Goal: Obtain resource: Obtain resource

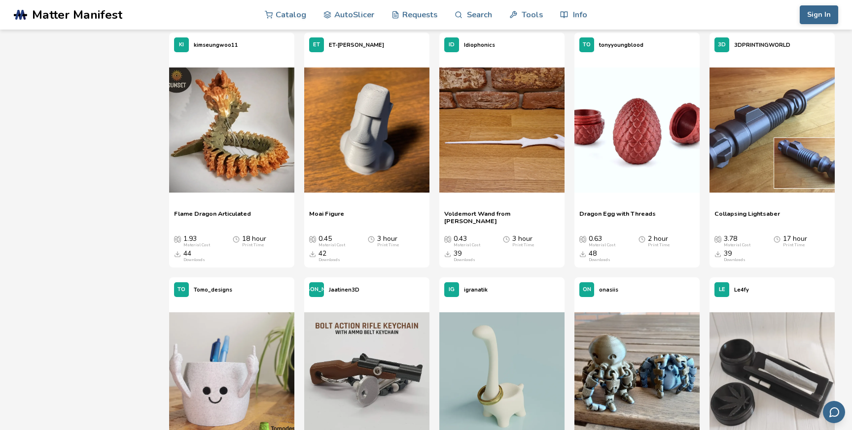
scroll to position [622, 0]
click at [502, 102] on img at bounding box center [501, 129] width 125 height 125
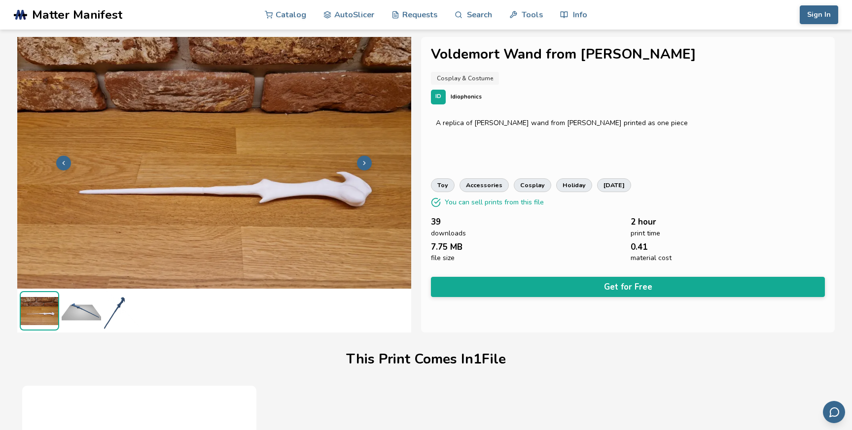
scroll to position [0, 0]
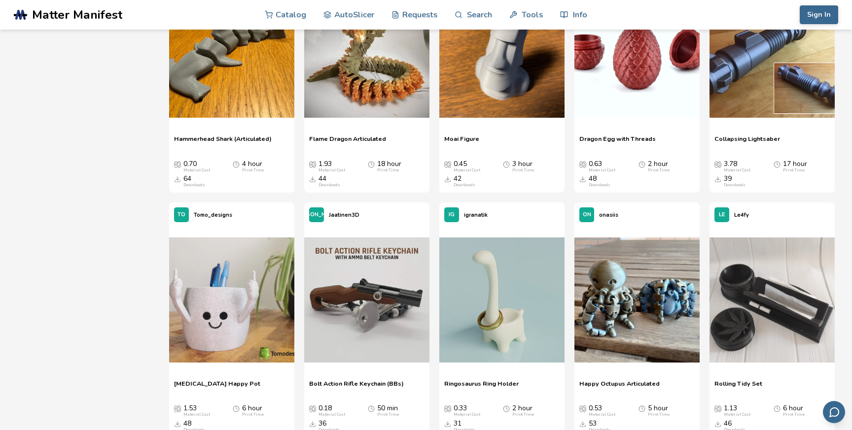
scroll to position [692, 0]
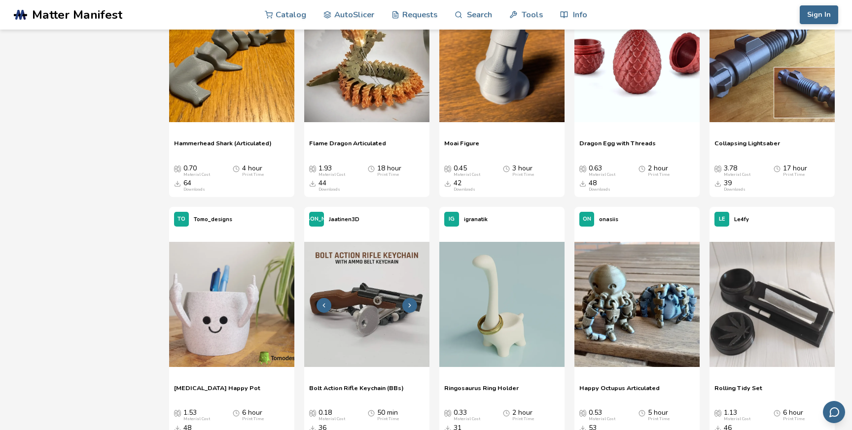
click at [390, 278] on img at bounding box center [366, 304] width 125 height 125
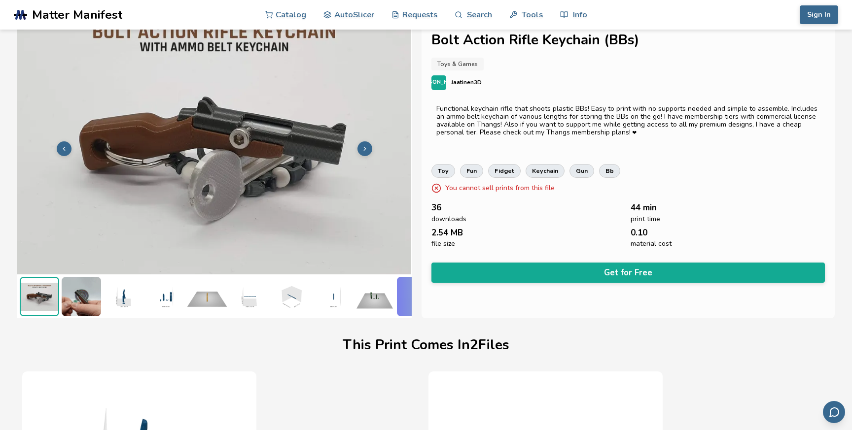
scroll to position [5, 0]
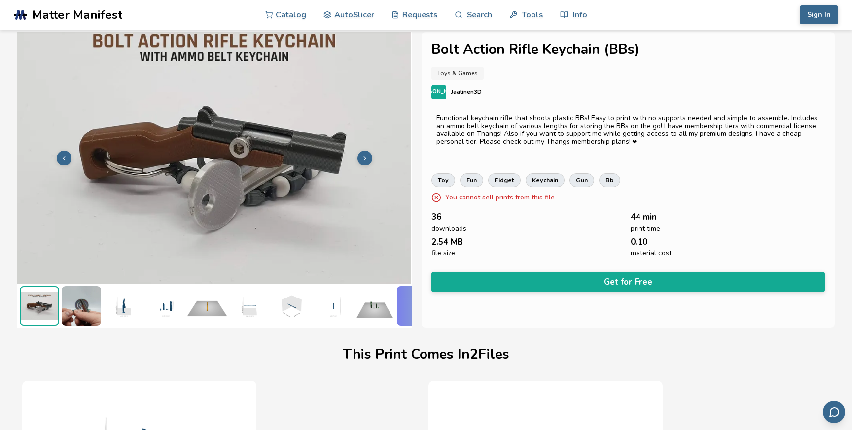
click at [357, 160] on img at bounding box center [214, 157] width 394 height 296
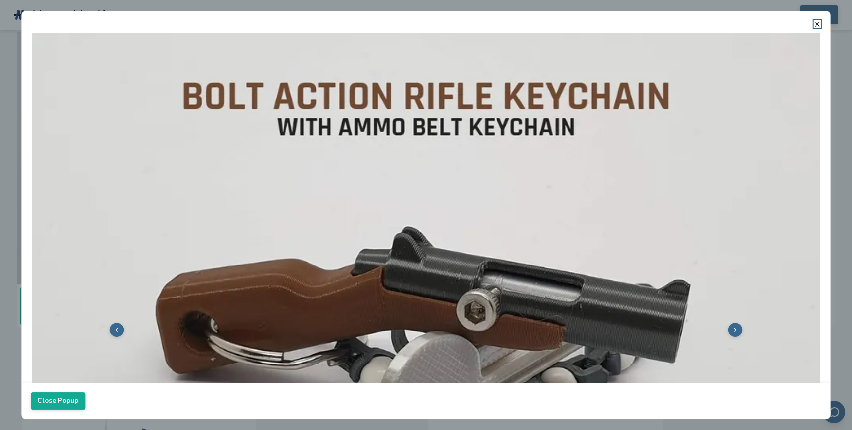
click at [716, 319] on img at bounding box center [426, 329] width 790 height 593
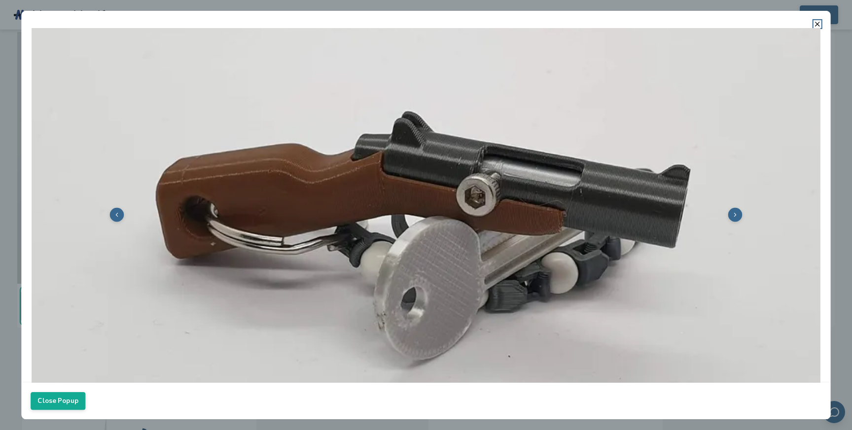
scroll to position [124, 0]
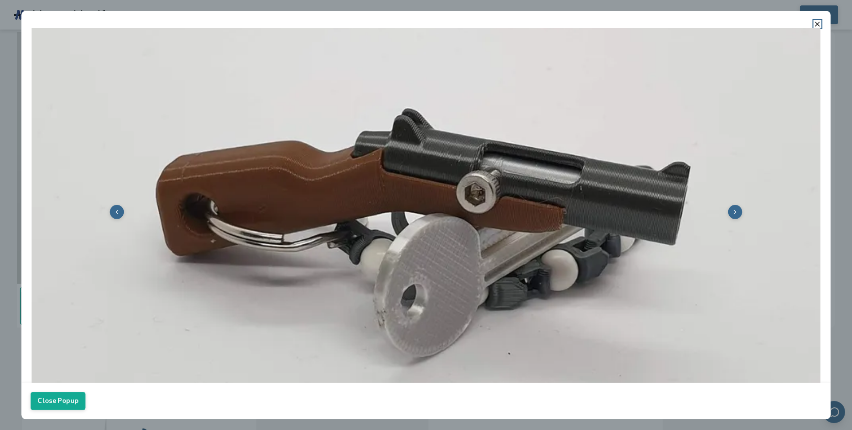
click at [734, 210] on icon at bounding box center [735, 212] width 6 height 6
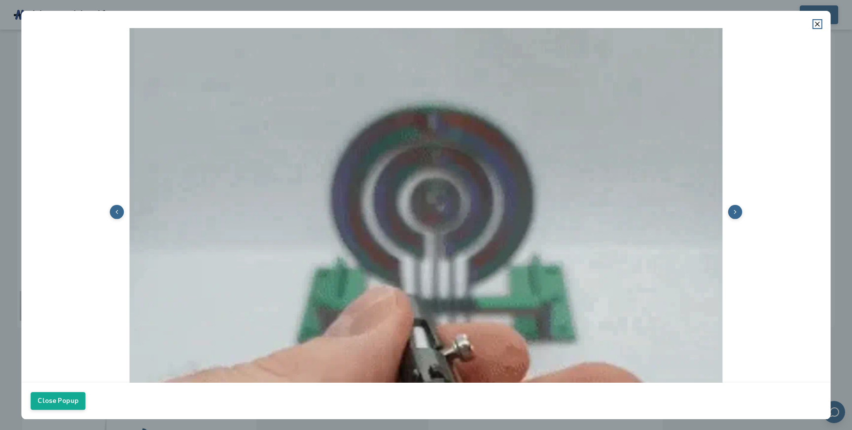
click at [734, 209] on icon at bounding box center [735, 212] width 6 height 6
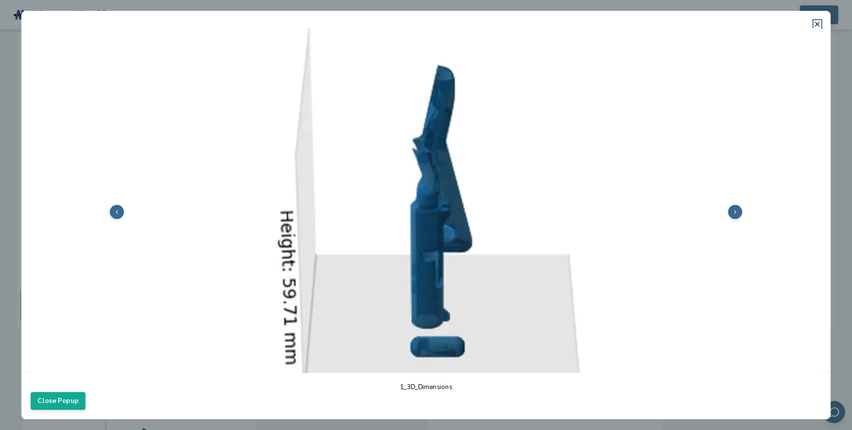
click at [734, 209] on icon at bounding box center [735, 212] width 6 height 6
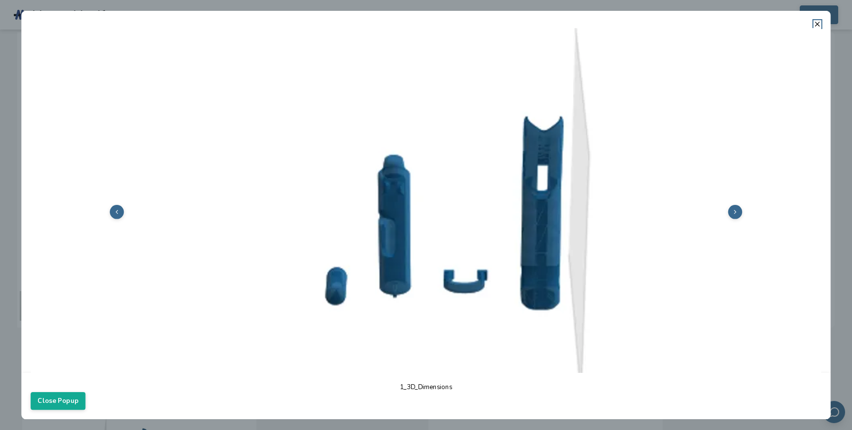
click at [734, 209] on icon at bounding box center [735, 212] width 6 height 6
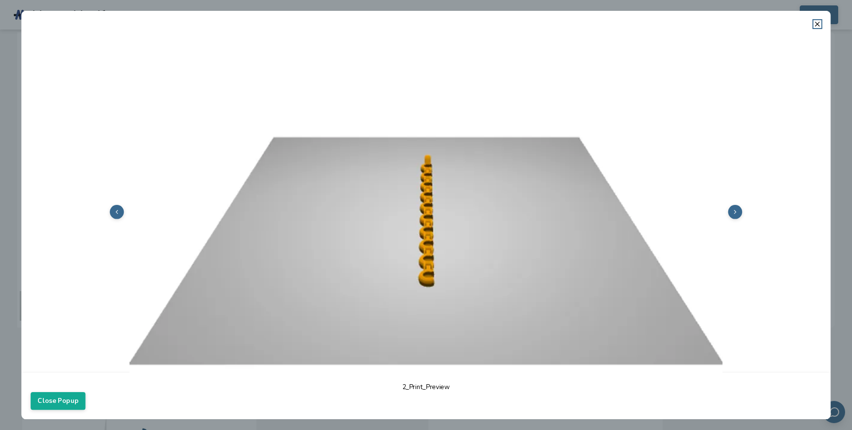
click at [734, 209] on icon at bounding box center [735, 212] width 6 height 6
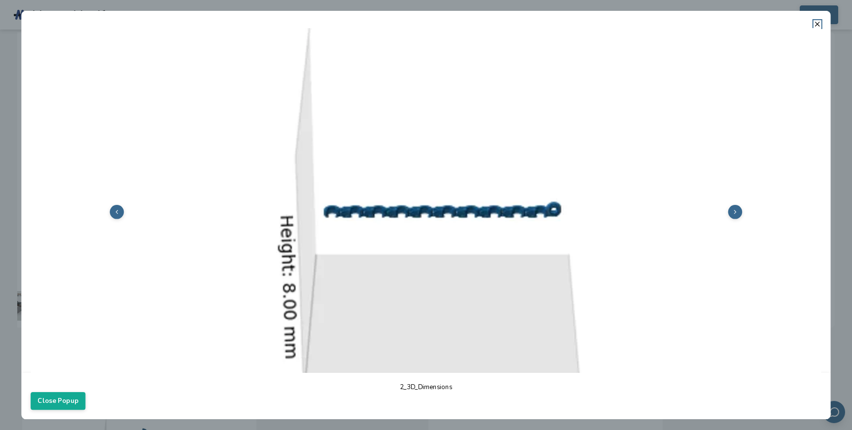
scroll to position [0, 27]
click at [734, 211] on polyline at bounding box center [734, 211] width 1 height 3
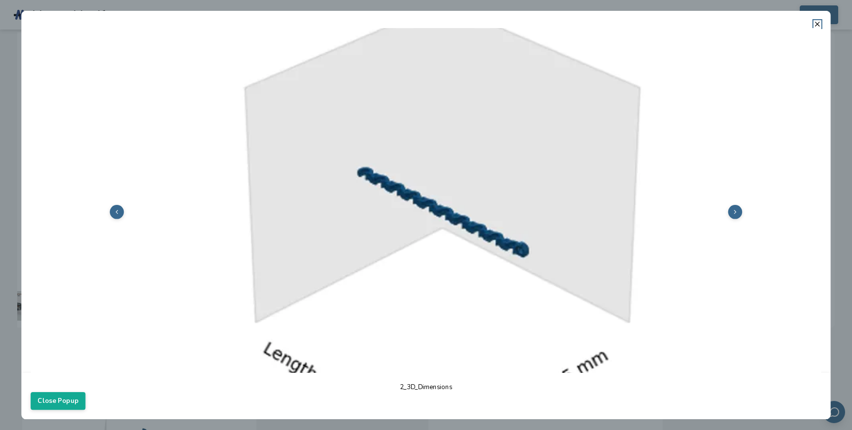
click at [734, 211] on polyline at bounding box center [734, 211] width 1 height 3
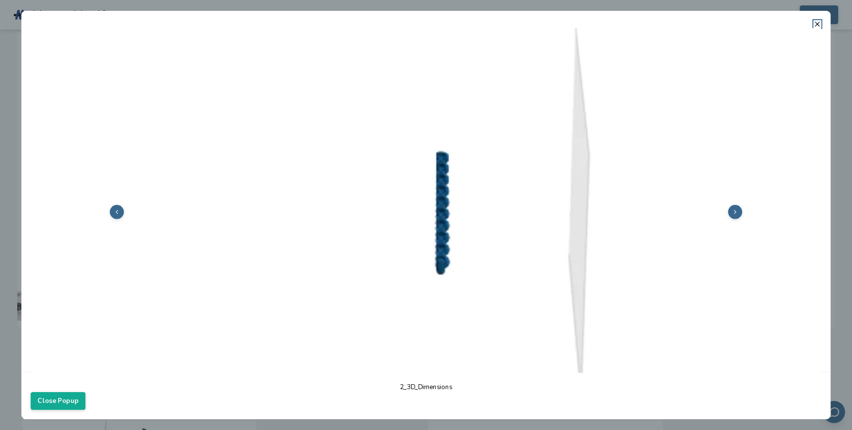
click at [734, 211] on polyline at bounding box center [734, 211] width 1 height 3
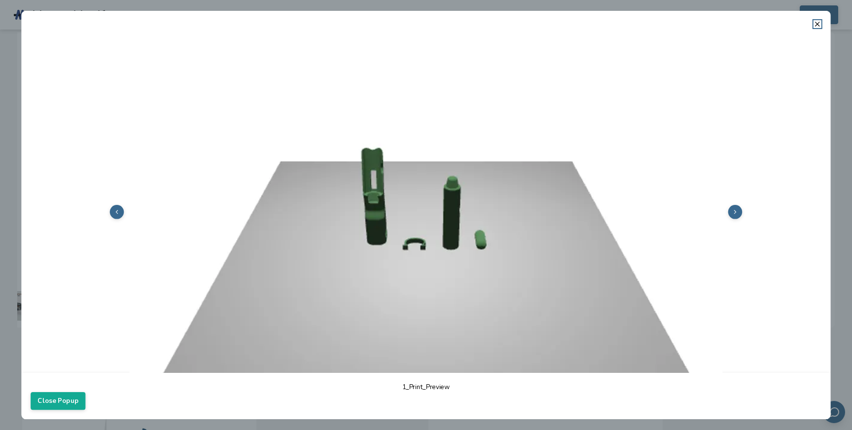
click at [734, 211] on polyline at bounding box center [734, 211] width 1 height 3
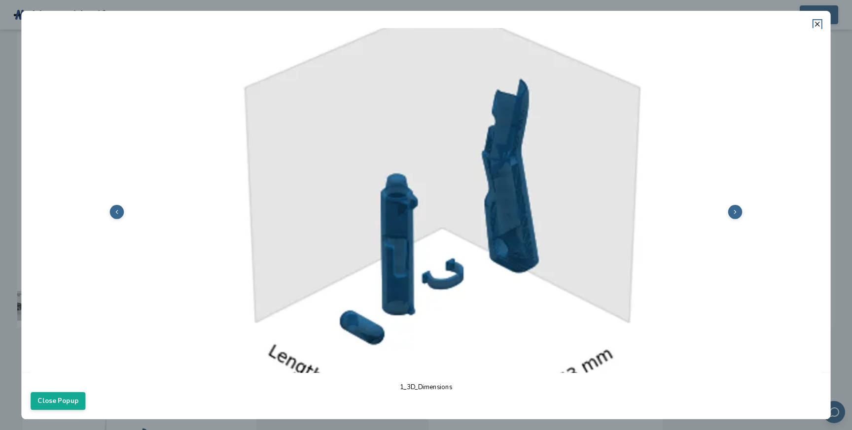
click at [734, 211] on polyline at bounding box center [734, 211] width 1 height 3
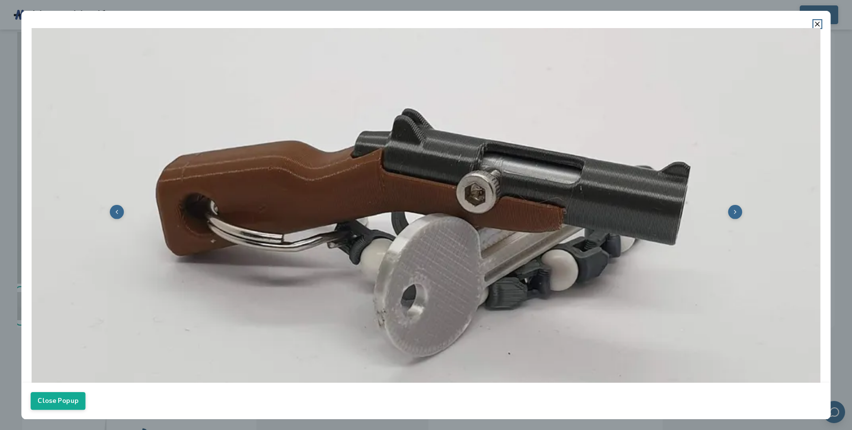
scroll to position [0, 0]
click at [819, 28] on img at bounding box center [426, 211] width 790 height 593
click at [818, 23] on line at bounding box center [817, 24] width 4 height 4
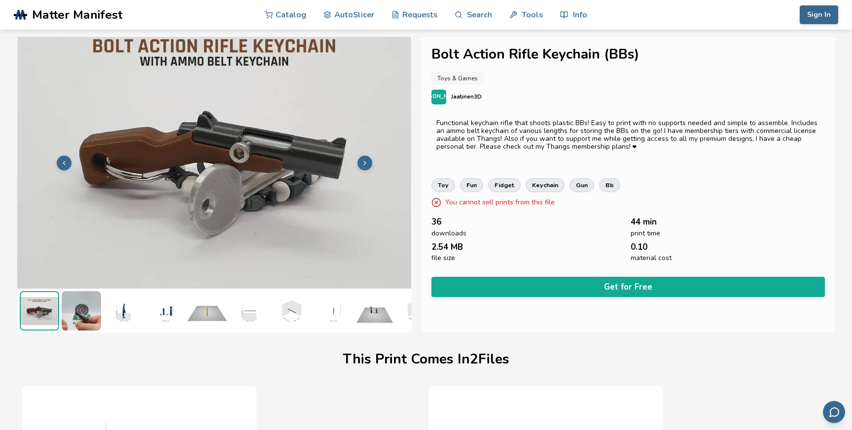
click at [818, 168] on div "Bolt Action Rifle Keychain (BBs) Toys & Games JA Jaatinen3D Functional keychain…" at bounding box center [627, 185] width 413 height 296
click at [812, 19] on button "Sign In" at bounding box center [818, 14] width 38 height 19
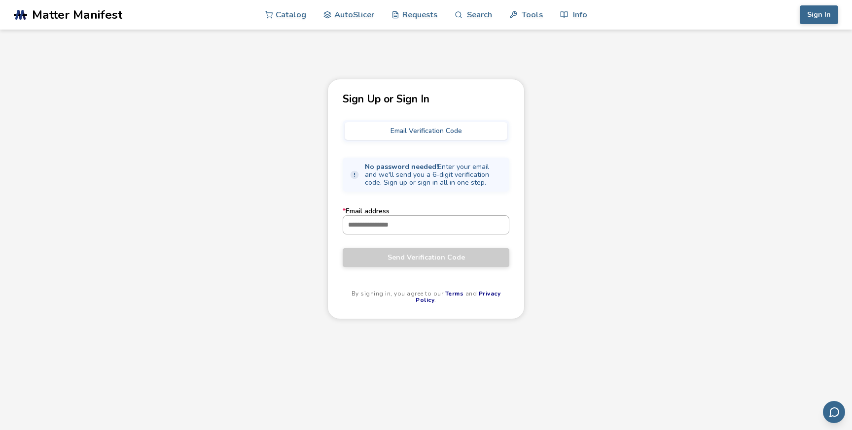
click at [447, 227] on input "* Email address" at bounding box center [426, 225] width 166 height 18
click at [489, 158] on div "No password needed! Enter your email and we'll send you a 6-digit verification …" at bounding box center [426, 175] width 167 height 34
click at [401, 206] on div "Sign Up or Sign In Email Verification Code No password needed! Enter your email…" at bounding box center [425, 199] width 197 height 240
click at [401, 233] on input "* Email address" at bounding box center [426, 225] width 166 height 18
type input "**********"
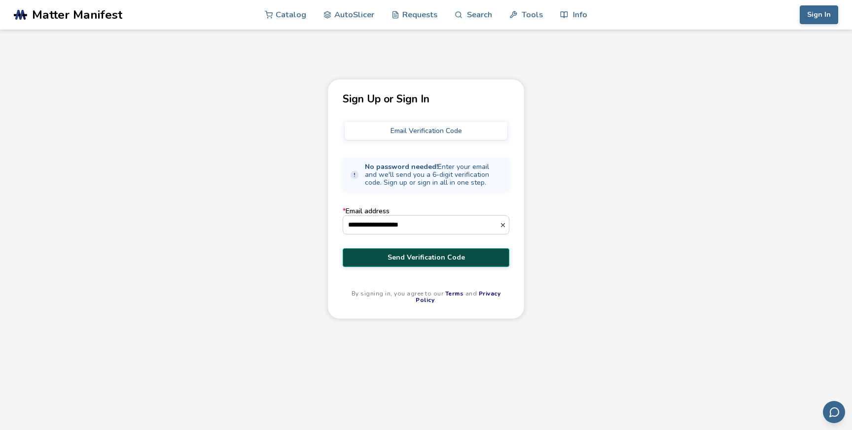
click at [432, 260] on span "Send Verification Code" at bounding box center [426, 258] width 152 height 8
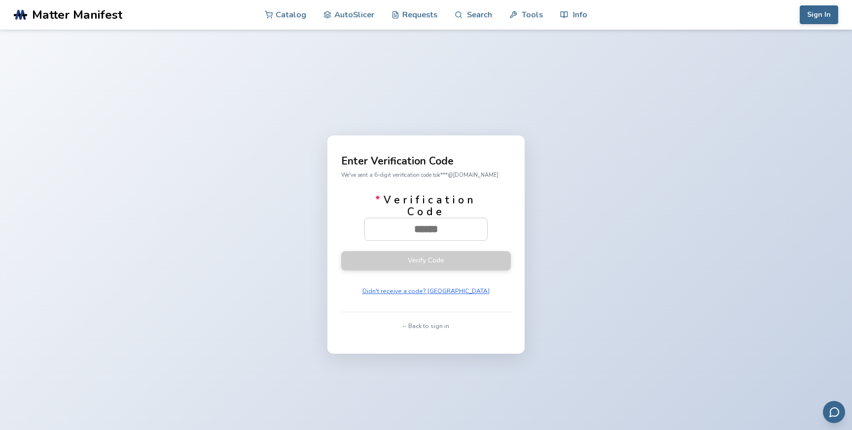
paste input "******"
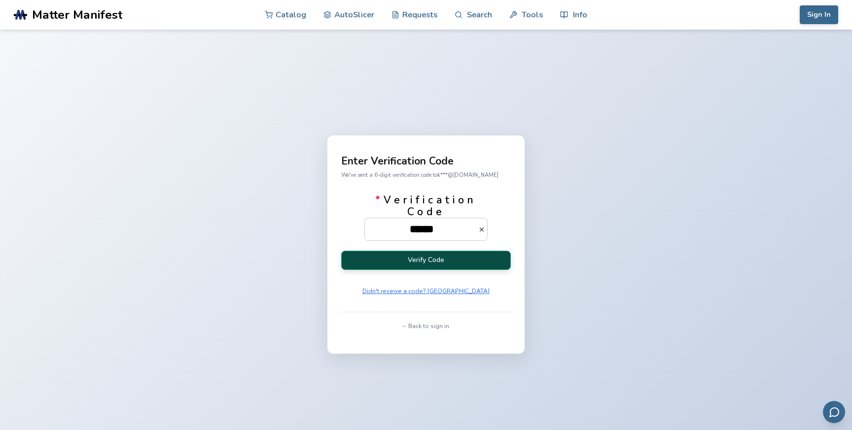
type input "******"
click at [429, 266] on button "Verify Code" at bounding box center [426, 260] width 170 height 19
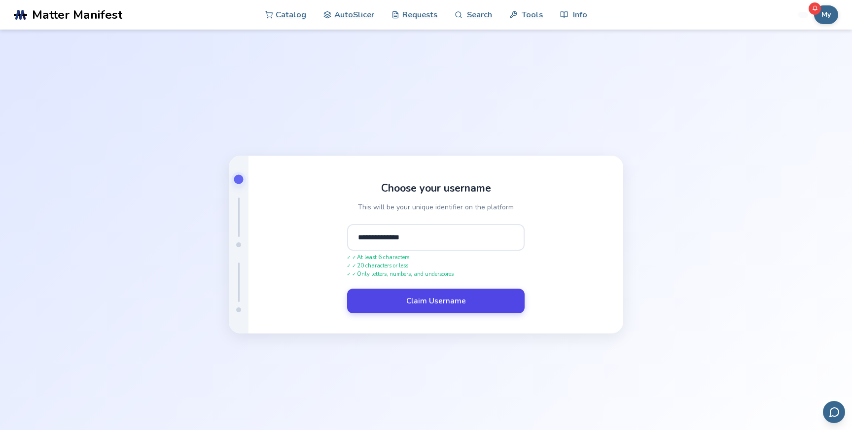
type input "**********"
click at [477, 295] on button "Claim Username" at bounding box center [435, 301] width 177 height 25
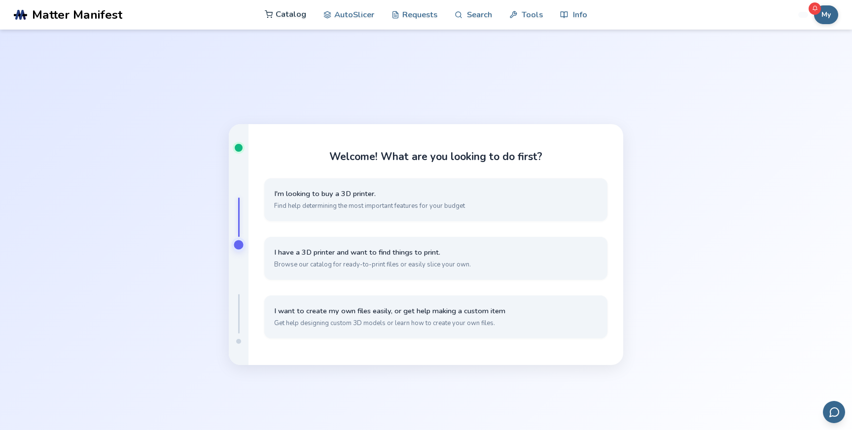
click at [296, 18] on link "Catalog" at bounding box center [285, 15] width 41 height 30
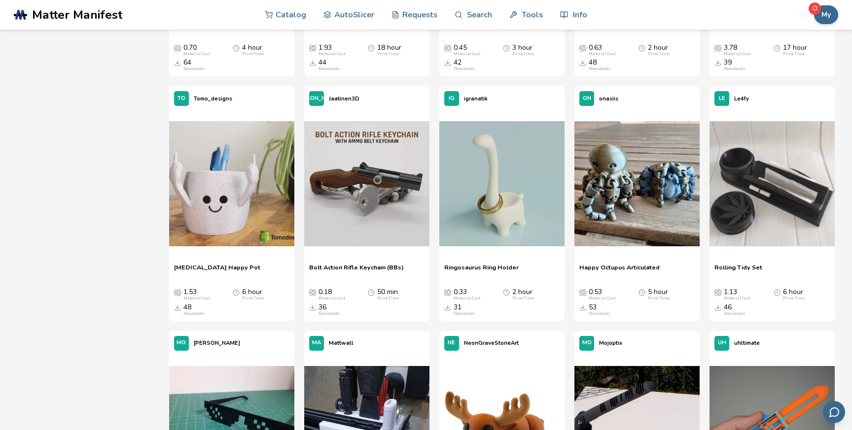
scroll to position [815, 0]
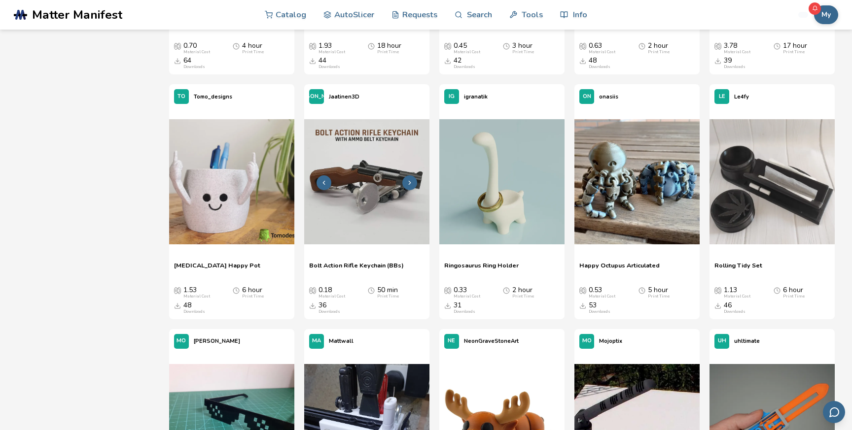
click at [345, 166] on img at bounding box center [366, 181] width 125 height 125
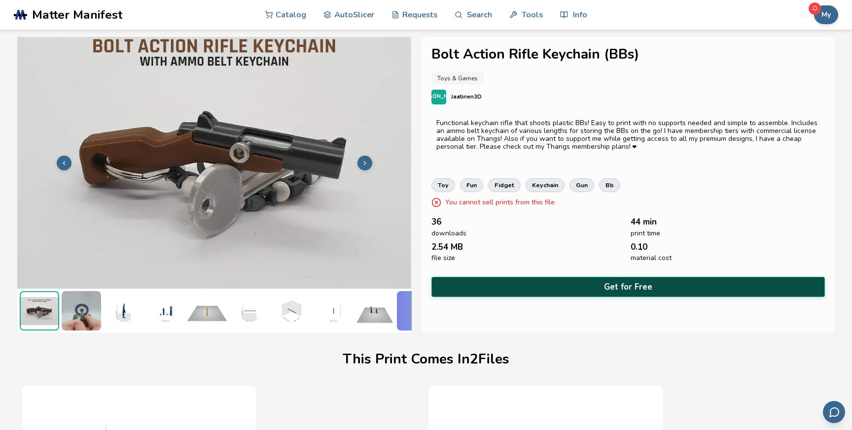
click at [503, 280] on button "Get for Free" at bounding box center [628, 287] width 394 height 20
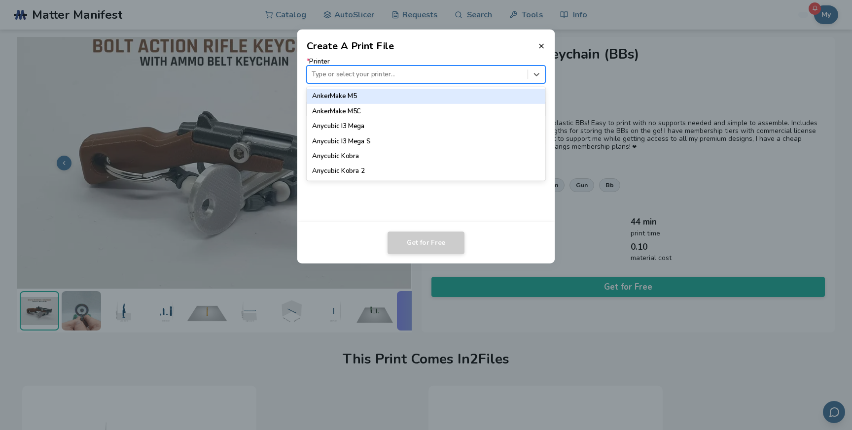
click at [440, 78] on div at bounding box center [416, 73] width 211 height 9
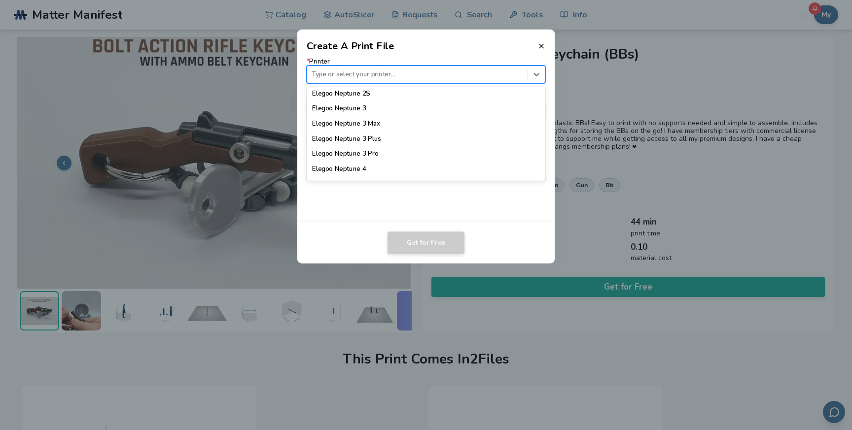
scroll to position [399, 0]
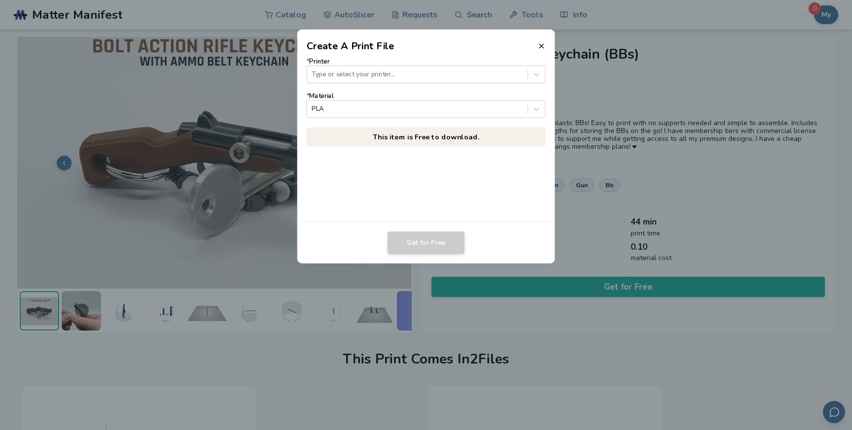
click at [513, 46] on header "Create A Print File" at bounding box center [426, 42] width 258 height 24
click at [427, 109] on div at bounding box center [416, 108] width 211 height 9
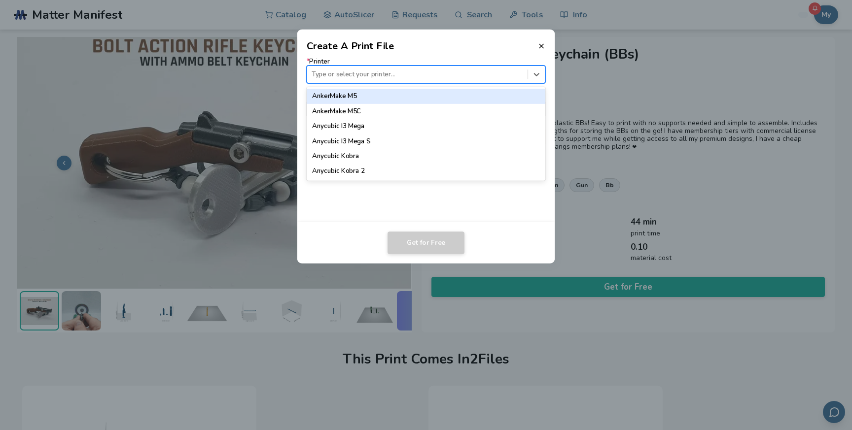
click at [421, 81] on div "Type or select your printer..." at bounding box center [426, 75] width 239 height 18
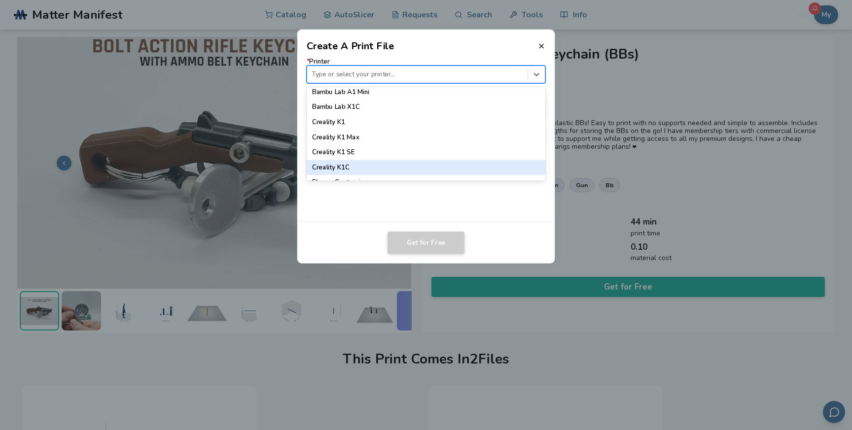
scroll to position [198, 0]
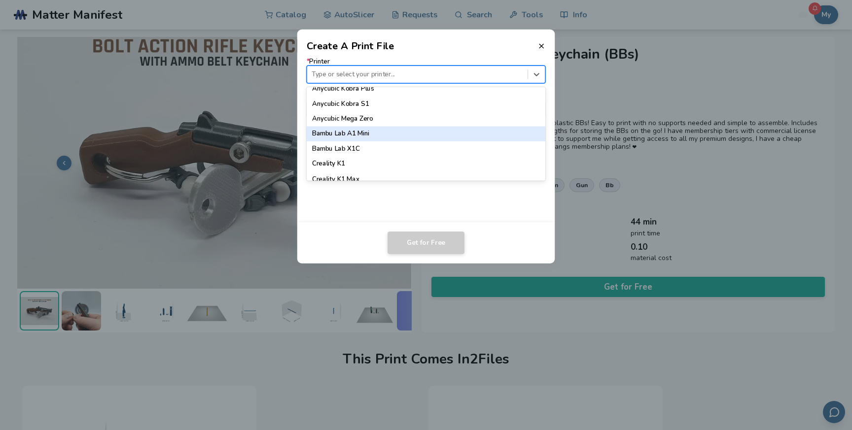
click at [406, 135] on div "Bambu Lab A1 Mini" at bounding box center [426, 134] width 239 height 15
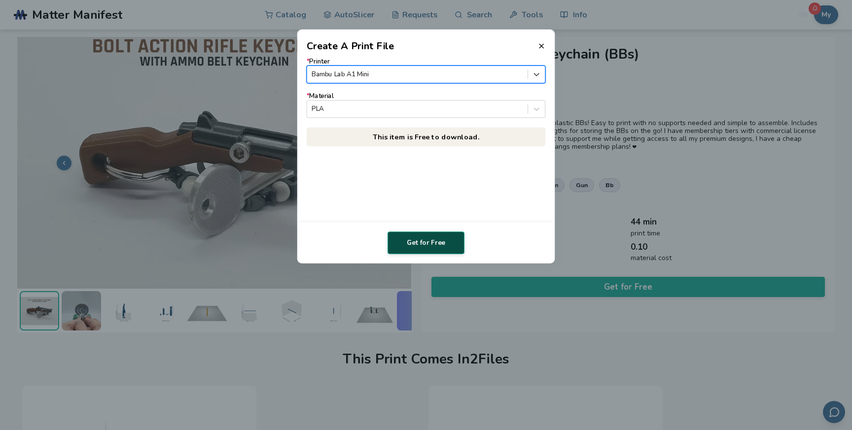
click at [426, 240] on button "Get for Free" at bounding box center [425, 243] width 77 height 23
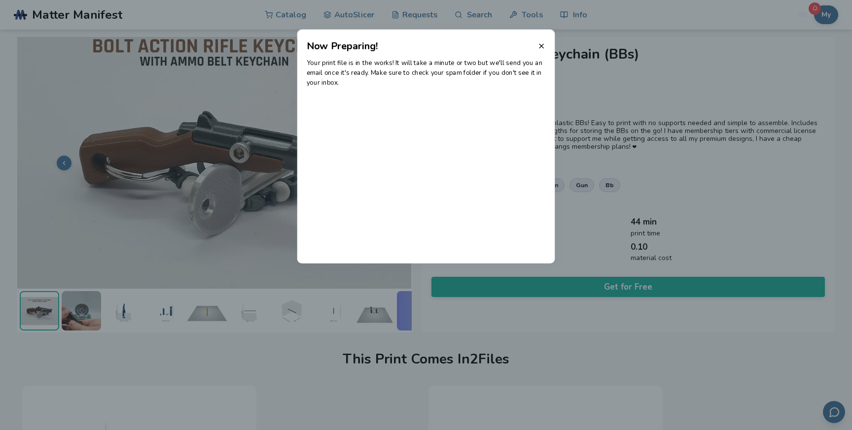
click at [539, 41] on header "Now Preparing!" at bounding box center [426, 42] width 258 height 24
click at [543, 45] on icon at bounding box center [541, 46] width 8 height 8
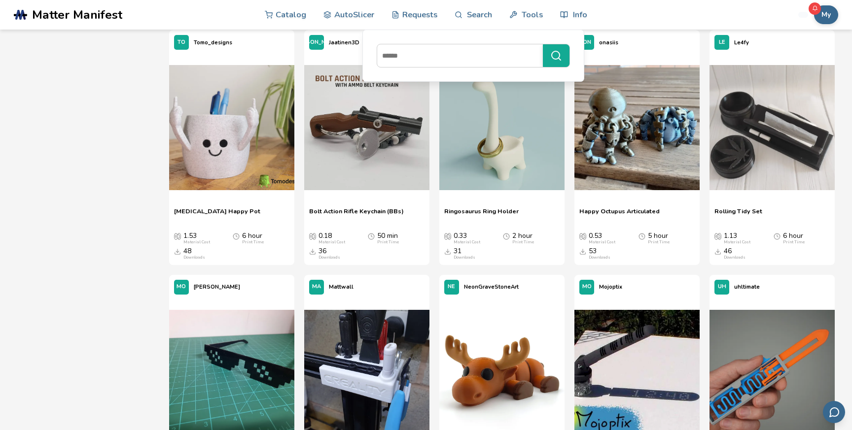
scroll to position [894, 0]
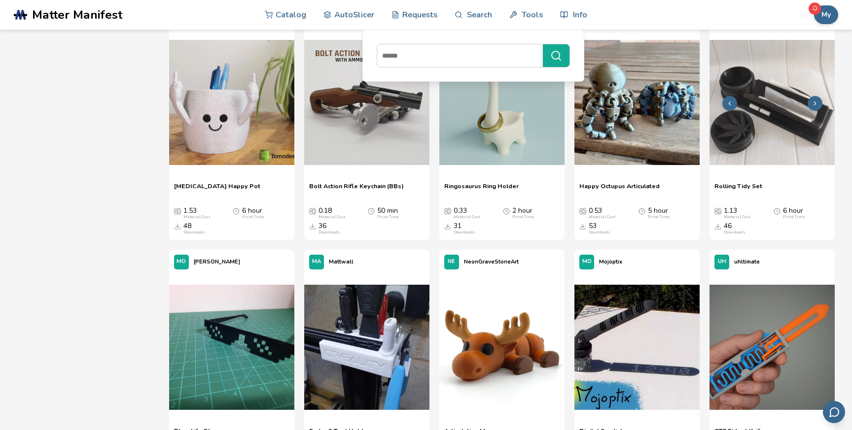
click at [735, 143] on img at bounding box center [771, 102] width 125 height 125
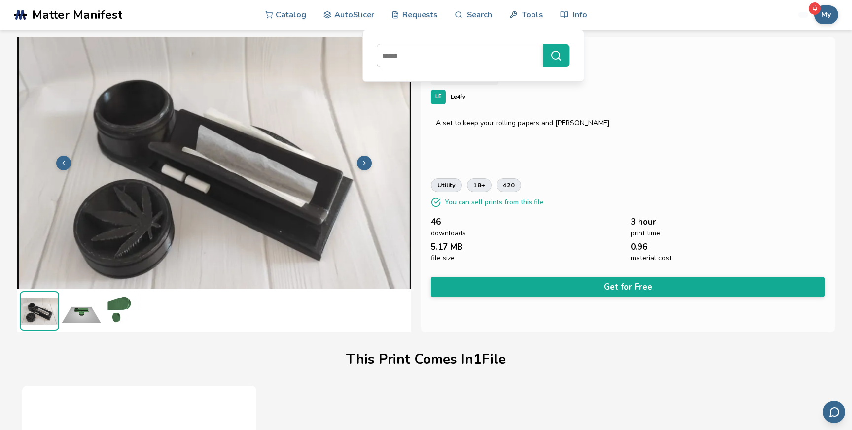
click at [89, 323] on img at bounding box center [81, 310] width 39 height 39
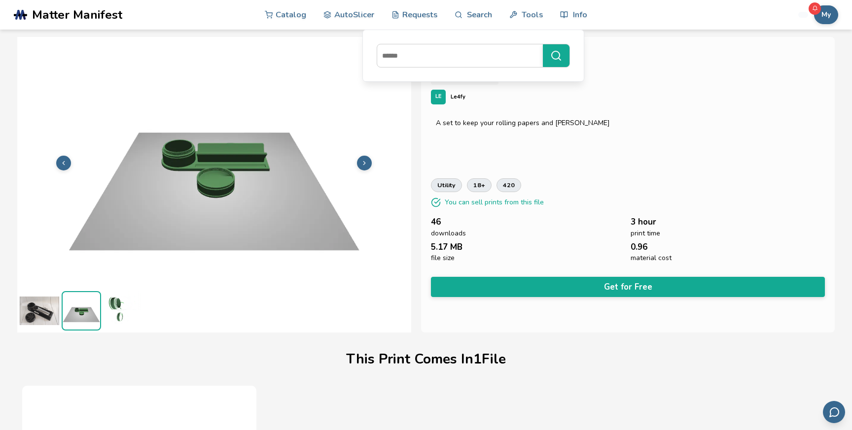
click at [27, 309] on img at bounding box center [39, 310] width 39 height 39
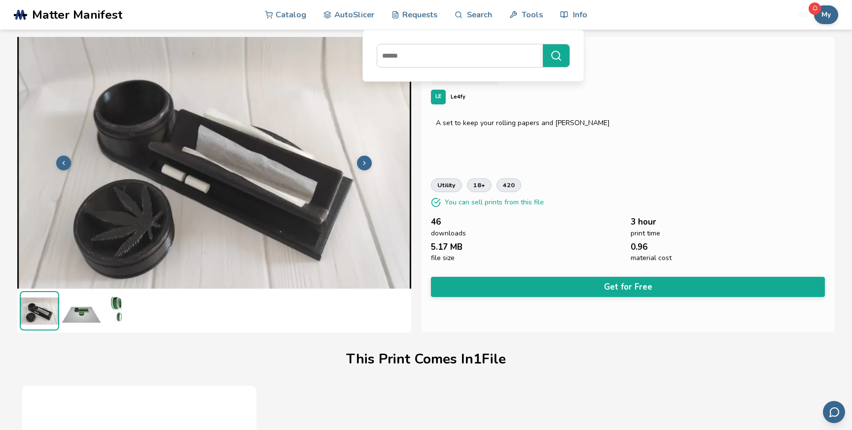
click at [81, 306] on img at bounding box center [81, 310] width 39 height 39
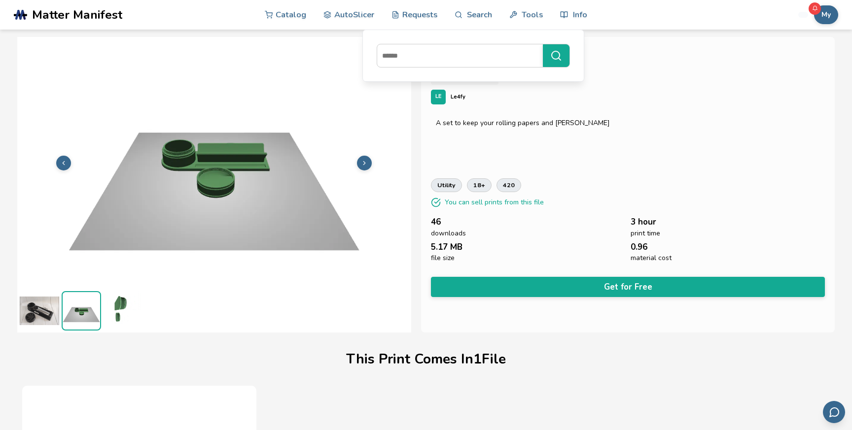
click at [30, 309] on img at bounding box center [39, 310] width 39 height 39
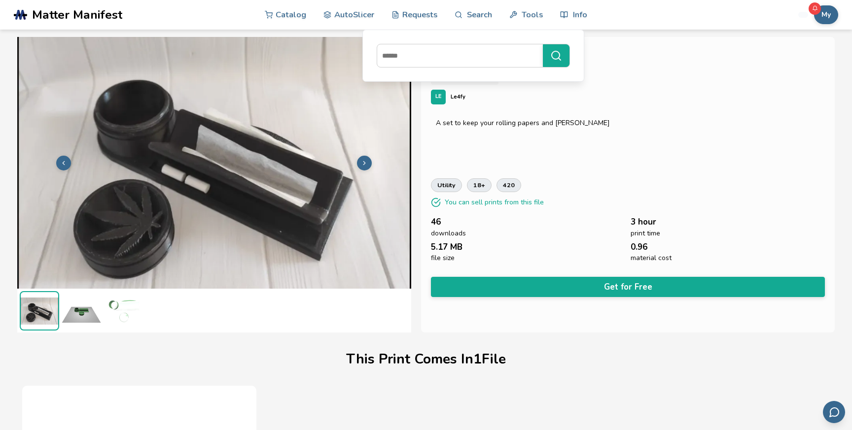
click at [634, 213] on div "Rolling Tidy Set Seasonal & Holiday LE Le4fy A set to keep your rolling papers …" at bounding box center [627, 185] width 413 height 296
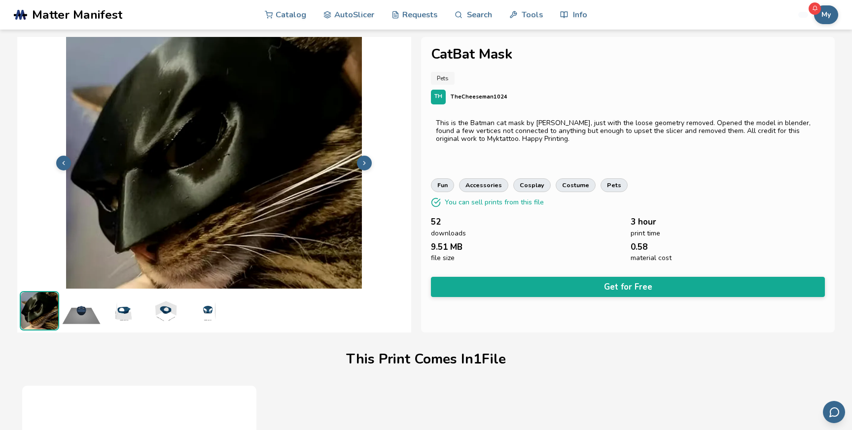
click at [74, 311] on img at bounding box center [81, 310] width 39 height 39
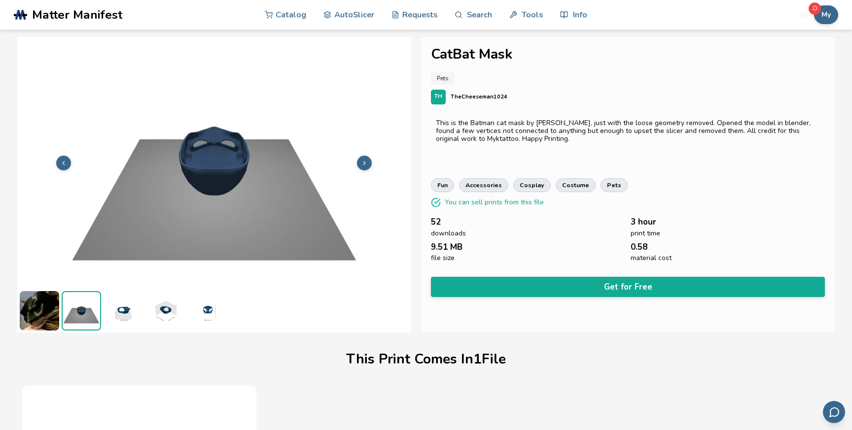
click at [138, 303] on img at bounding box center [122, 310] width 39 height 39
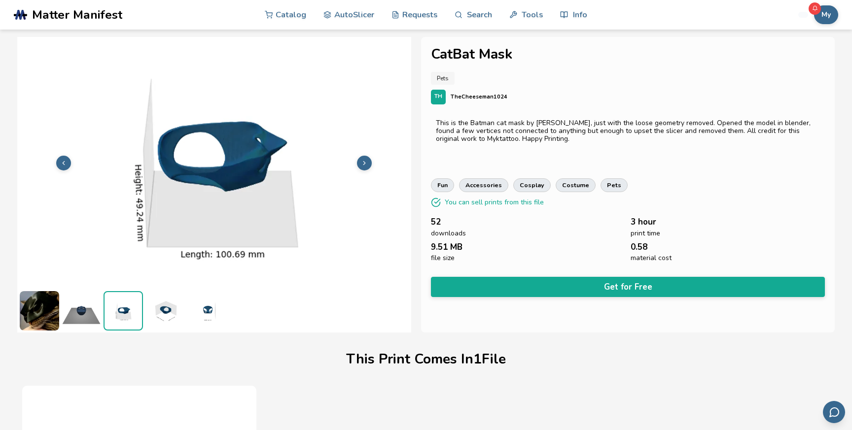
click at [169, 309] on img at bounding box center [164, 310] width 39 height 39
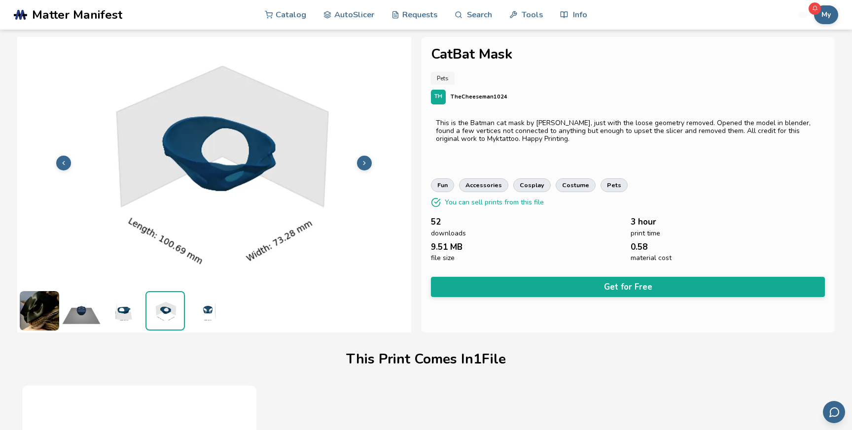
click at [198, 309] on img at bounding box center [206, 310] width 39 height 39
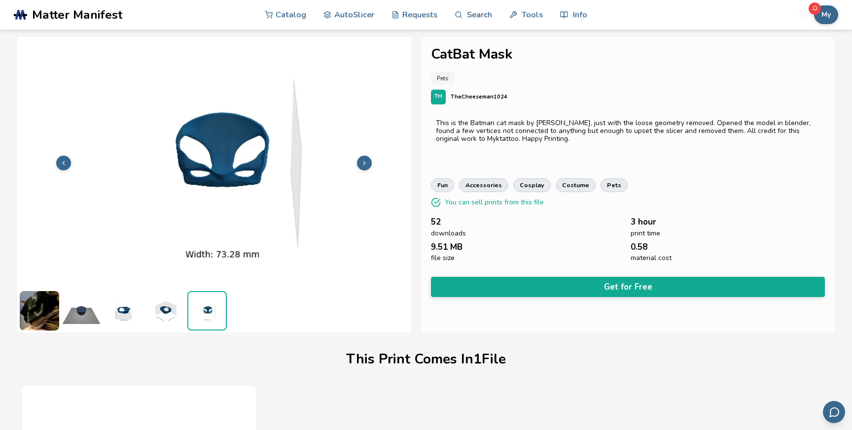
click at [55, 310] on img at bounding box center [39, 310] width 39 height 39
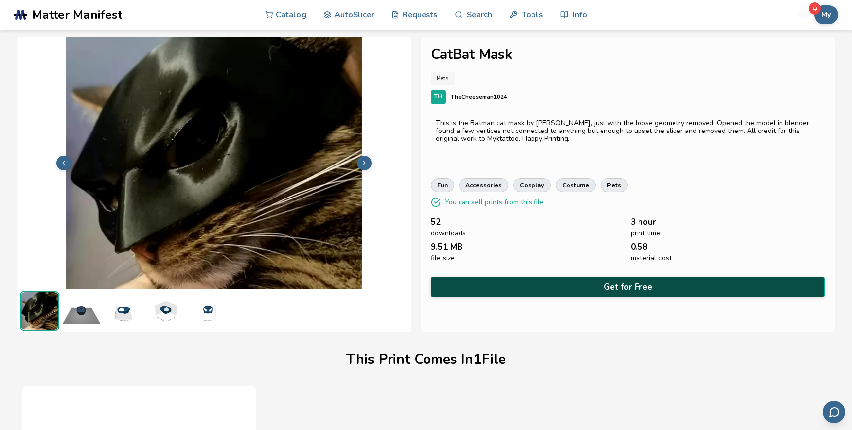
click at [533, 288] on button "Get for Free" at bounding box center [628, 287] width 394 height 20
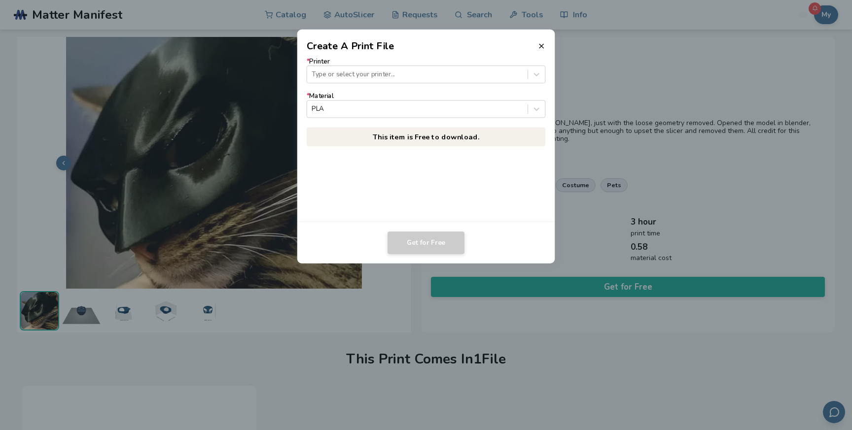
click at [357, 65] on label "* Printer Type or select your printer..." at bounding box center [426, 70] width 239 height 25
click at [357, 68] on div "Type or select your printer..." at bounding box center [417, 74] width 220 height 13
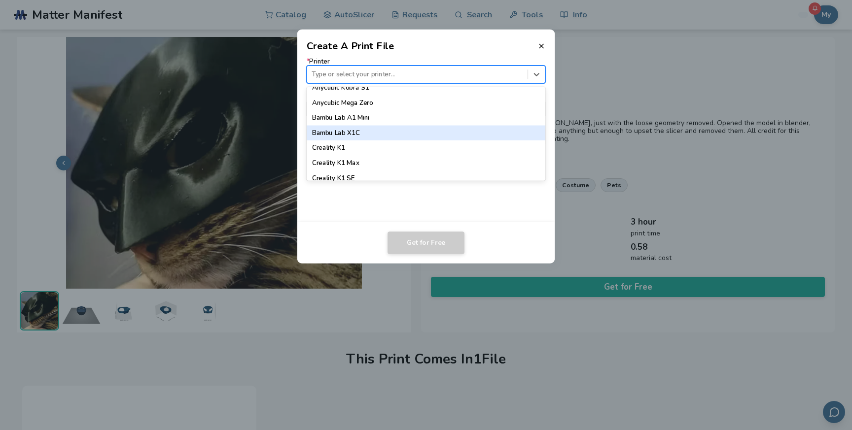
scroll to position [212, 0]
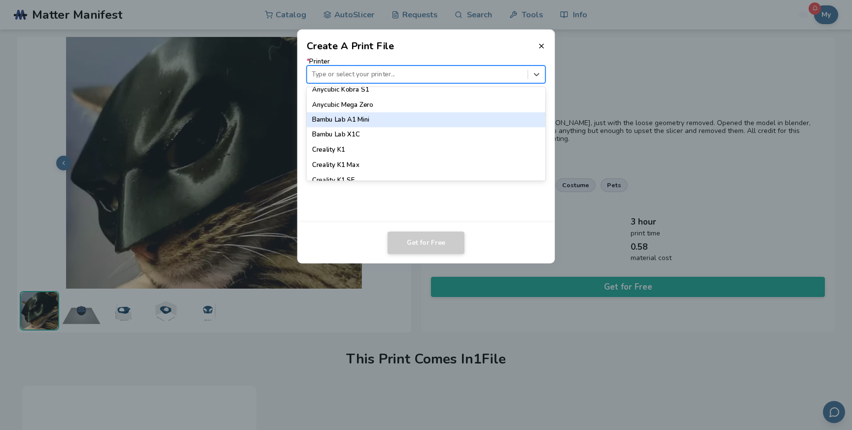
click at [345, 114] on div "Bambu Lab A1 Mini" at bounding box center [426, 119] width 239 height 15
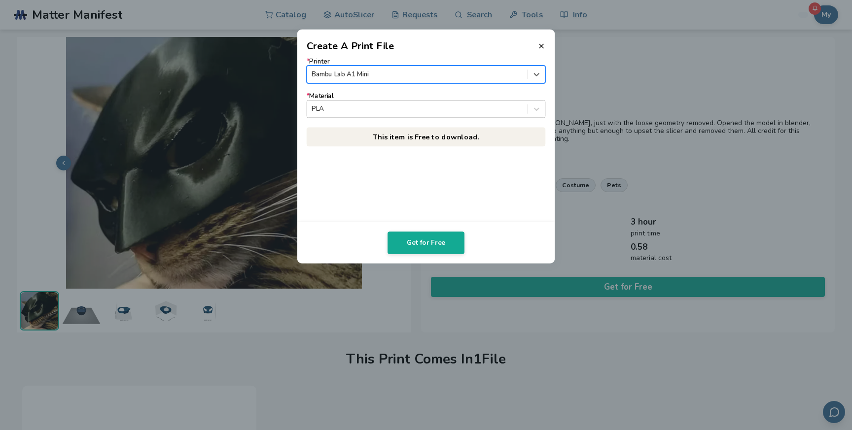
click at [368, 106] on div at bounding box center [416, 108] width 211 height 9
click at [392, 266] on dialog "Create A Print File * Printer Bambu Lab A1 Mini * Material PLA This item is Fre…" at bounding box center [425, 215] width 809 height 409
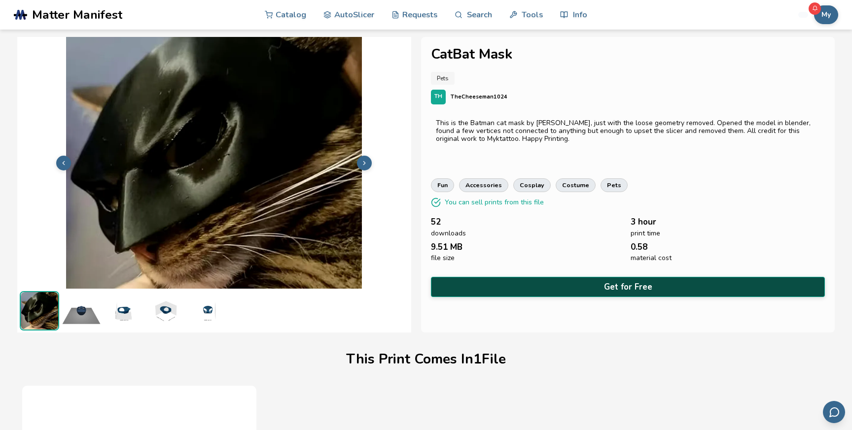
click at [474, 287] on button "Get for Free" at bounding box center [628, 287] width 394 height 20
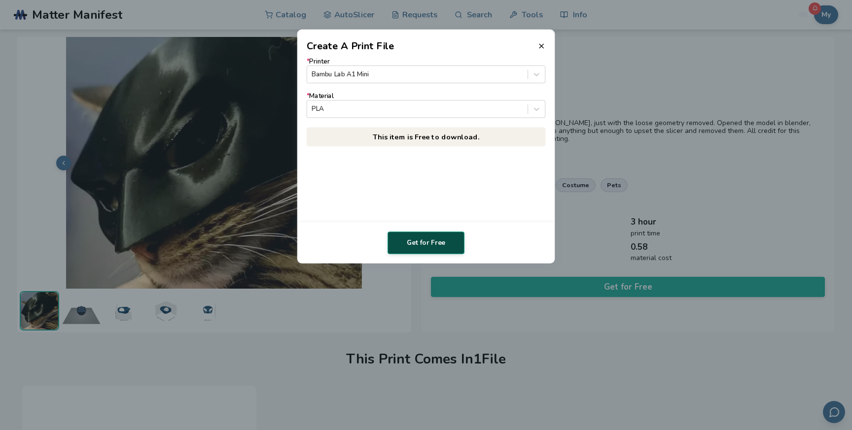
click at [441, 243] on button "Get for Free" at bounding box center [425, 243] width 77 height 23
click at [387, 174] on div "* Printer Bambu Lab A1 Mini * Material PLA This item is Free to download." at bounding box center [426, 138] width 258 height 170
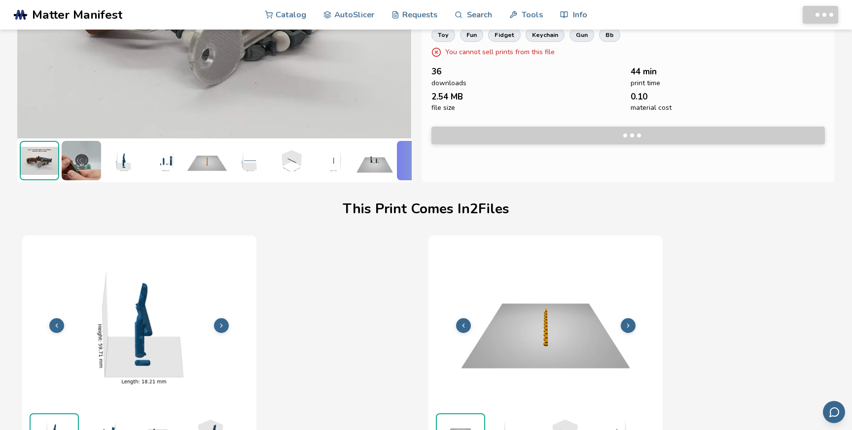
scroll to position [150, 0]
click at [78, 12] on span "Matter Manifest" at bounding box center [77, 15] width 90 height 14
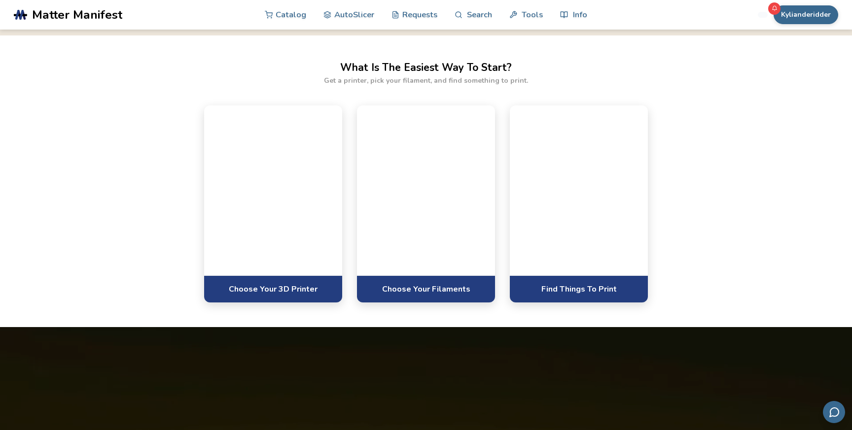
scroll to position [377, 0]
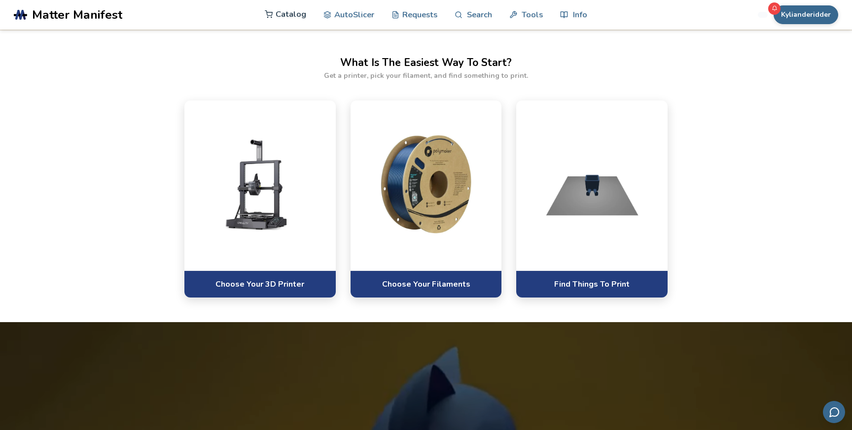
click at [278, 9] on link "Catalog" at bounding box center [285, 15] width 41 height 30
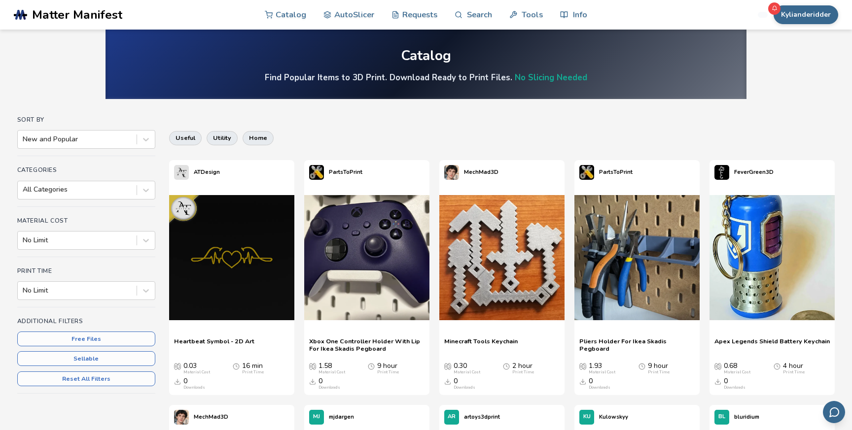
scroll to position [2, 0]
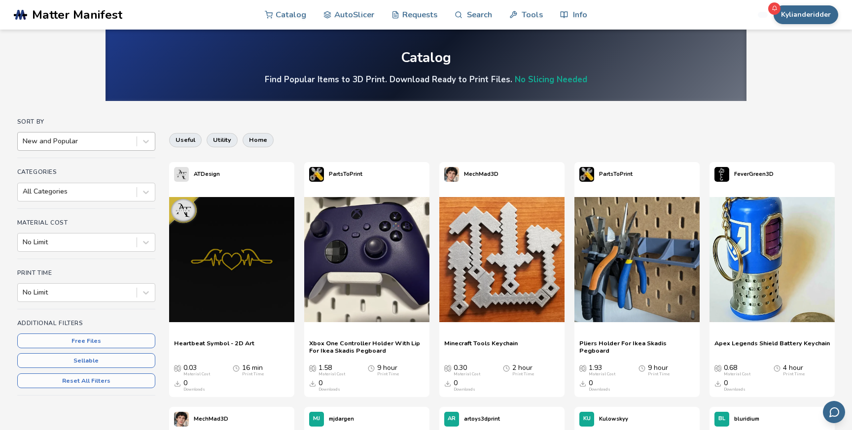
click at [61, 149] on div "New and Popular" at bounding box center [86, 141] width 138 height 19
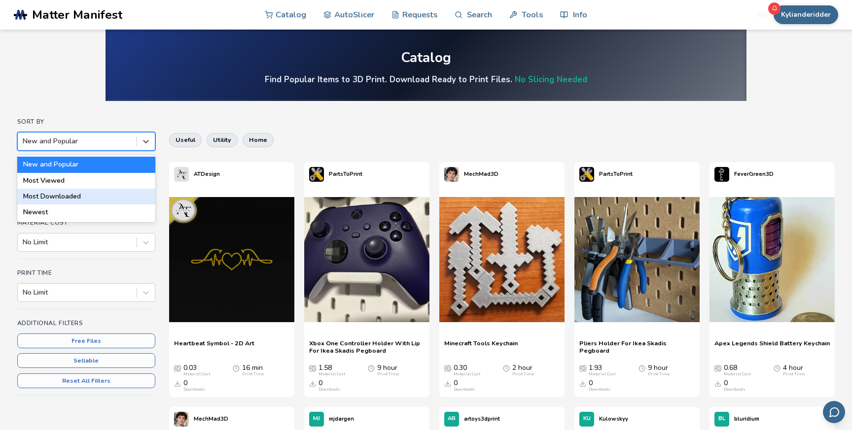
click at [55, 196] on div "Most Downloaded" at bounding box center [86, 197] width 138 height 16
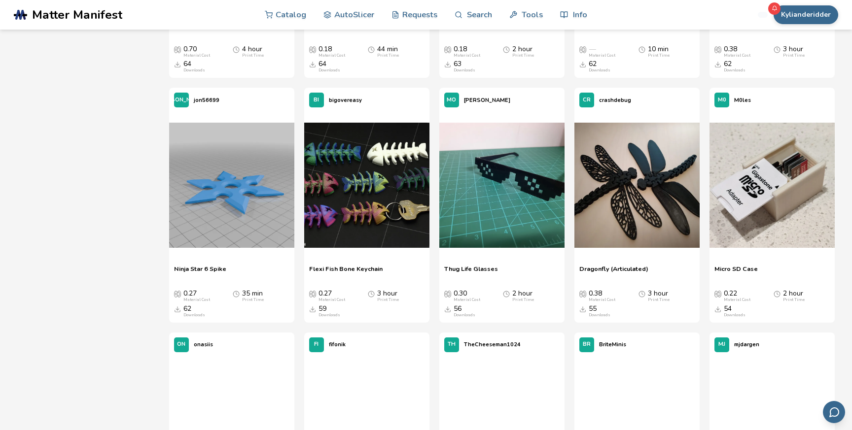
scroll to position [812, 0]
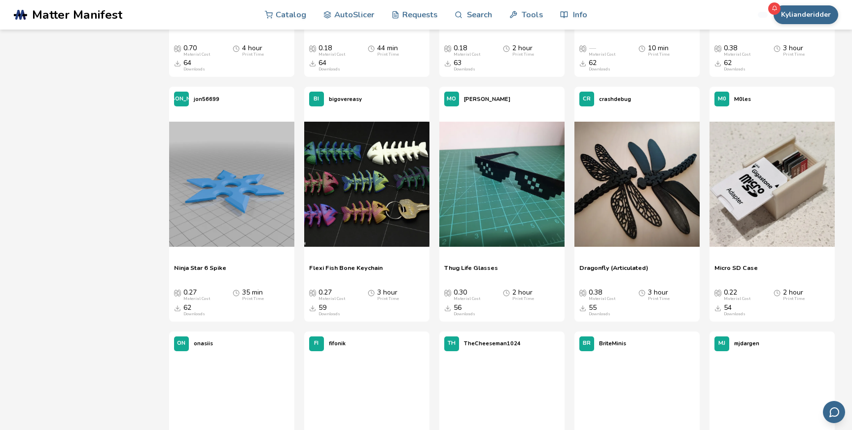
click at [733, 277] on span "Micro SD Case" at bounding box center [735, 271] width 43 height 15
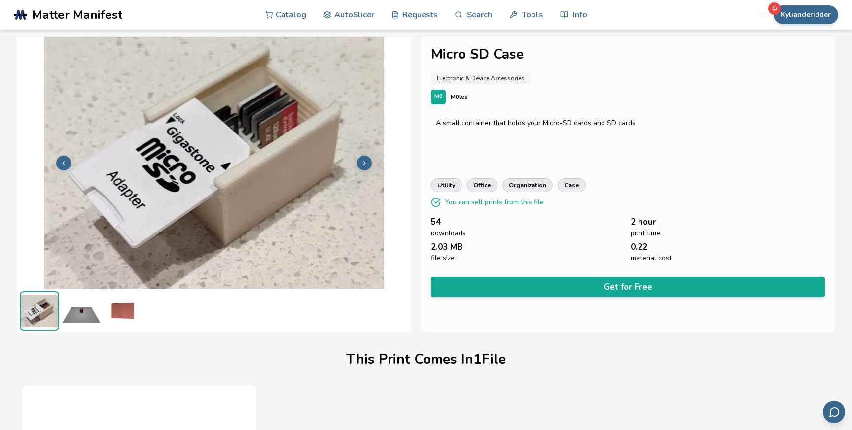
click at [543, 273] on div "Micro SD Case Electronic & Device Accessories M0 M0les A small container that h…" at bounding box center [627, 185] width 413 height 296
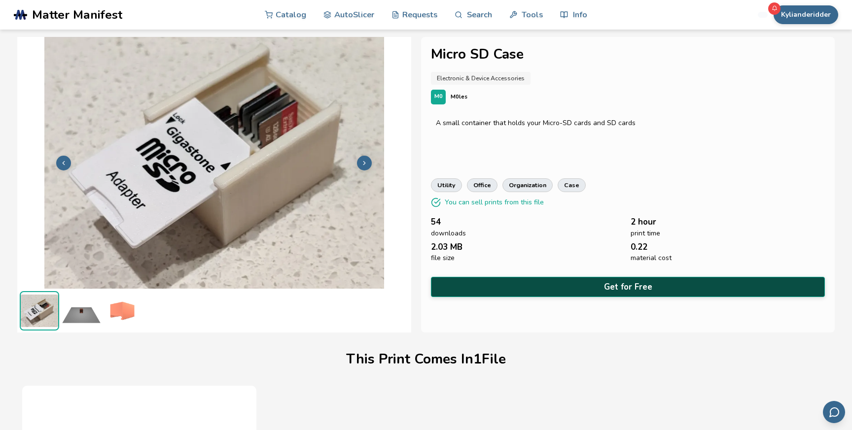
click at [549, 288] on button "Get for Free" at bounding box center [628, 287] width 394 height 20
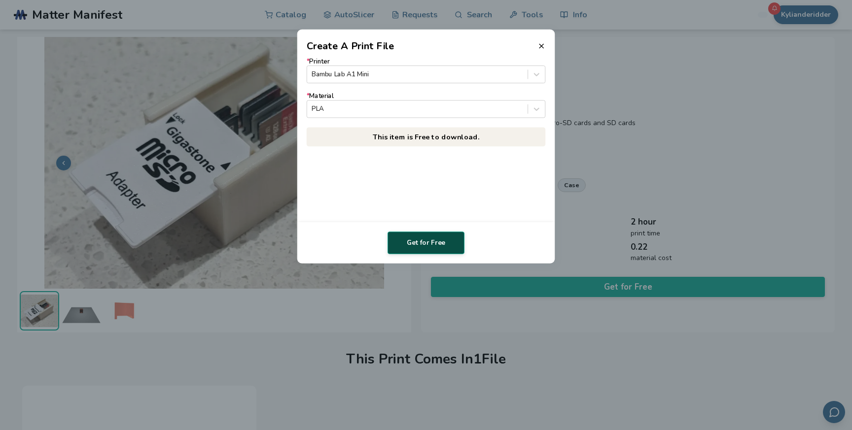
click at [443, 246] on button "Get for Free" at bounding box center [425, 243] width 77 height 23
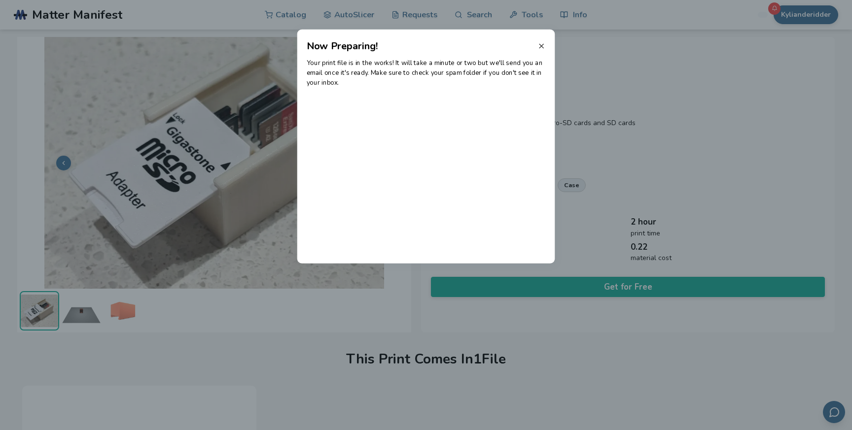
click at [540, 47] on line at bounding box center [541, 46] width 4 height 4
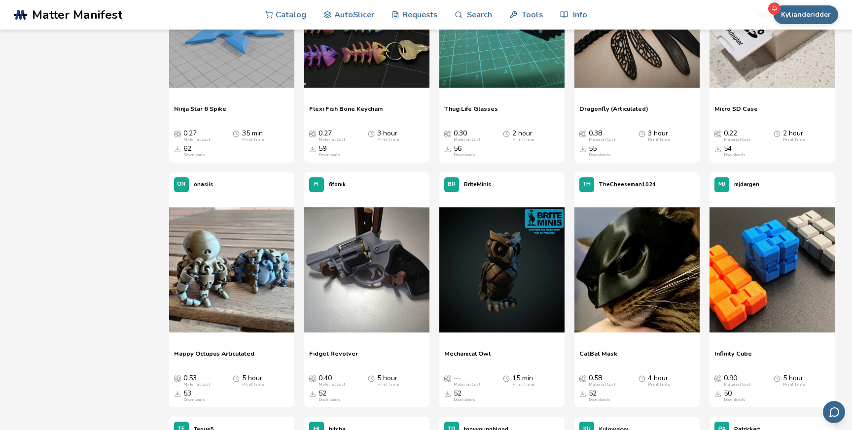
scroll to position [972, 0]
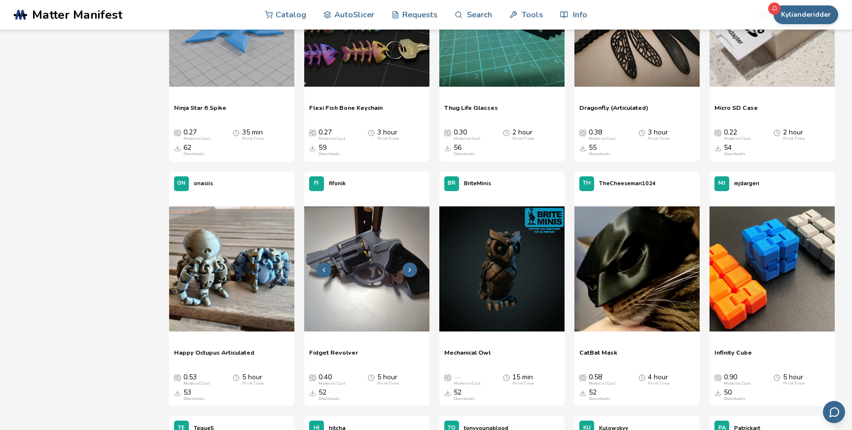
click at [383, 286] on img at bounding box center [366, 268] width 125 height 125
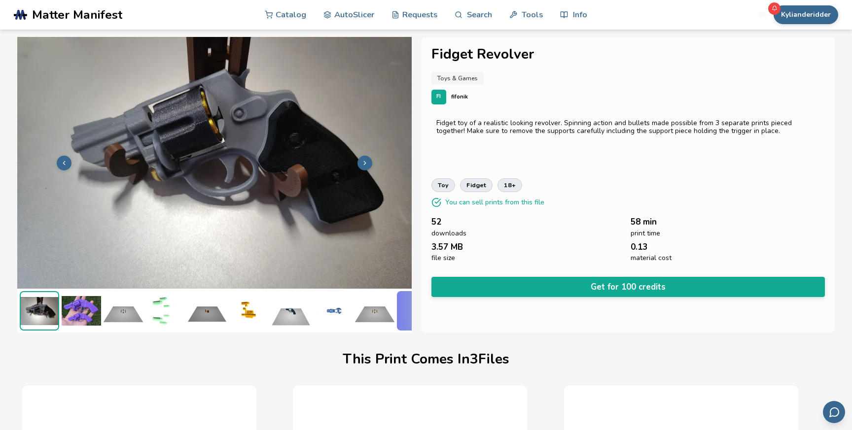
click at [83, 307] on img at bounding box center [81, 310] width 39 height 39
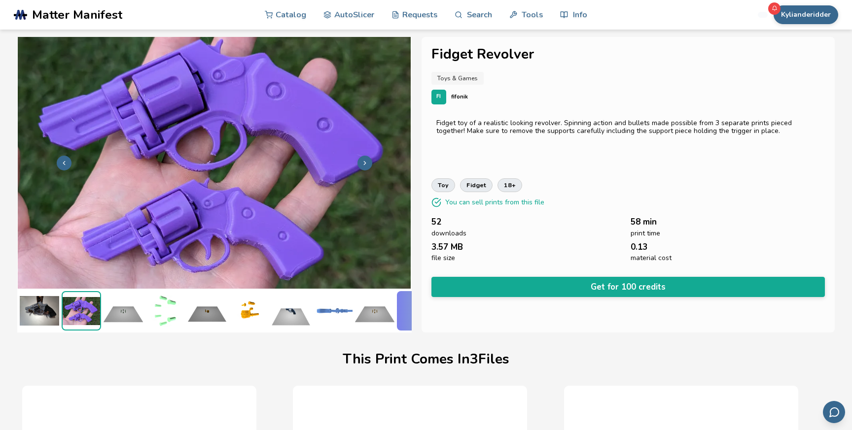
click at [109, 309] on img at bounding box center [122, 310] width 39 height 39
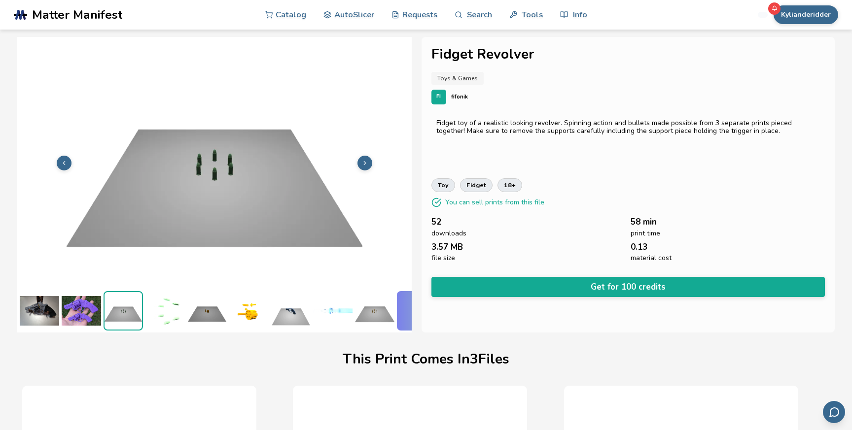
click at [172, 314] on img at bounding box center [164, 310] width 39 height 39
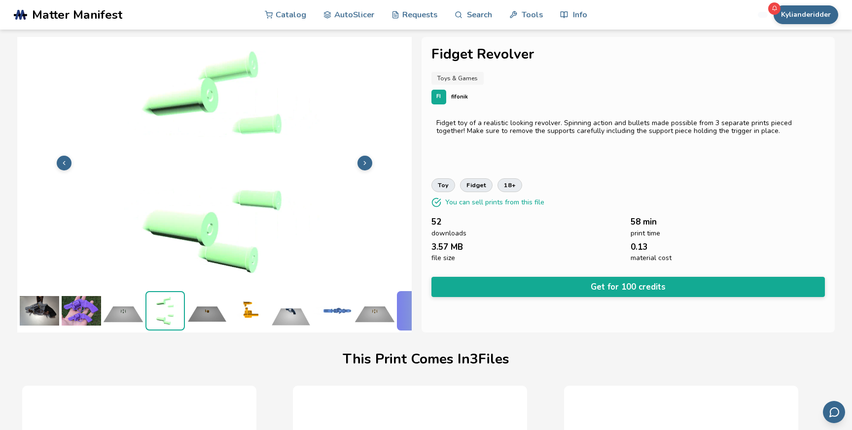
click at [204, 319] on img at bounding box center [206, 310] width 39 height 39
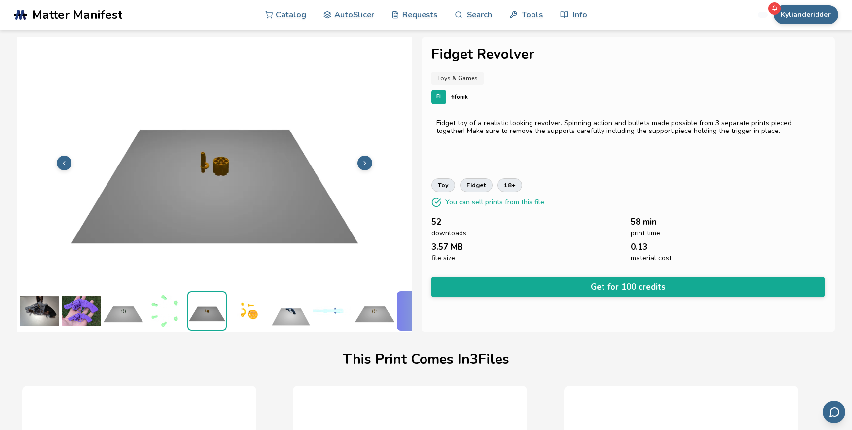
click at [239, 319] on img at bounding box center [248, 310] width 39 height 39
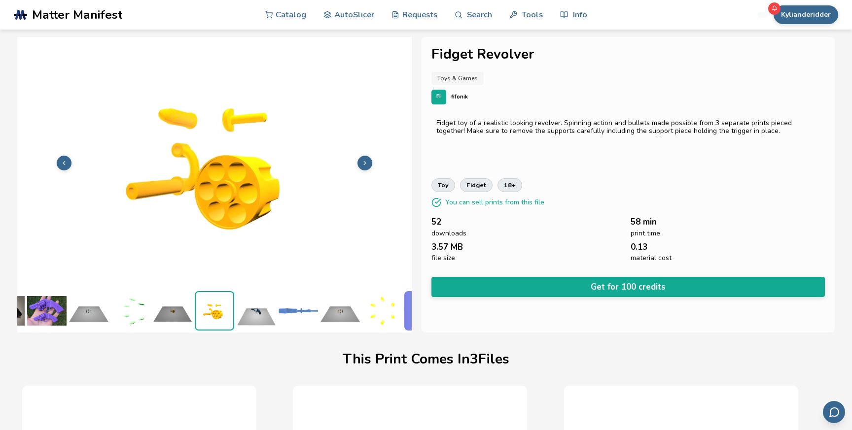
click at [272, 320] on img at bounding box center [256, 310] width 39 height 39
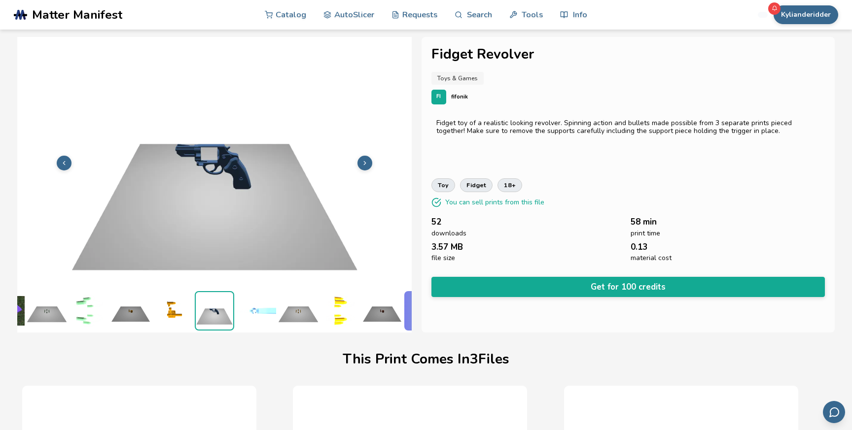
click at [262, 315] on img at bounding box center [256, 310] width 39 height 39
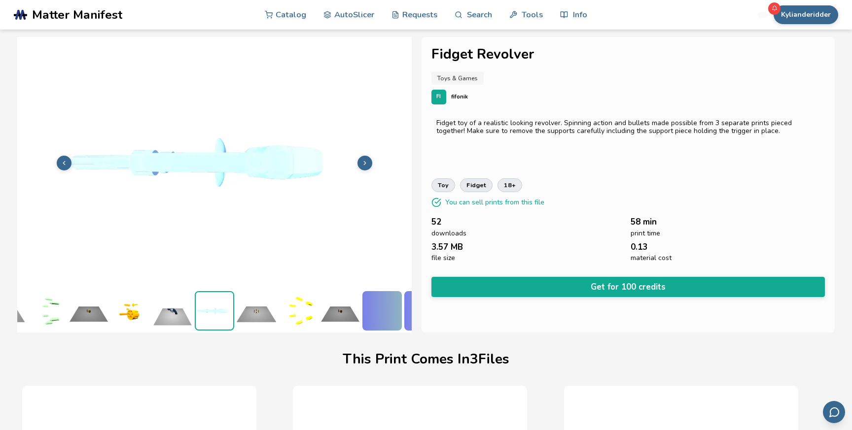
click at [267, 314] on img at bounding box center [256, 310] width 39 height 39
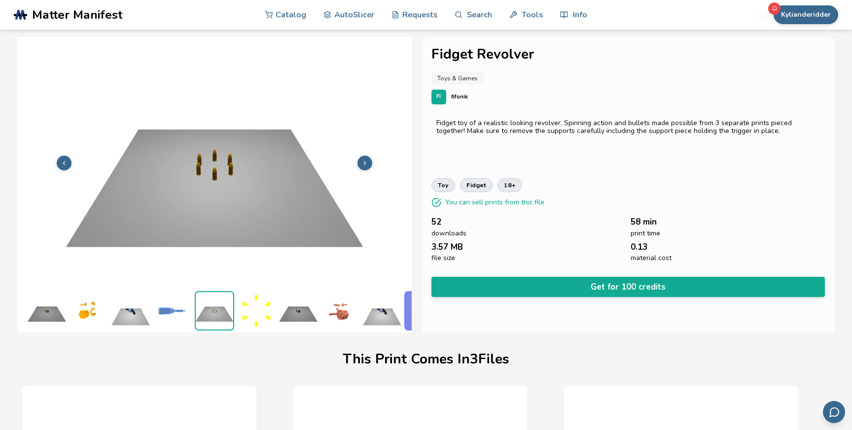
click at [304, 314] on img at bounding box center [297, 310] width 39 height 39
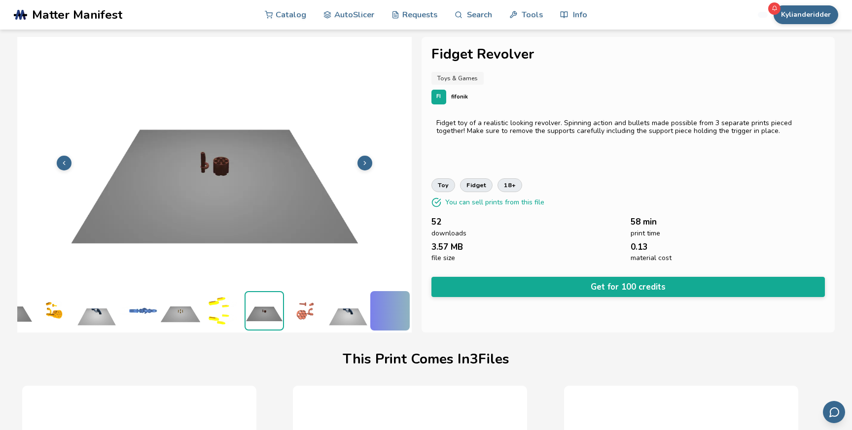
scroll to position [0, 195]
click at [362, 319] on img at bounding box center [347, 310] width 39 height 39
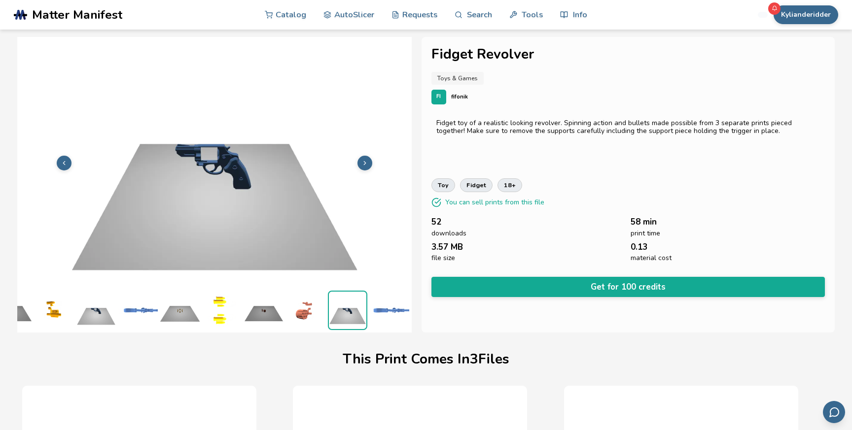
scroll to position [0, 0]
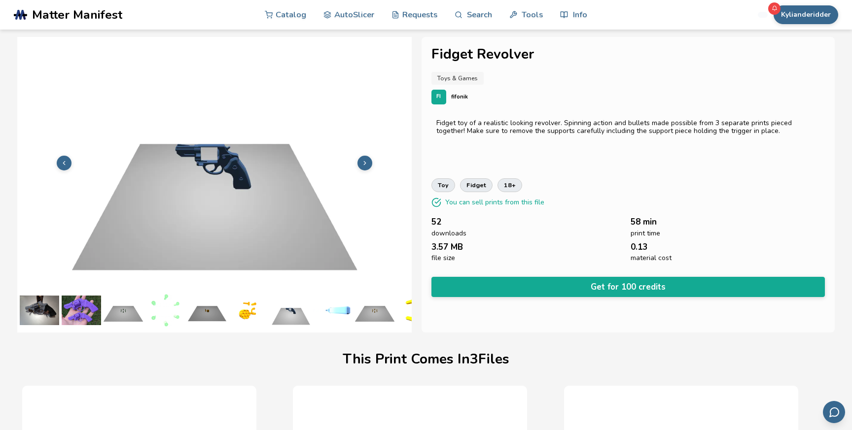
click at [39, 305] on img at bounding box center [39, 310] width 39 height 39
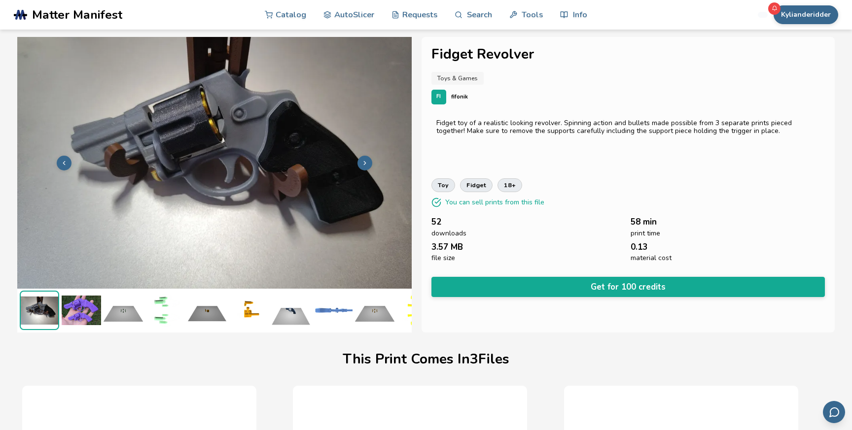
scroll to position [0, 0]
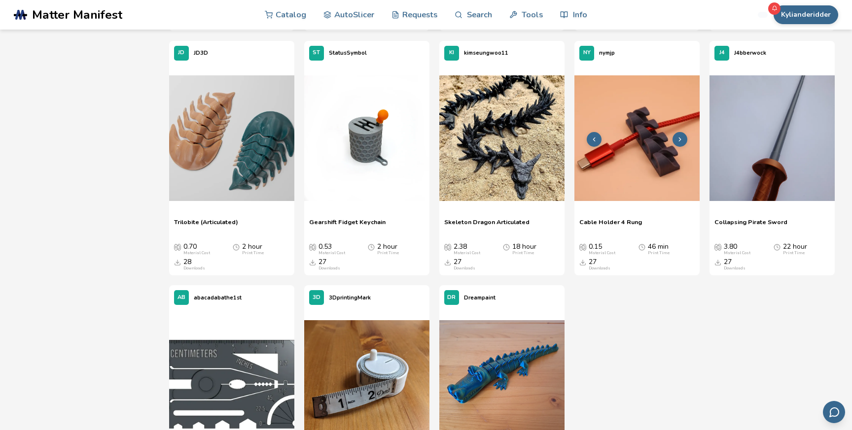
scroll to position [4040, 0]
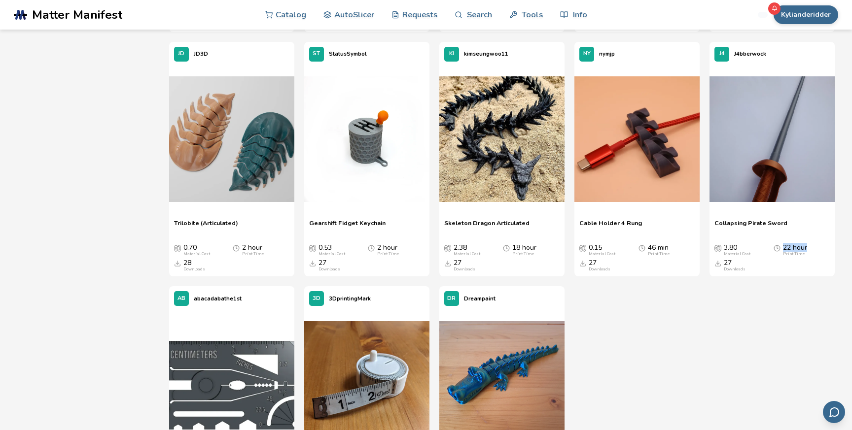
drag, startPoint x: 783, startPoint y: 249, endPoint x: 816, endPoint y: 250, distance: 33.0
click at [816, 250] on div "22 hour Print Time" at bounding box center [801, 250] width 57 height 13
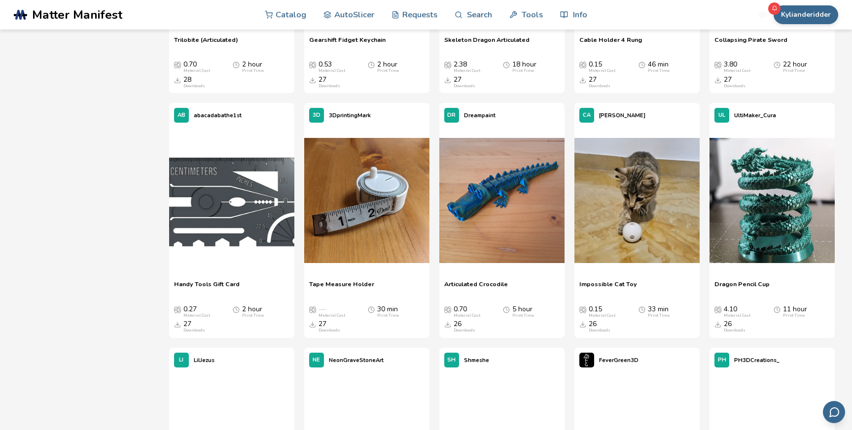
scroll to position [4224, 0]
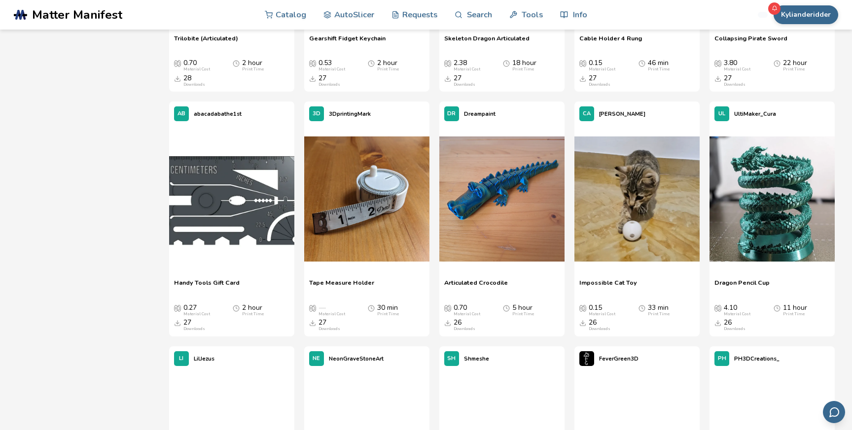
click at [619, 289] on span "Impossible Cat Toy" at bounding box center [608, 286] width 58 height 15
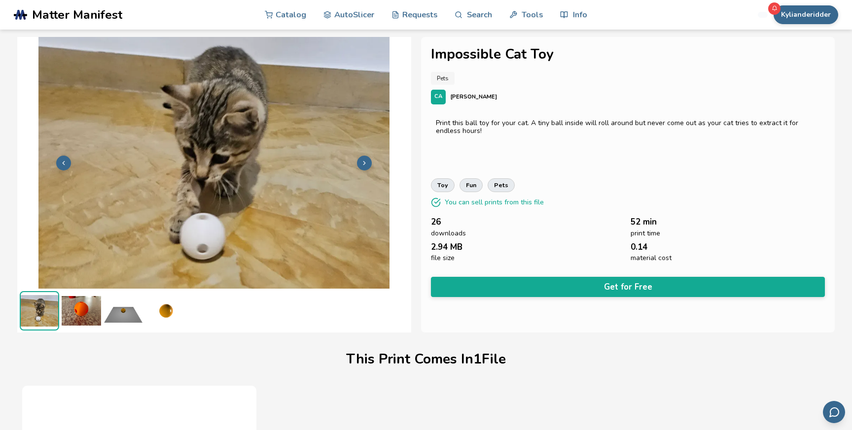
click at [85, 331] on img at bounding box center [81, 310] width 39 height 39
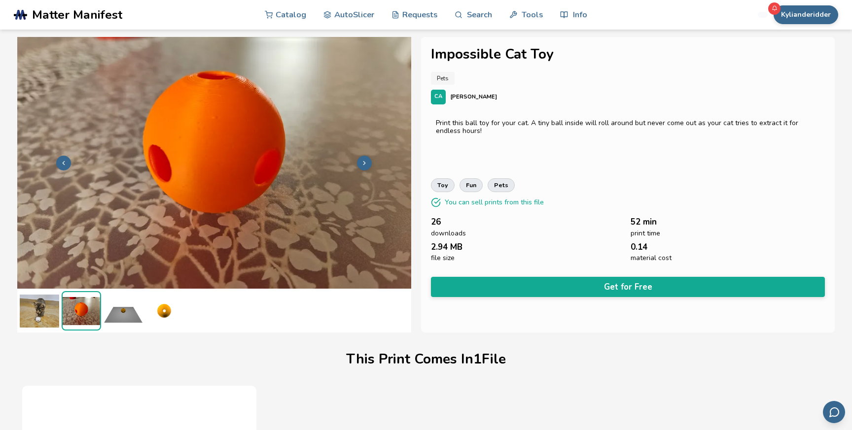
click at [132, 320] on img at bounding box center [122, 310] width 39 height 39
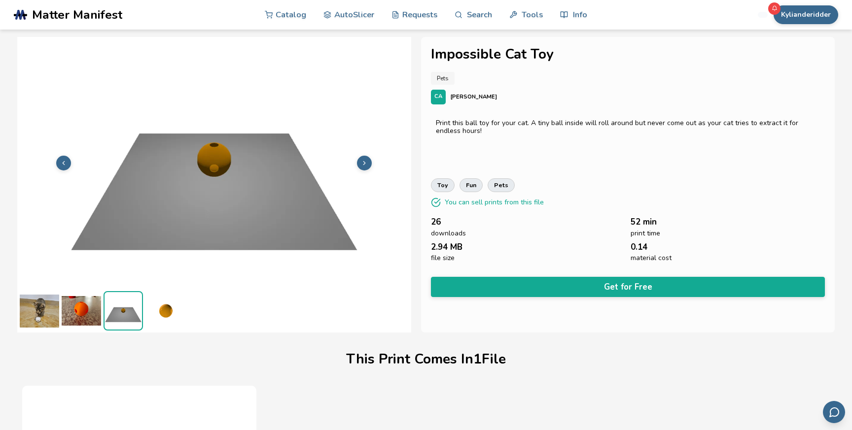
click at [28, 313] on img at bounding box center [39, 310] width 39 height 39
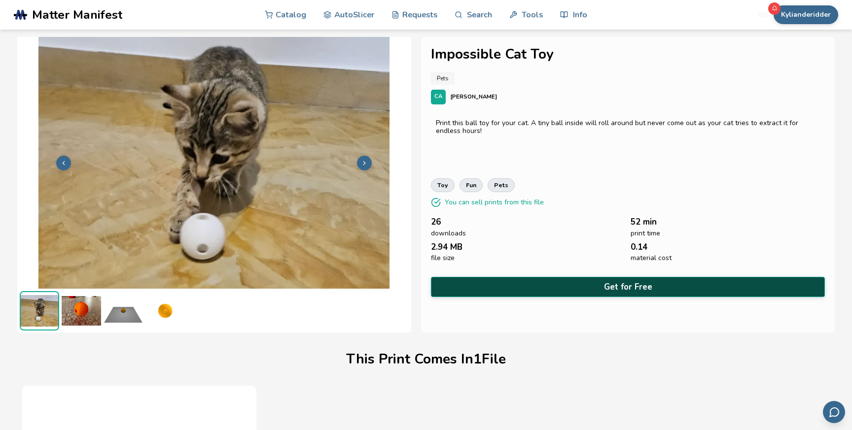
click at [554, 282] on button "Get for Free" at bounding box center [628, 287] width 394 height 20
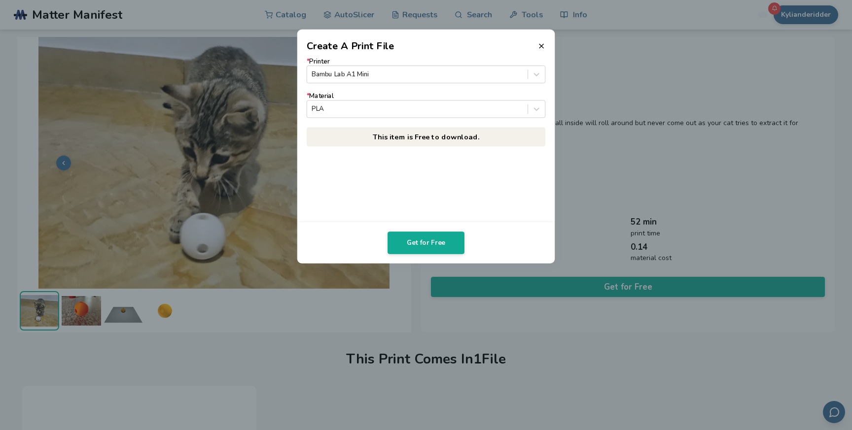
click at [391, 264] on dialog "Create A Print File * Printer Bambu Lab A1 Mini * Material PLA This item is Fre…" at bounding box center [425, 215] width 809 height 409
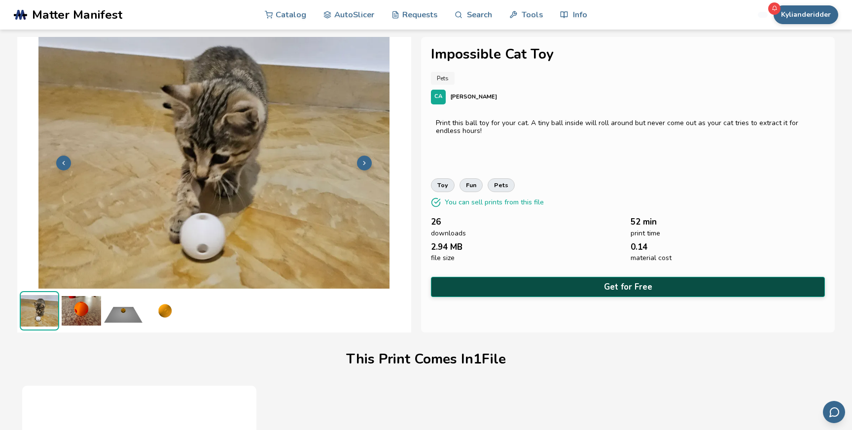
click at [514, 293] on button "Get for Free" at bounding box center [628, 287] width 394 height 20
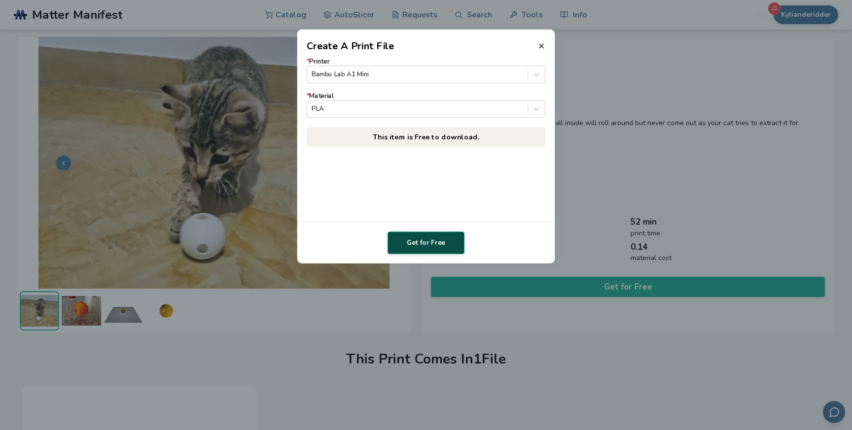
click at [428, 246] on button "Get for Free" at bounding box center [425, 243] width 77 height 23
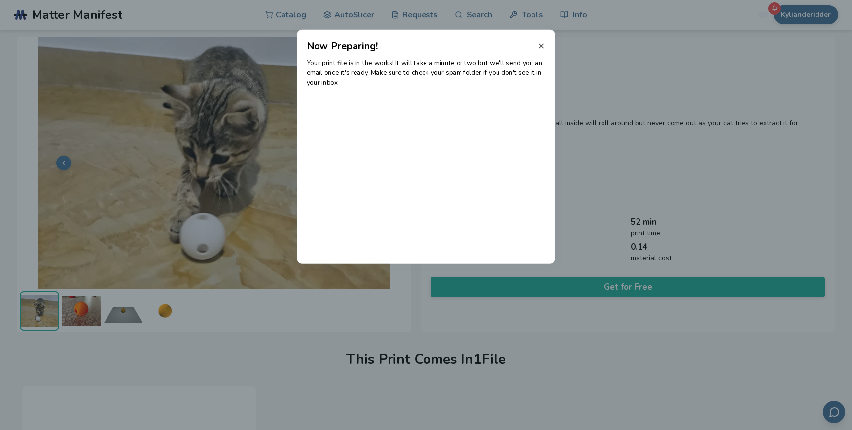
click at [542, 44] on icon at bounding box center [541, 46] width 8 height 8
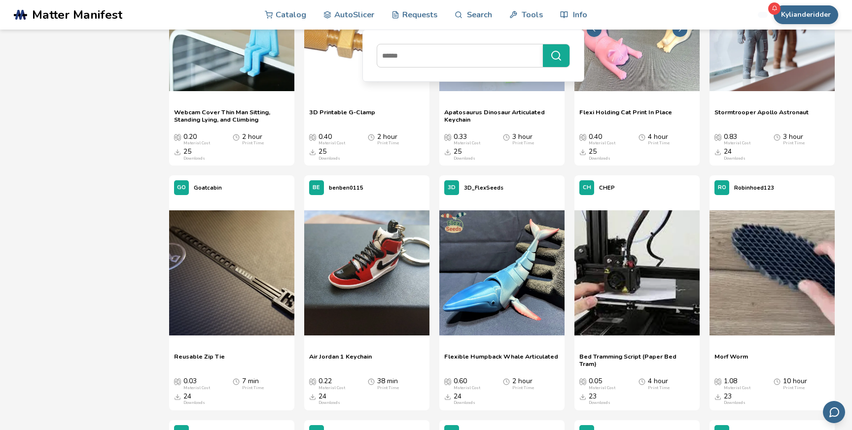
scroll to position [5131, 0]
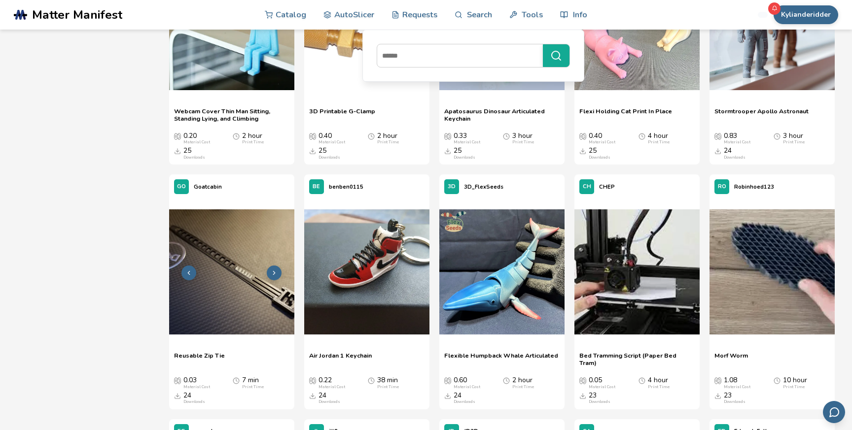
click at [268, 316] on img at bounding box center [231, 271] width 125 height 125
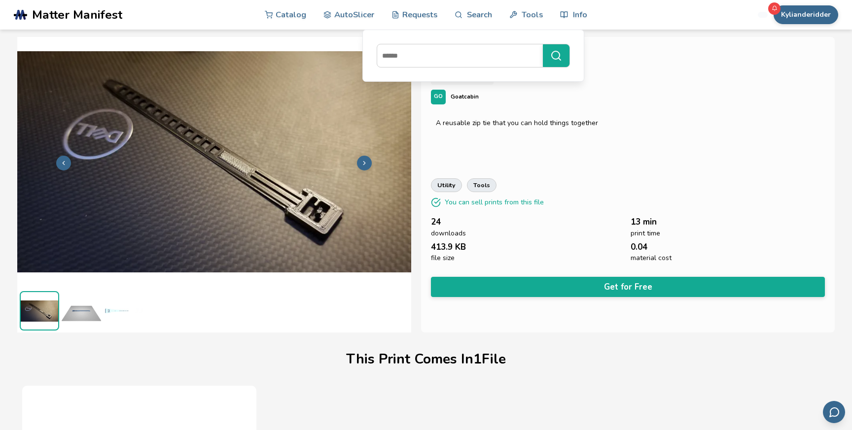
click at [82, 322] on img at bounding box center [81, 310] width 39 height 39
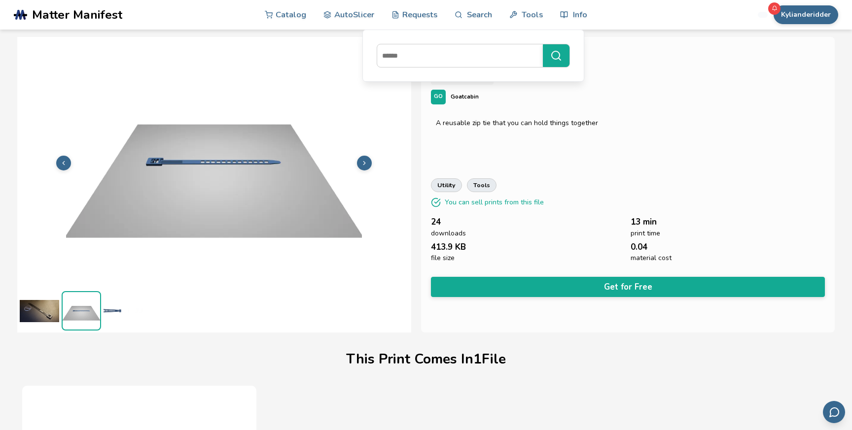
click at [108, 316] on img at bounding box center [122, 310] width 39 height 39
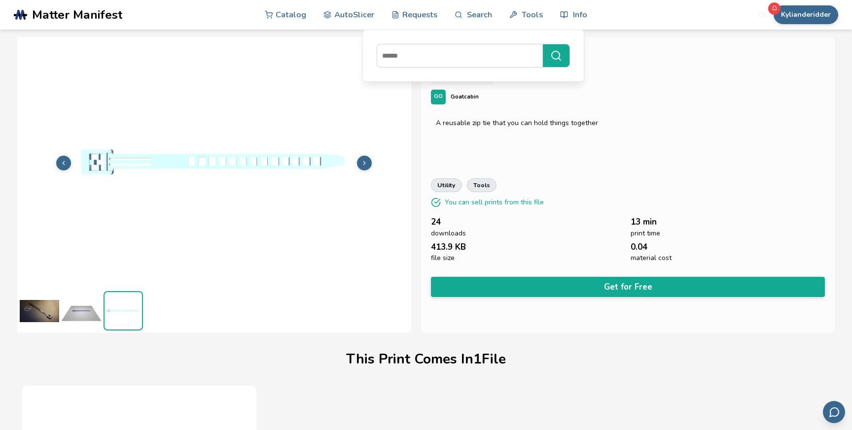
click at [46, 317] on img at bounding box center [39, 310] width 39 height 39
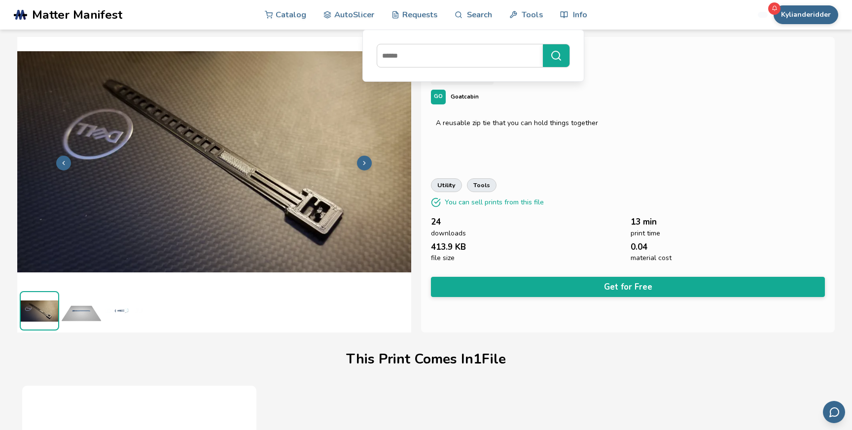
click at [606, 267] on div "Reusable Zip Tie Tools & Hardware GO Goatcabin A reusable zip tie that you can …" at bounding box center [627, 185] width 413 height 296
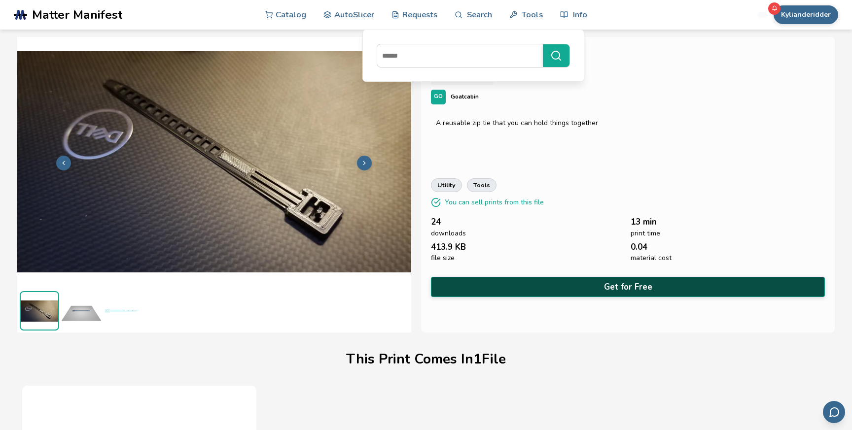
click at [606, 287] on button "Get for Free" at bounding box center [628, 287] width 394 height 20
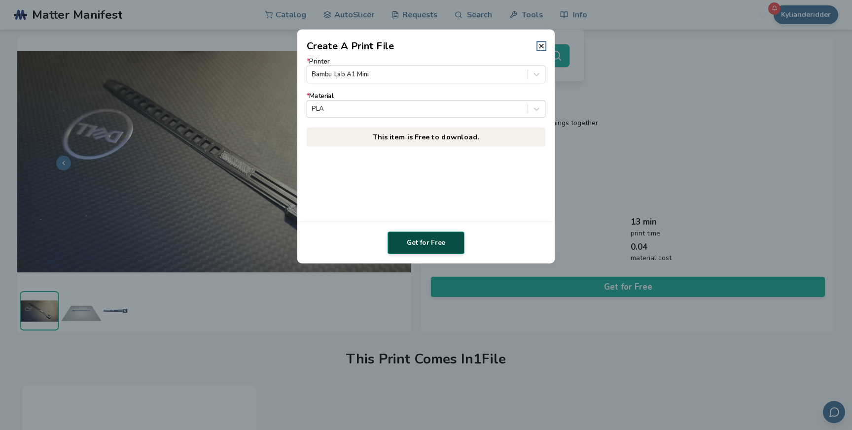
click at [436, 248] on button "Get for Free" at bounding box center [425, 243] width 77 height 23
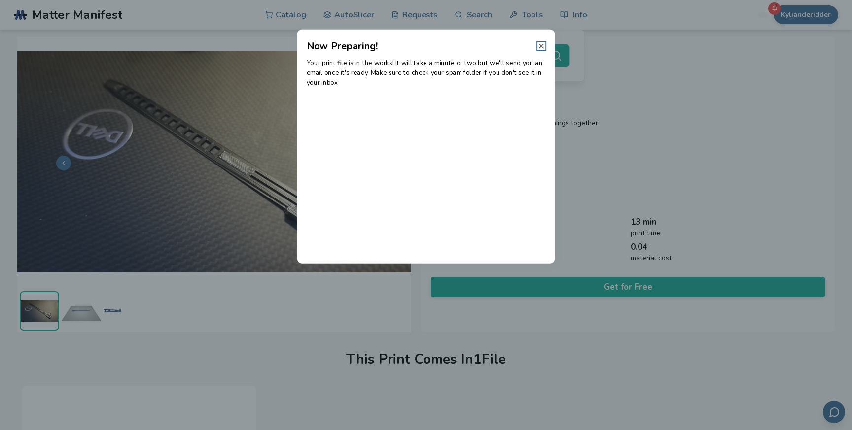
click at [542, 48] on icon at bounding box center [541, 46] width 8 height 8
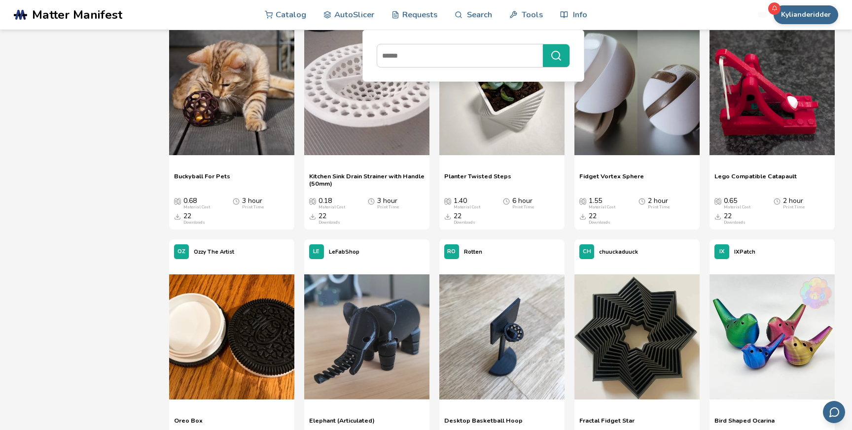
scroll to position [5800, 0]
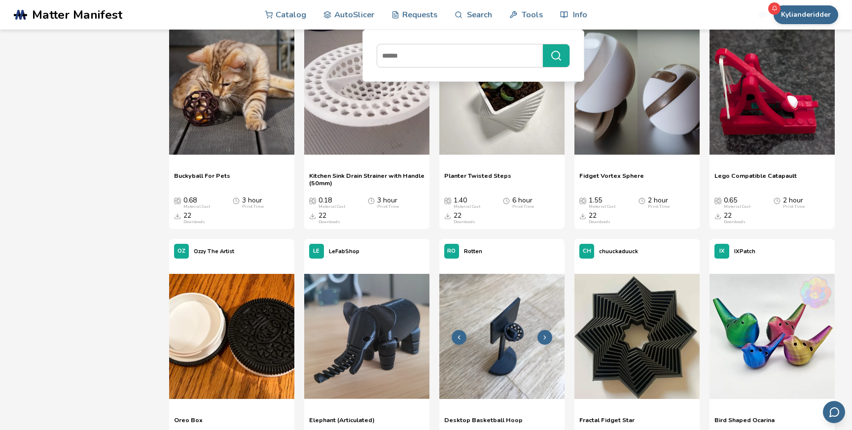
click at [515, 313] on img at bounding box center [501, 336] width 125 height 125
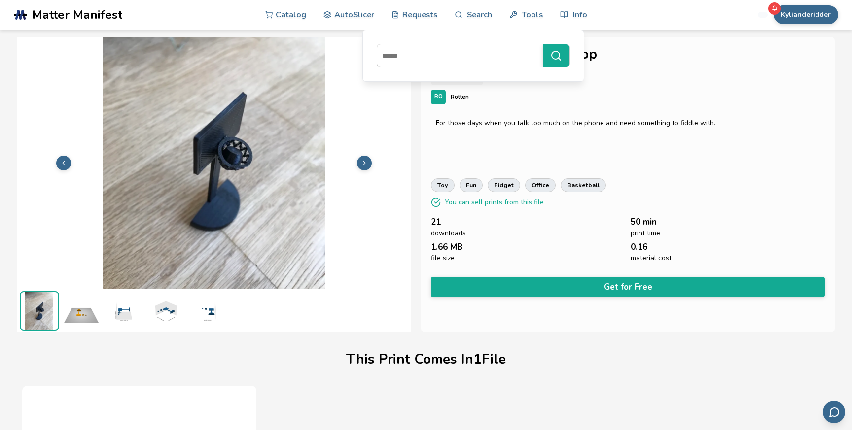
click at [80, 311] on img at bounding box center [81, 310] width 39 height 39
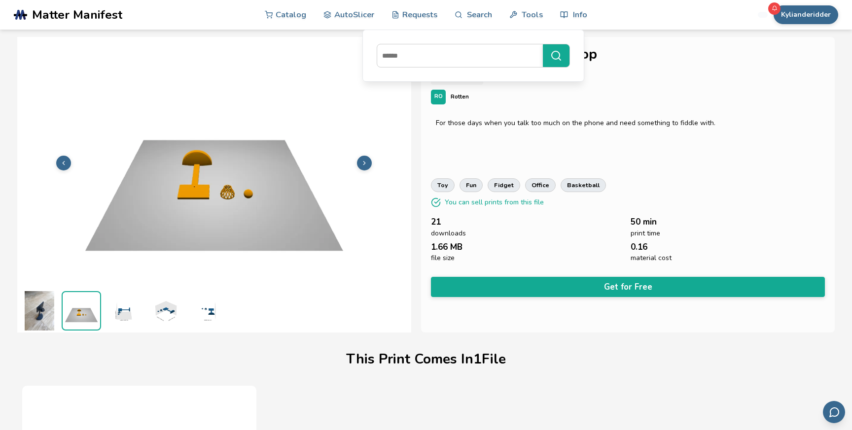
click at [117, 314] on img at bounding box center [122, 310] width 39 height 39
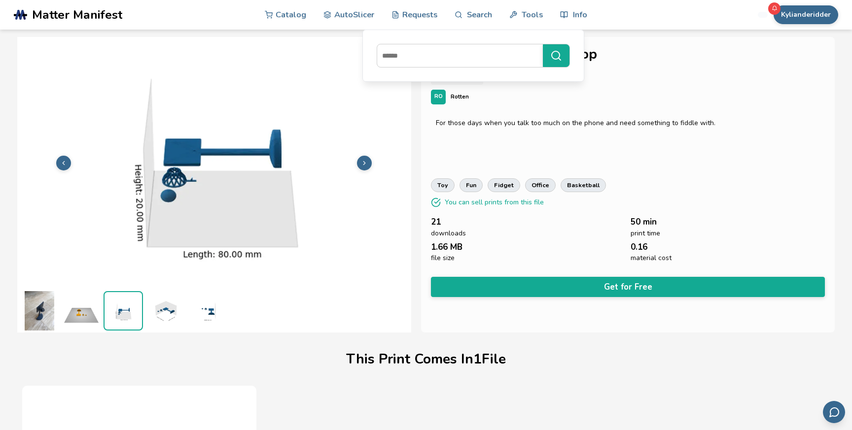
click at [154, 313] on img at bounding box center [164, 310] width 39 height 39
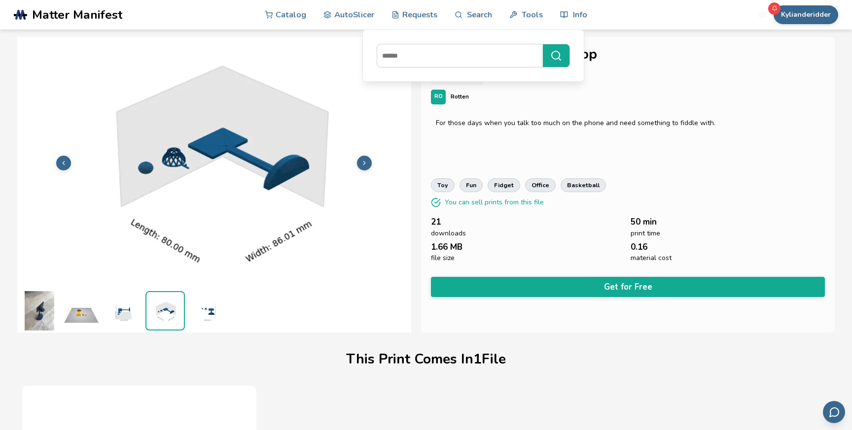
click at [203, 315] on img at bounding box center [206, 310] width 39 height 39
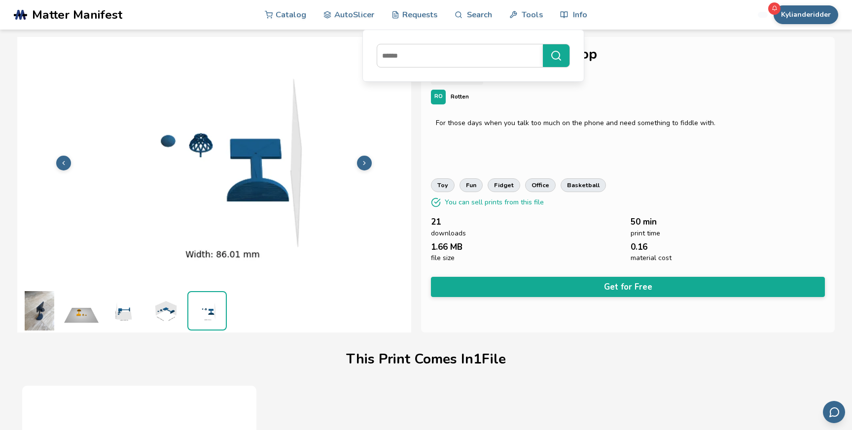
click at [37, 315] on img at bounding box center [39, 310] width 39 height 39
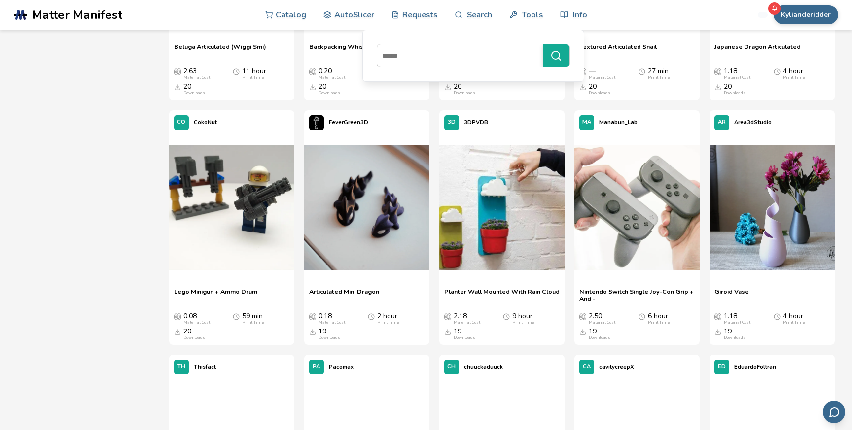
scroll to position [6665, 0]
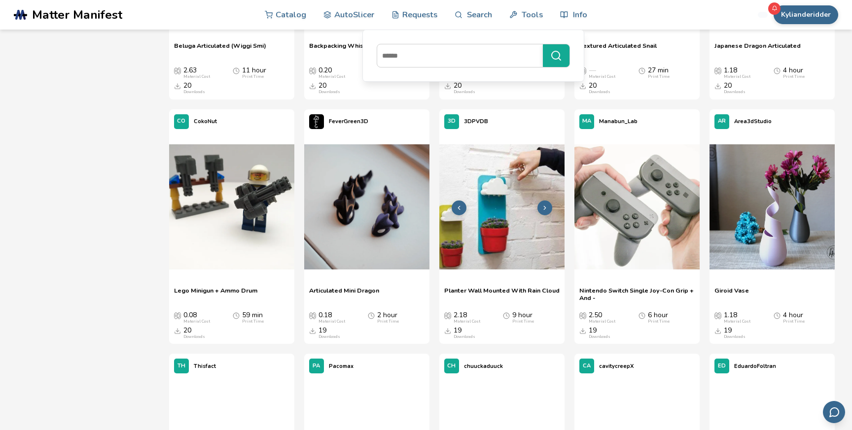
click at [544, 206] on icon at bounding box center [544, 208] width 7 height 7
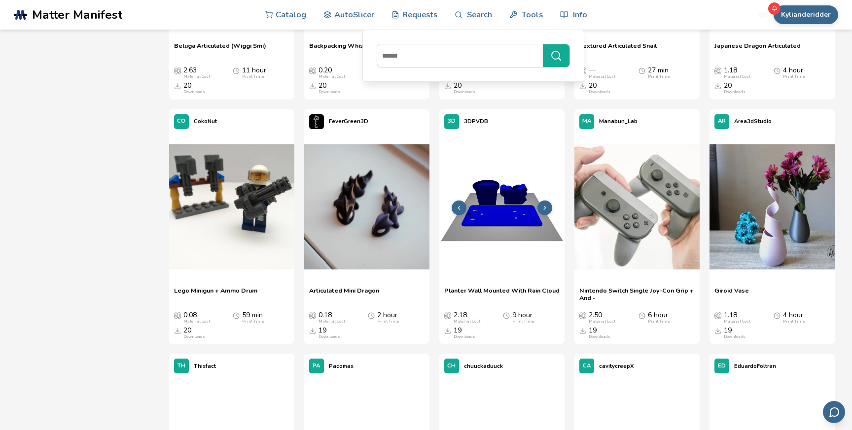
click at [462, 209] on icon at bounding box center [458, 208] width 7 height 7
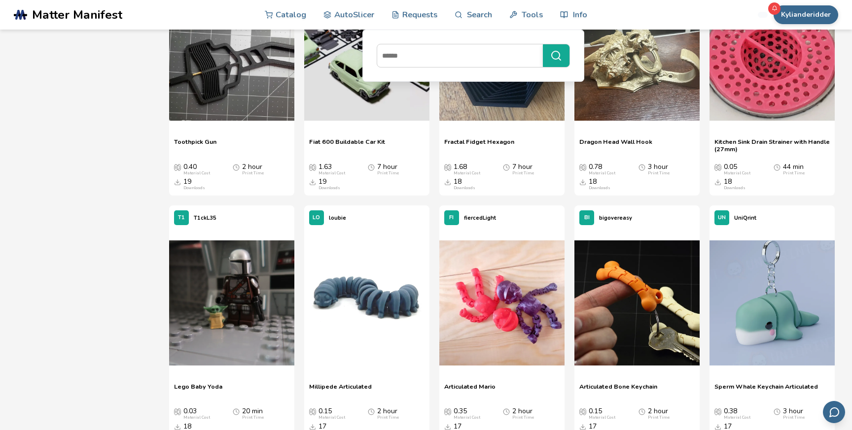
scroll to position [7062, 0]
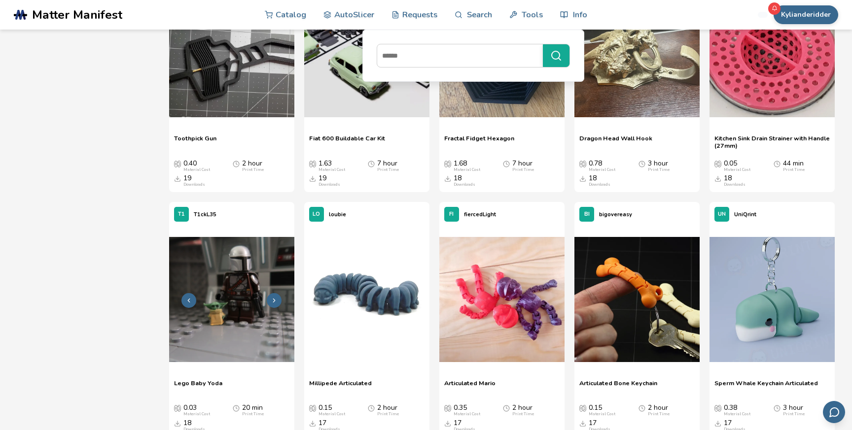
click at [271, 300] on icon at bounding box center [274, 300] width 7 height 7
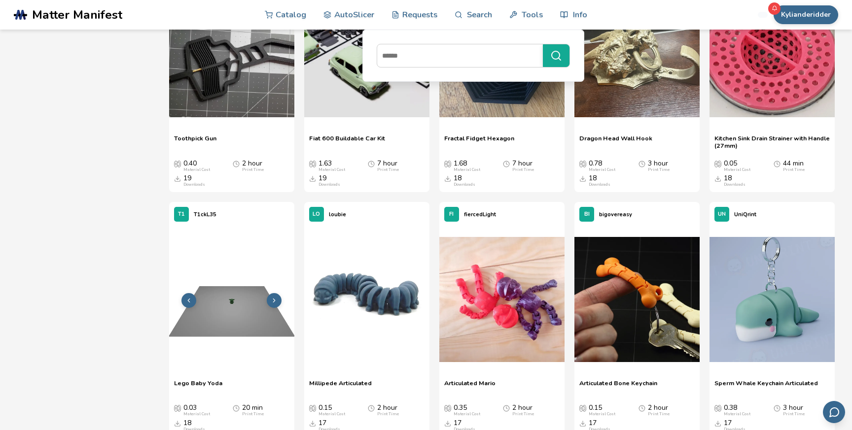
click at [271, 300] on icon at bounding box center [274, 300] width 7 height 7
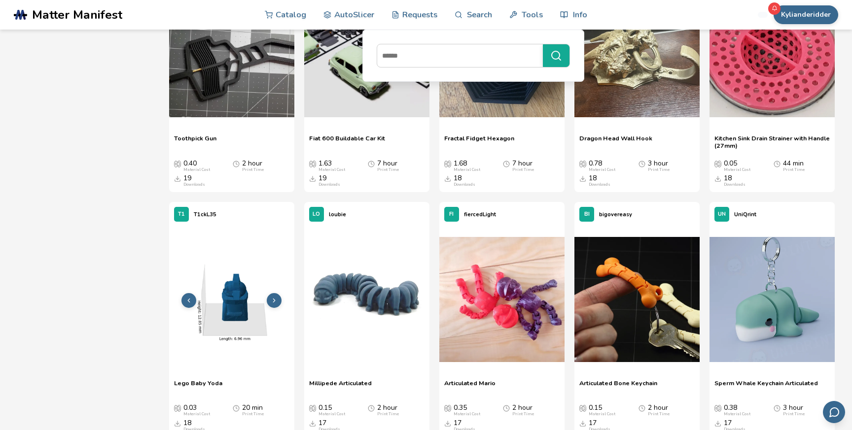
click at [275, 300] on icon at bounding box center [274, 300] width 7 height 7
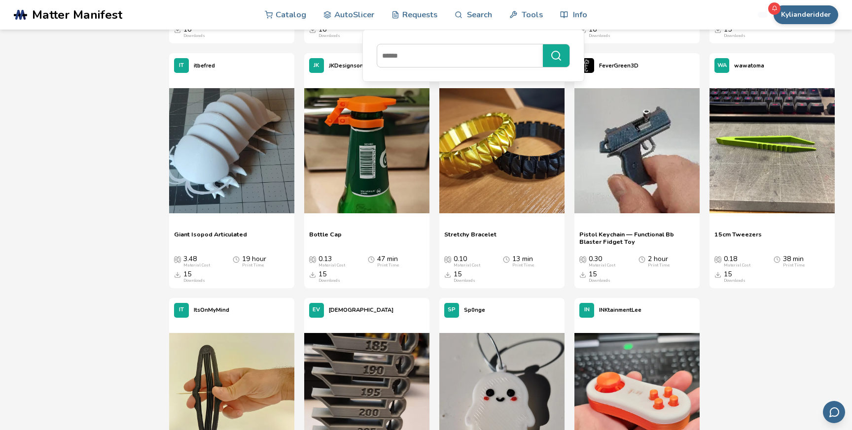
scroll to position [8191, 0]
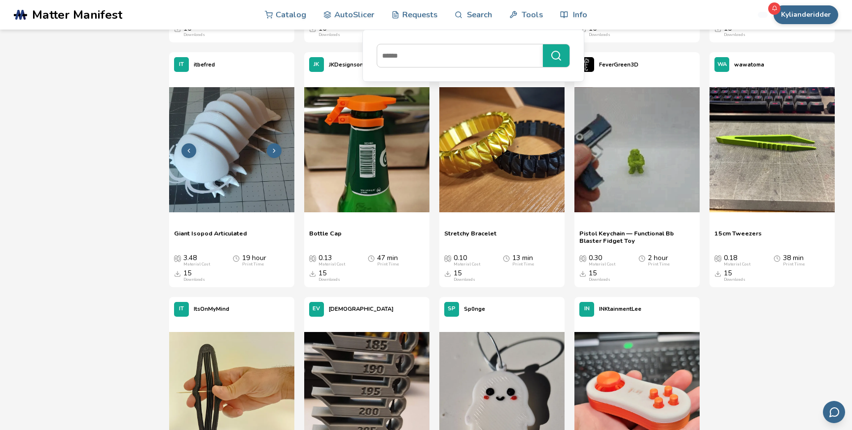
click at [280, 148] on button at bounding box center [274, 150] width 15 height 15
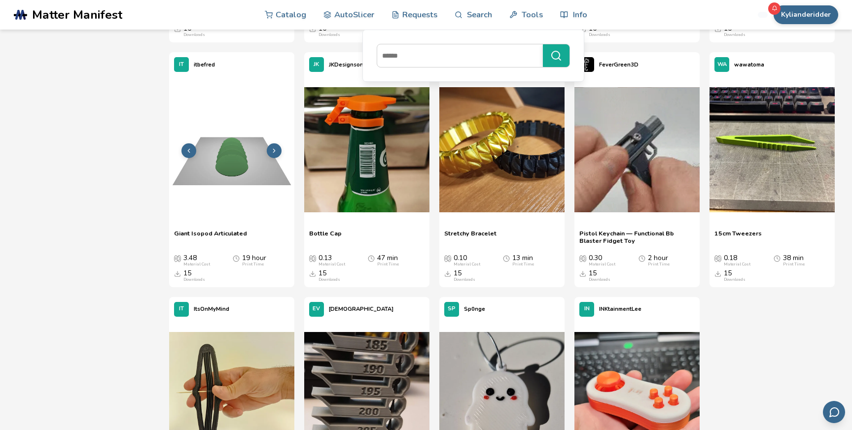
click at [280, 148] on button at bounding box center [274, 150] width 15 height 15
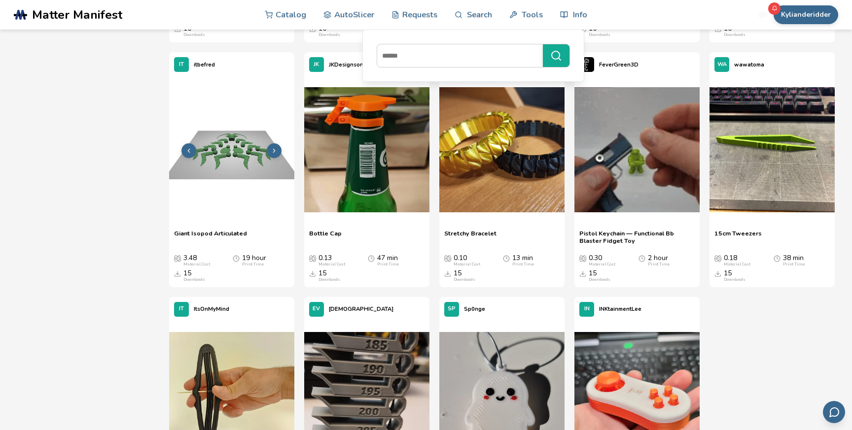
click at [189, 153] on icon at bounding box center [188, 150] width 7 height 7
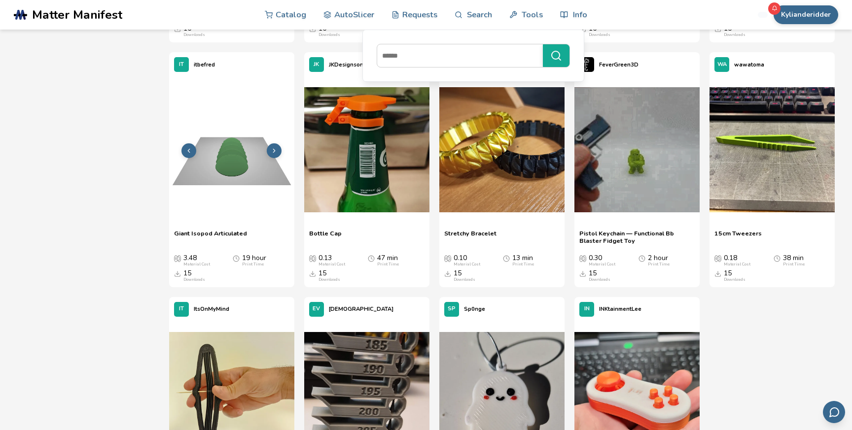
click at [189, 153] on icon at bounding box center [188, 150] width 7 height 7
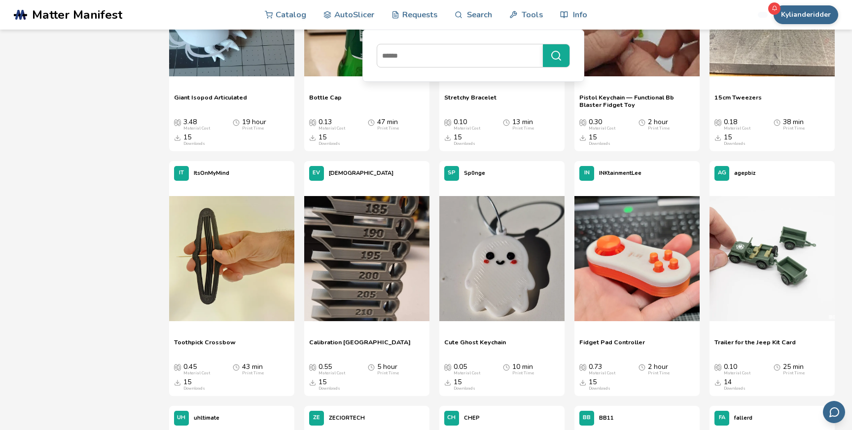
scroll to position [8335, 0]
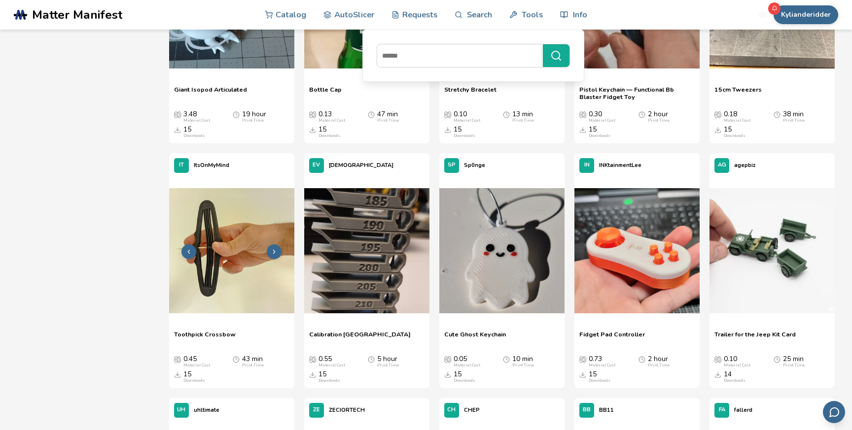
click at [276, 251] on icon at bounding box center [274, 251] width 7 height 7
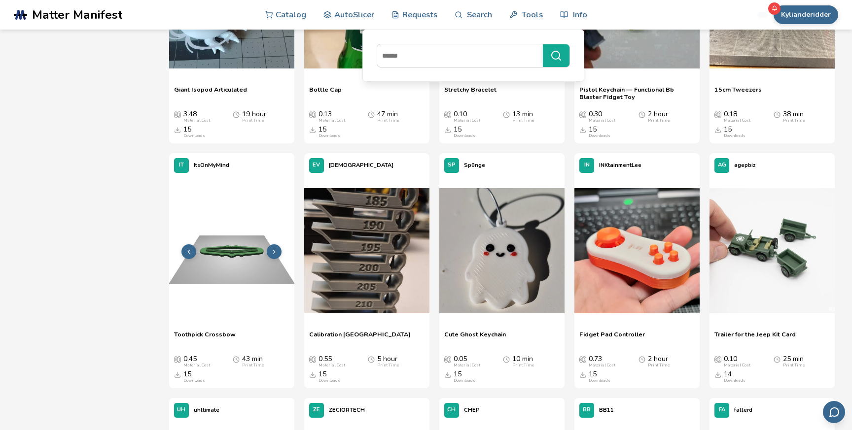
click at [275, 252] on icon at bounding box center [274, 251] width 7 height 7
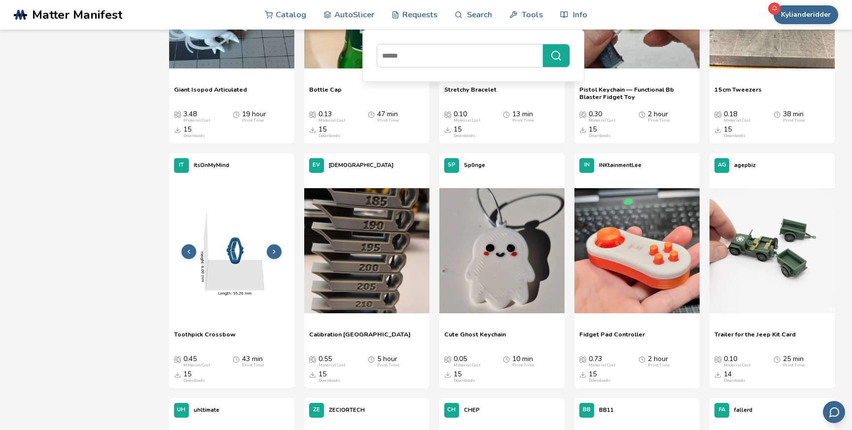
click at [275, 252] on icon at bounding box center [274, 251] width 7 height 7
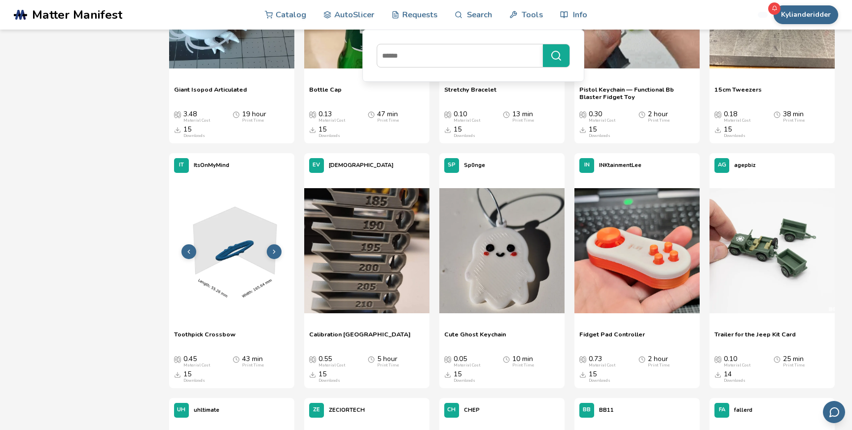
click at [275, 252] on icon at bounding box center [274, 251] width 7 height 7
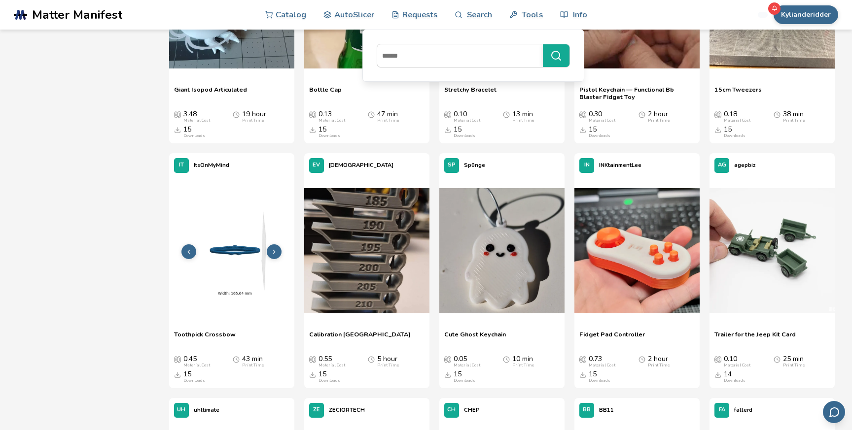
click at [275, 252] on icon at bounding box center [274, 251] width 7 height 7
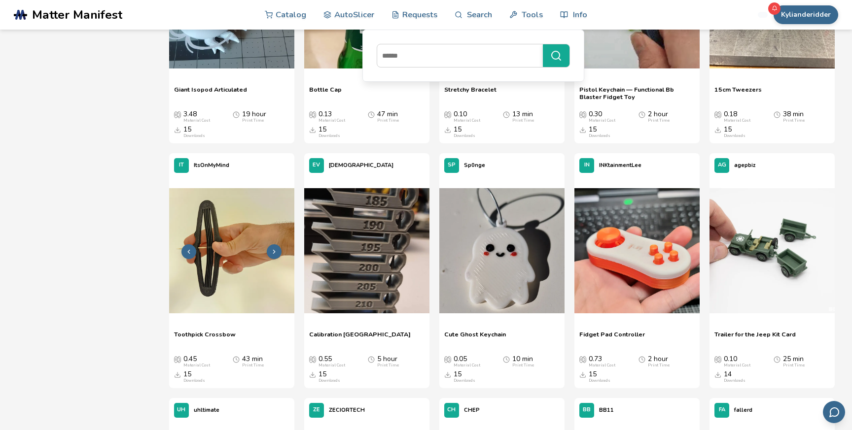
click at [274, 261] on img at bounding box center [231, 250] width 125 height 125
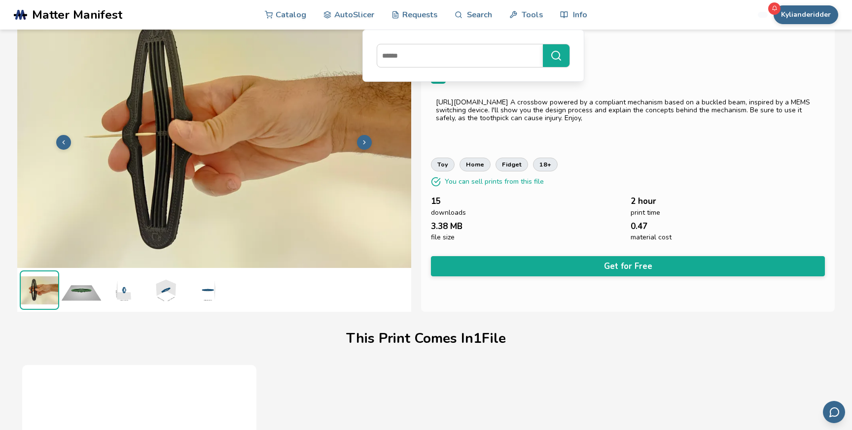
scroll to position [25, 0]
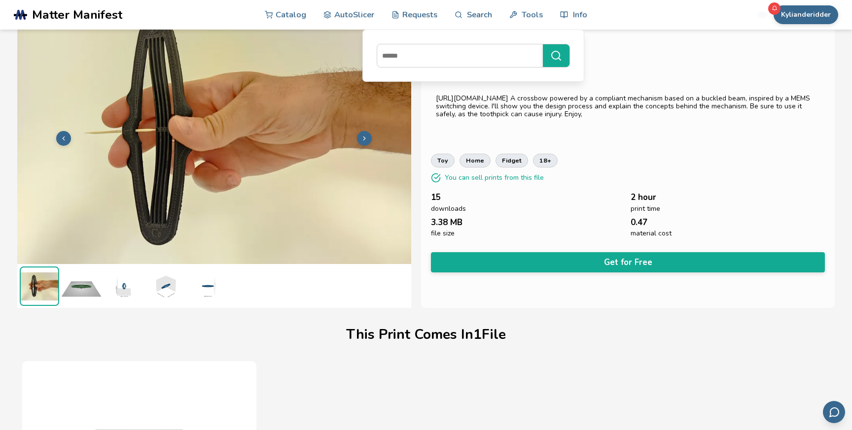
click at [85, 297] on img at bounding box center [81, 286] width 39 height 39
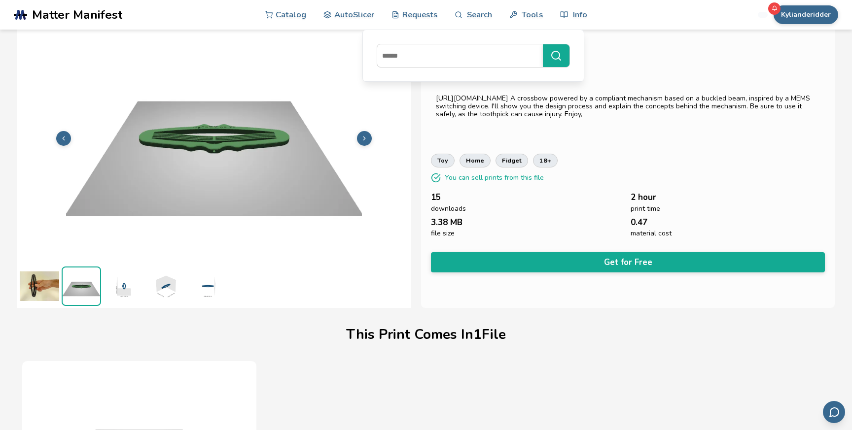
click at [135, 291] on img at bounding box center [122, 286] width 39 height 39
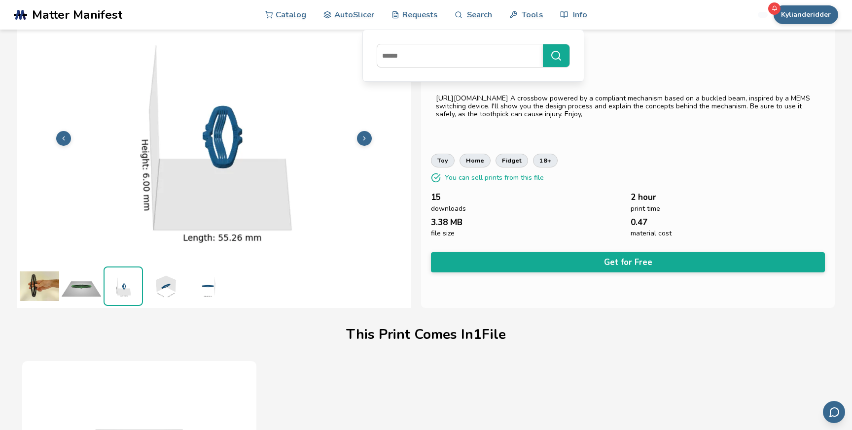
click at [149, 291] on img at bounding box center [164, 286] width 39 height 39
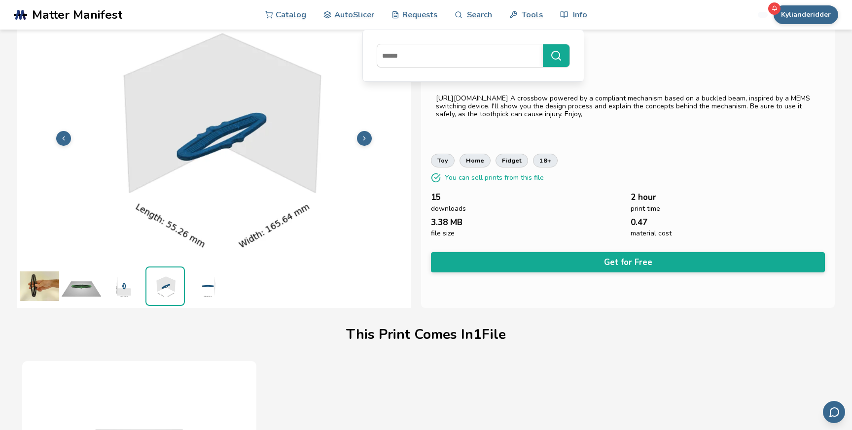
click at [201, 294] on img at bounding box center [206, 286] width 39 height 39
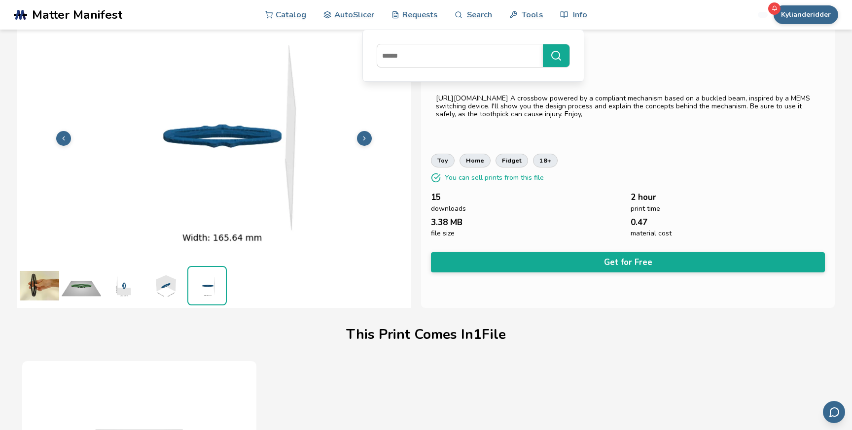
scroll to position [0, 0]
click at [37, 289] on img at bounding box center [39, 286] width 39 height 39
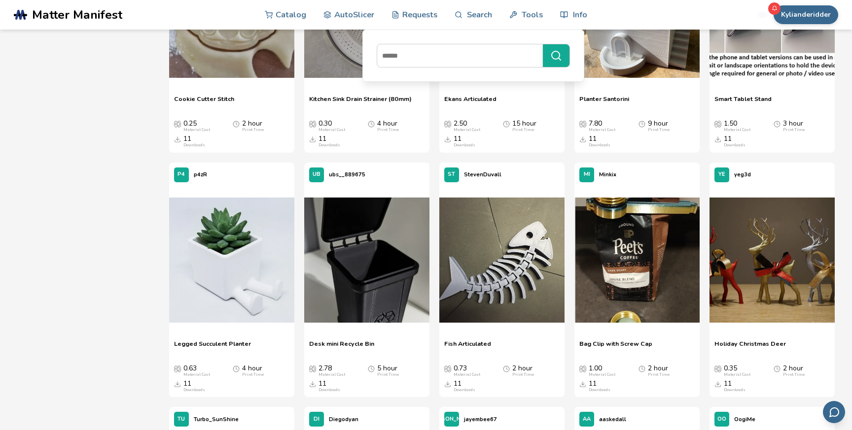
scroll to position [10287, 0]
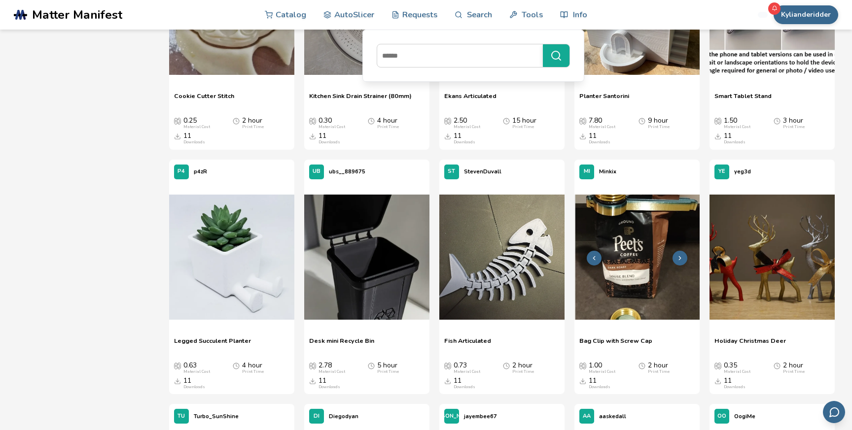
click at [649, 283] on img at bounding box center [636, 257] width 125 height 125
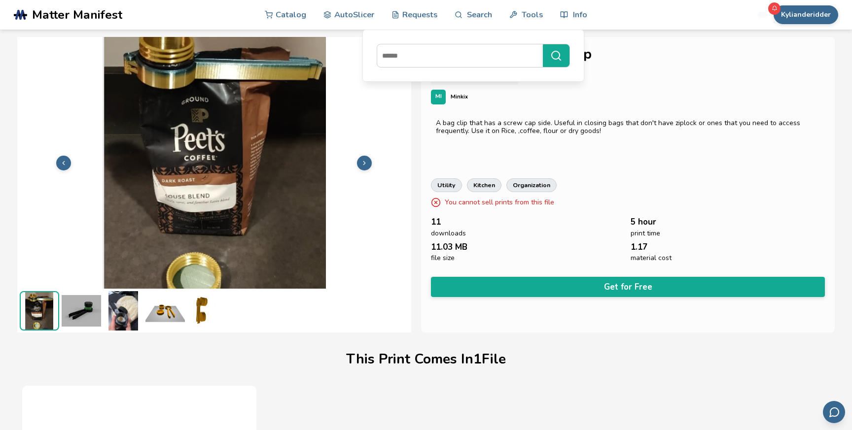
click at [73, 313] on img at bounding box center [81, 310] width 39 height 39
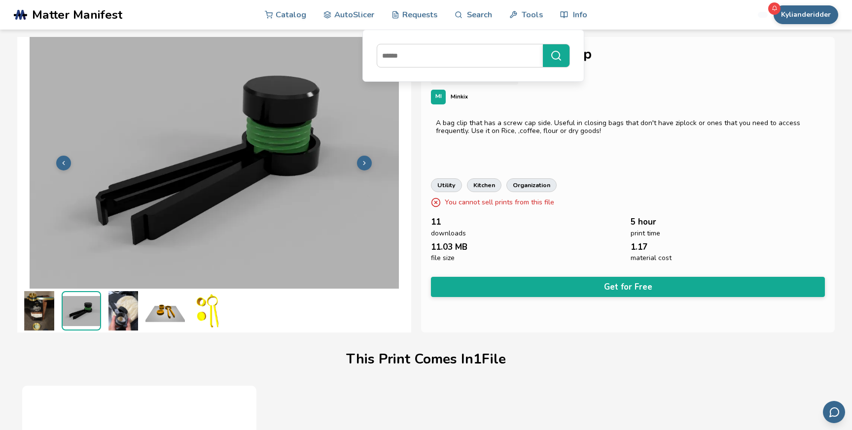
click at [113, 311] on img at bounding box center [122, 310] width 39 height 39
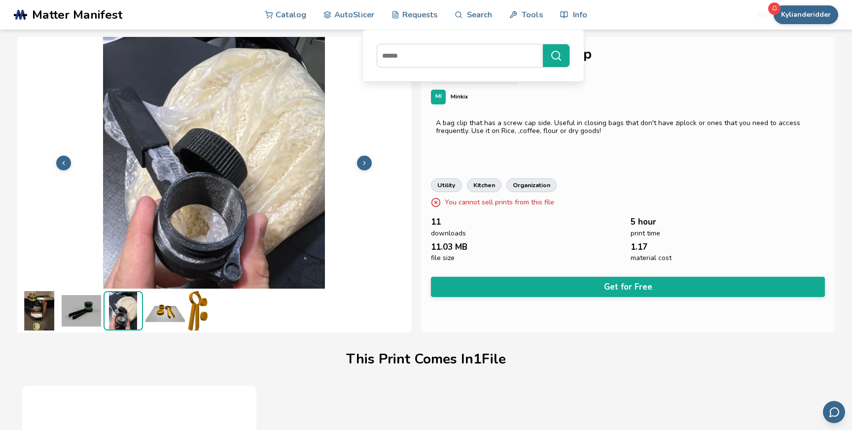
click at [147, 312] on img at bounding box center [164, 310] width 39 height 39
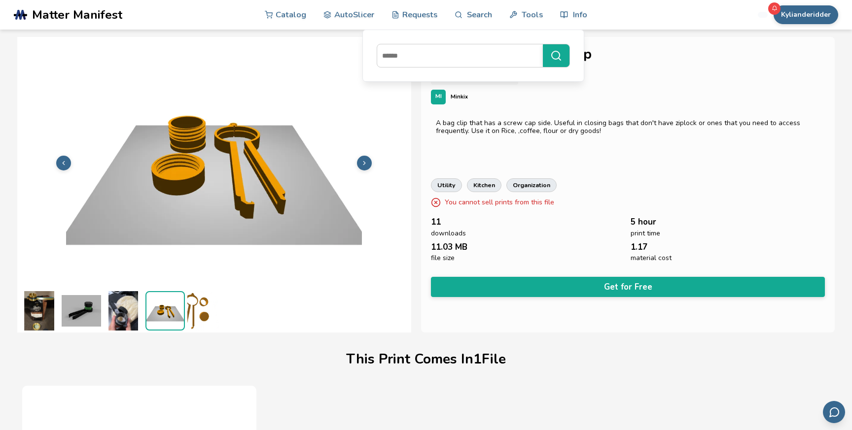
click at [197, 318] on img at bounding box center [206, 310] width 39 height 39
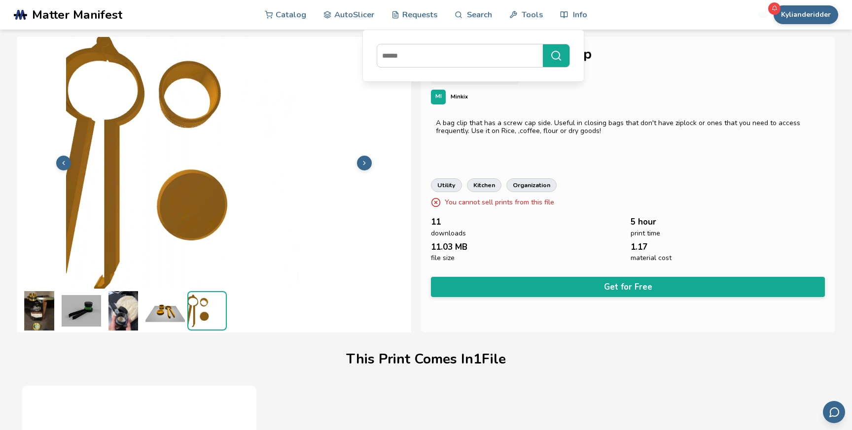
click at [172, 312] on img at bounding box center [164, 310] width 39 height 39
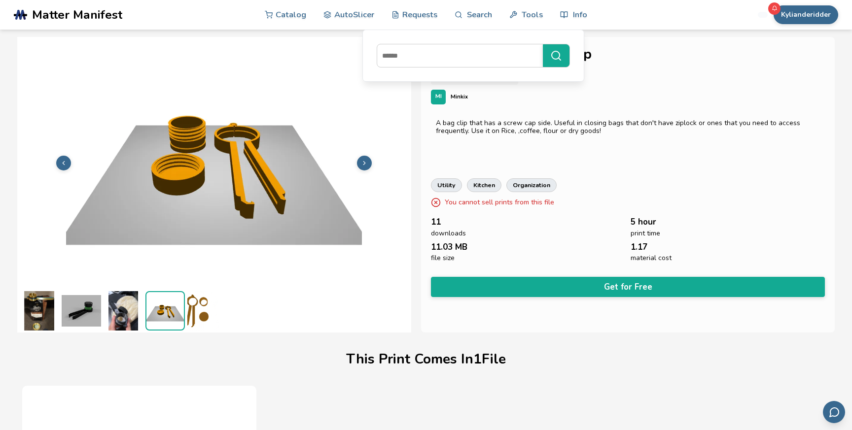
click at [30, 310] on img at bounding box center [39, 310] width 39 height 39
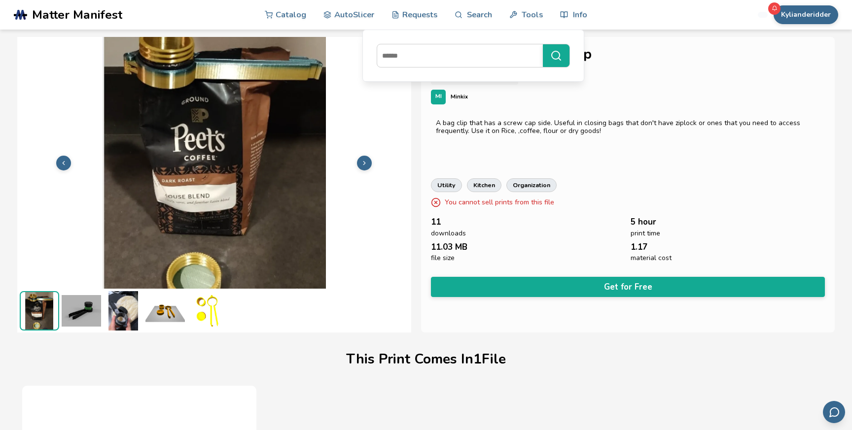
click at [82, 322] on img at bounding box center [81, 310] width 39 height 39
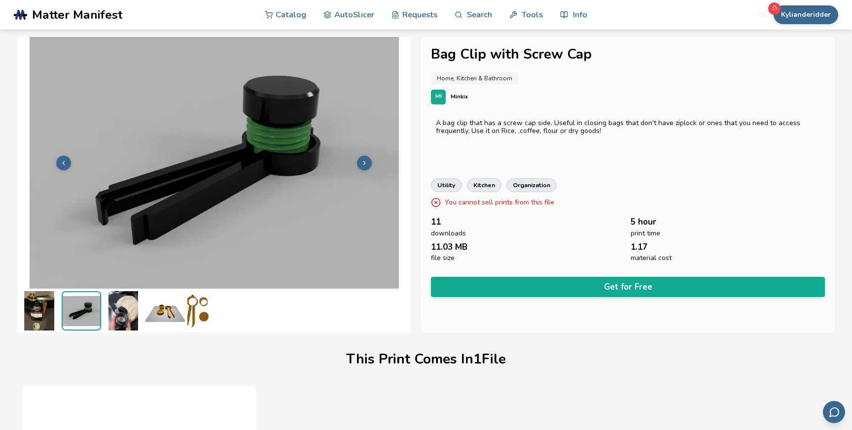
click at [26, 323] on img at bounding box center [39, 310] width 39 height 39
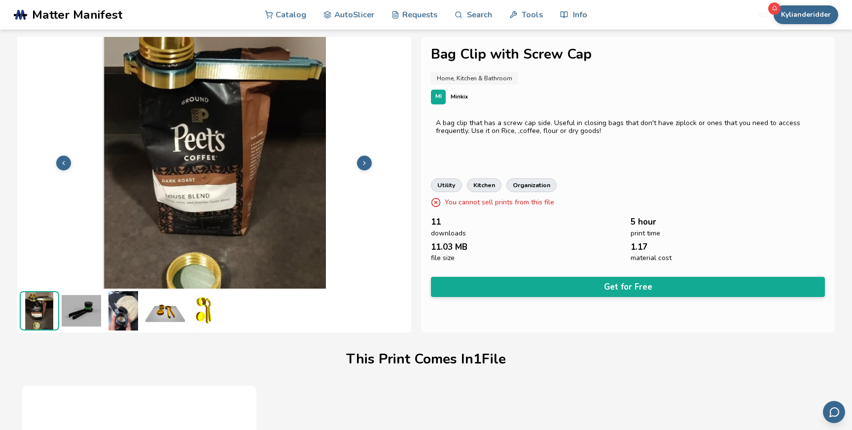
click at [274, 61] on img at bounding box center [214, 162] width 394 height 296
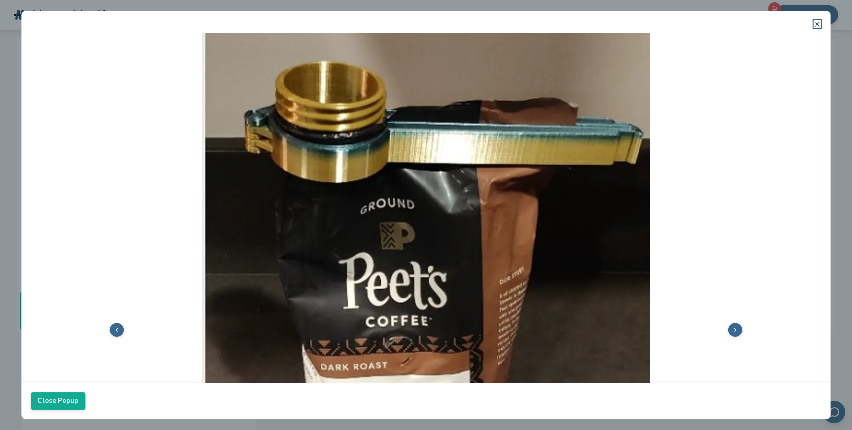
click at [816, 24] on icon at bounding box center [817, 24] width 8 height 8
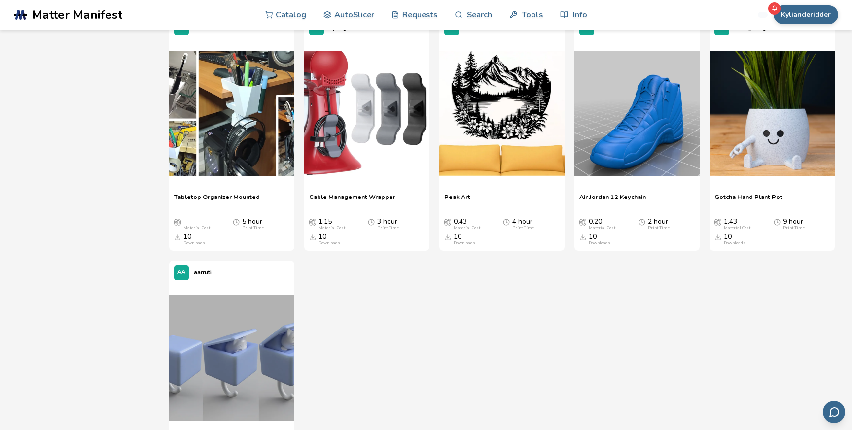
scroll to position [11196, 0]
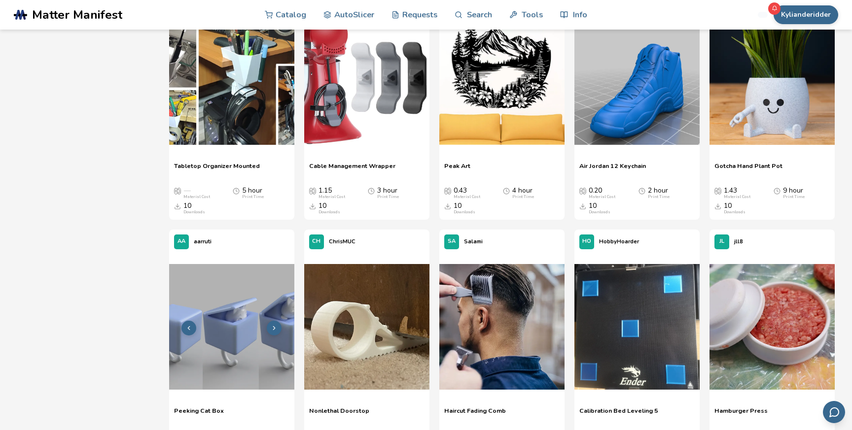
click at [193, 339] on img at bounding box center [231, 326] width 125 height 125
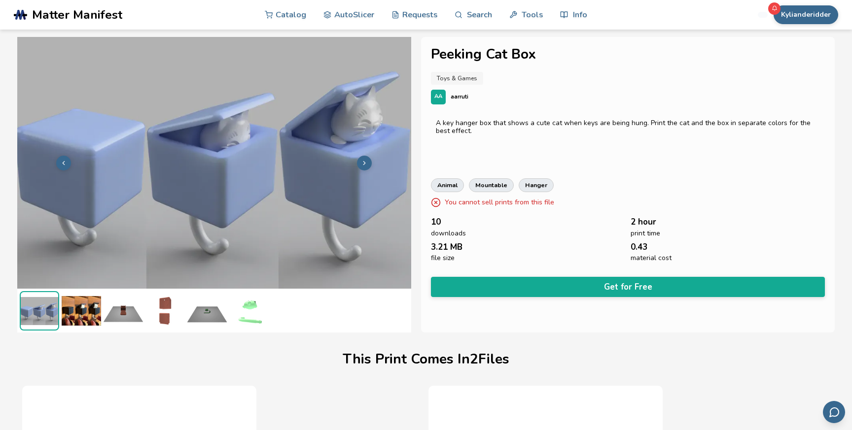
click at [93, 309] on img at bounding box center [81, 310] width 39 height 39
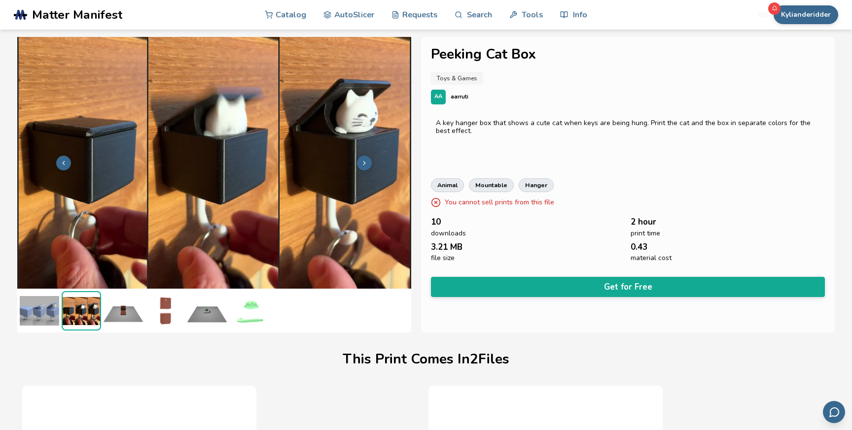
click at [126, 301] on img at bounding box center [122, 310] width 39 height 39
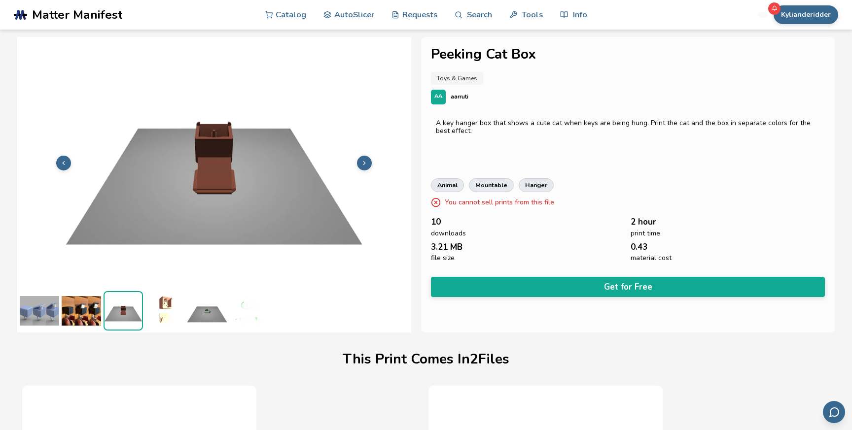
click at [88, 305] on img at bounding box center [81, 310] width 39 height 39
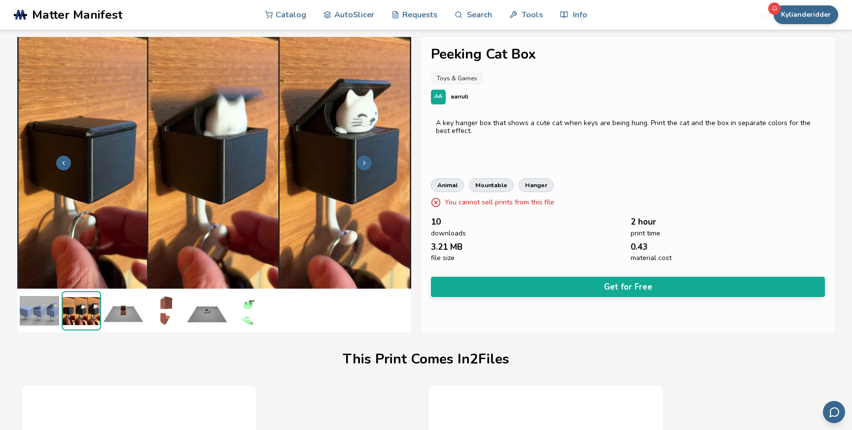
click at [39, 313] on img at bounding box center [39, 310] width 39 height 39
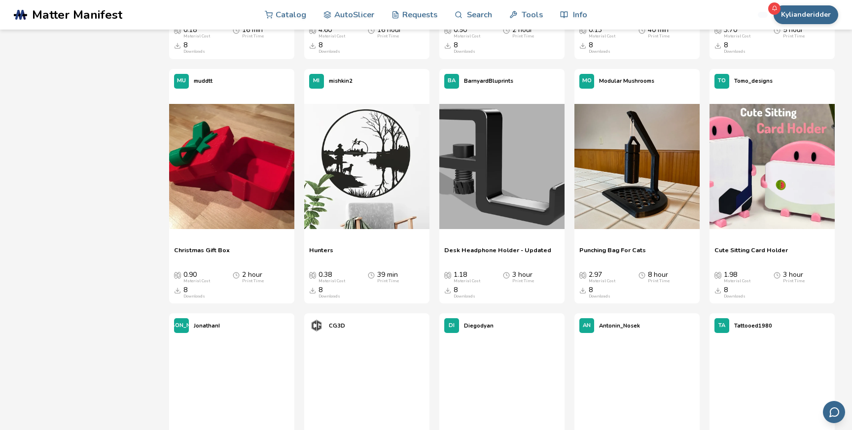
scroll to position [13089, 0]
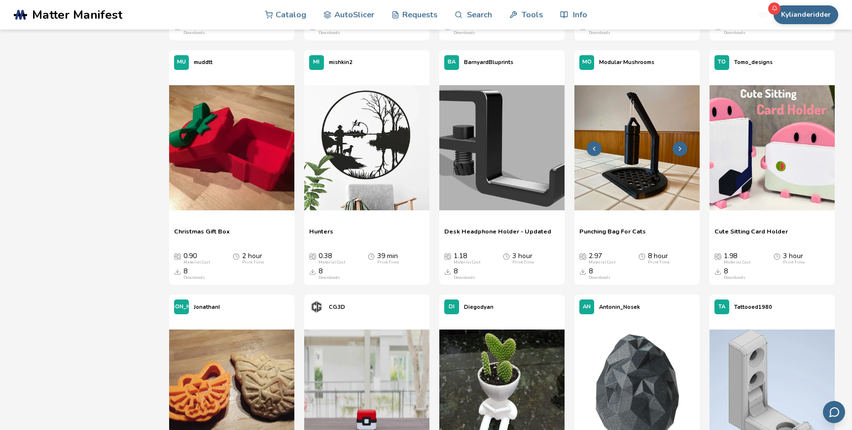
click at [681, 148] on icon at bounding box center [679, 148] width 7 height 7
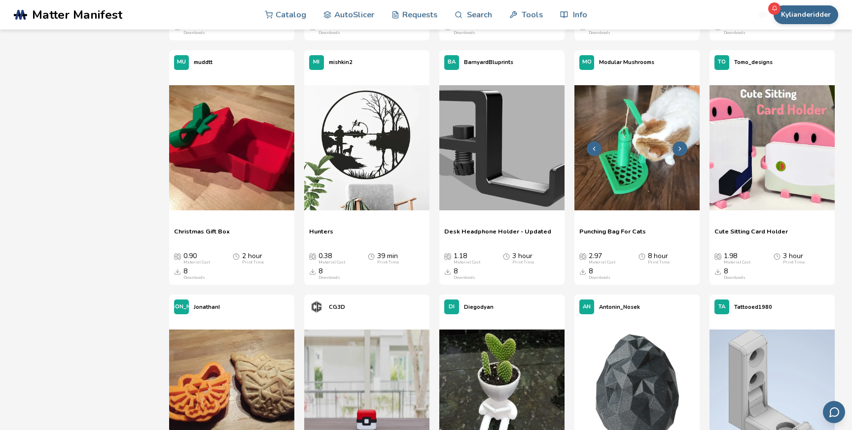
click at [681, 148] on icon at bounding box center [679, 148] width 7 height 7
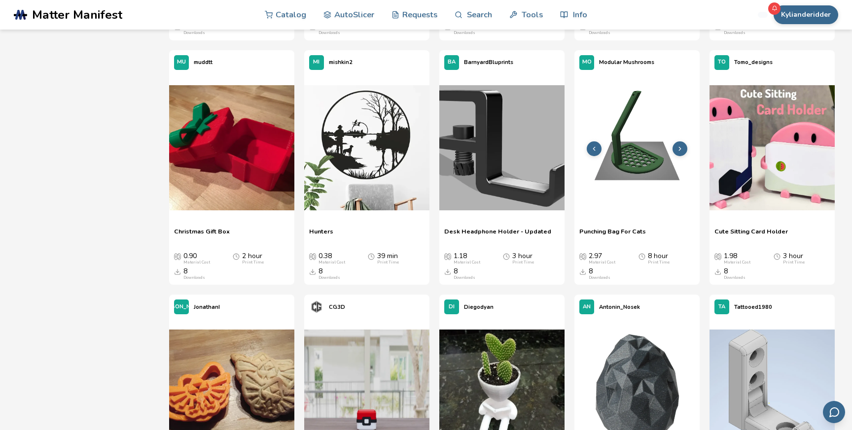
click at [681, 148] on icon at bounding box center [679, 148] width 7 height 7
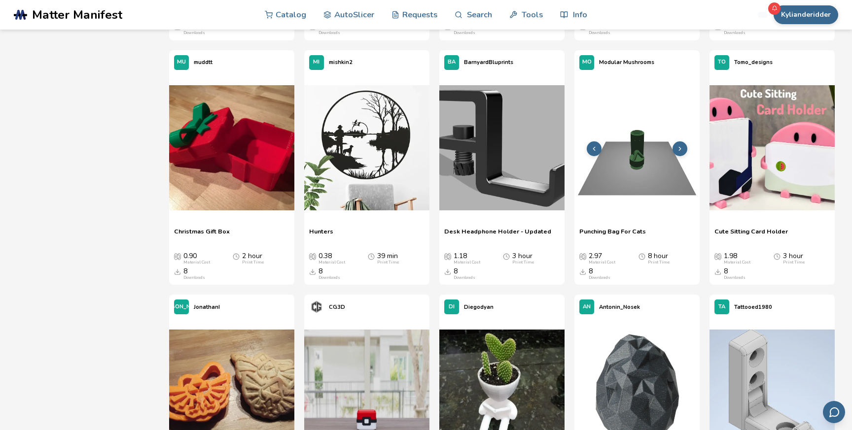
click at [681, 148] on icon at bounding box center [679, 148] width 7 height 7
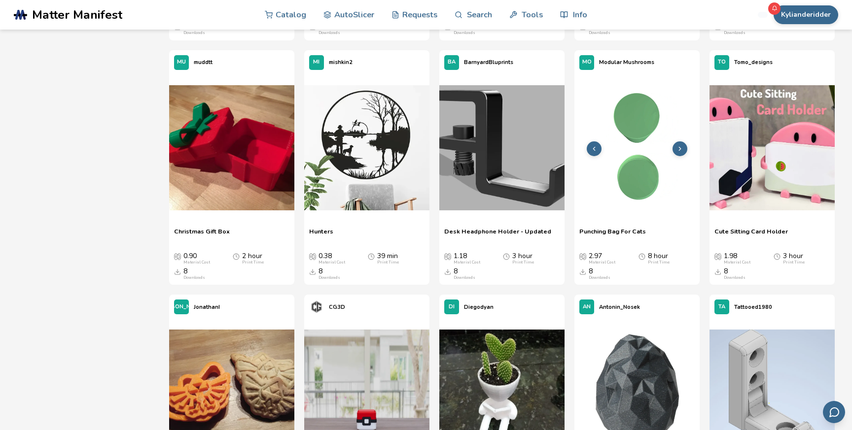
click at [681, 148] on icon at bounding box center [679, 148] width 7 height 7
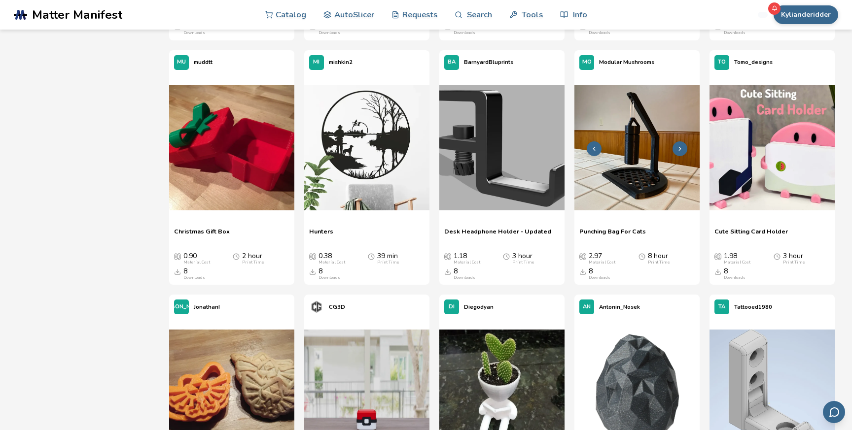
click at [681, 148] on icon at bounding box center [679, 148] width 7 height 7
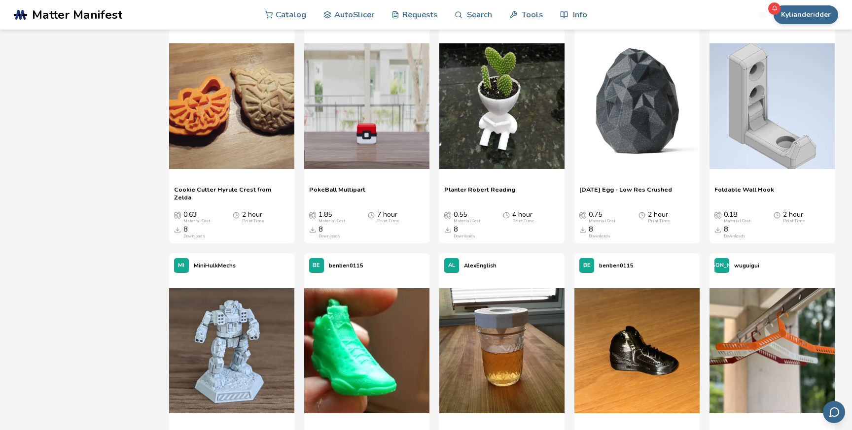
scroll to position [13378, 0]
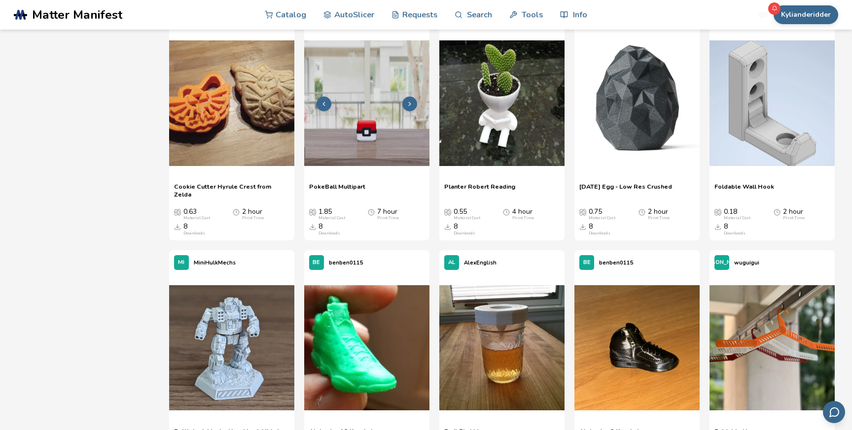
click at [409, 104] on icon at bounding box center [409, 104] width 7 height 7
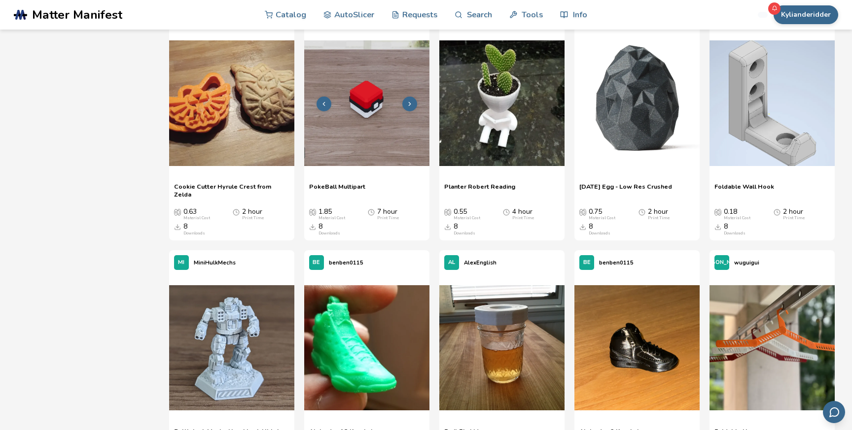
click at [409, 104] on icon at bounding box center [409, 104] width 7 height 7
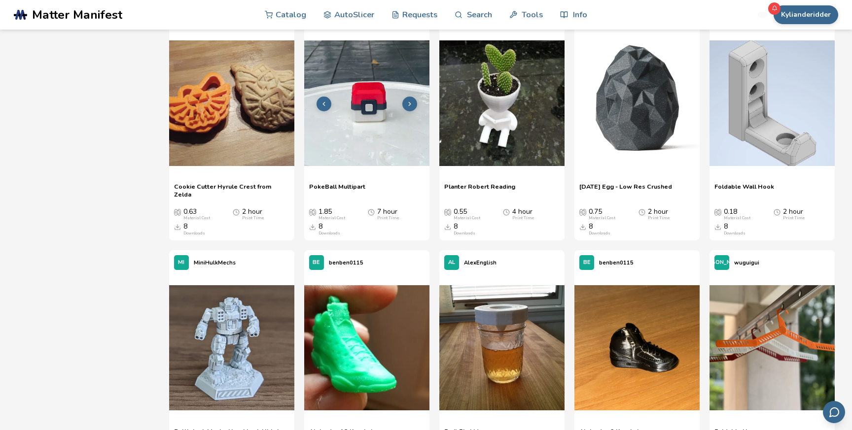
click at [409, 104] on icon at bounding box center [409, 104] width 7 height 7
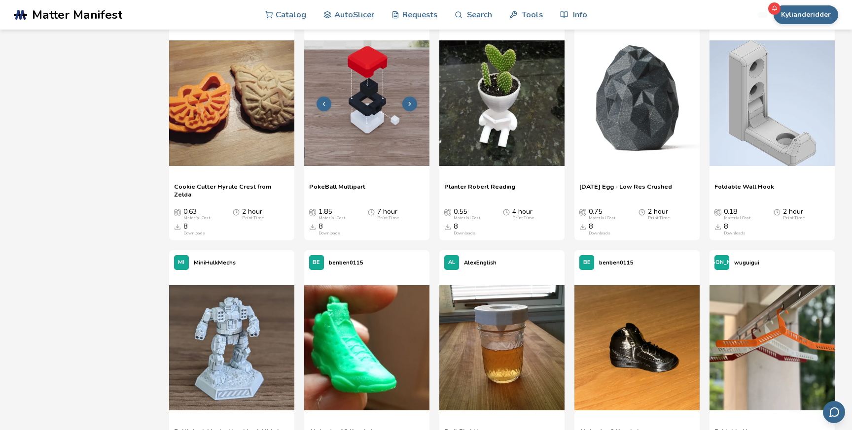
click at [409, 104] on icon at bounding box center [409, 104] width 7 height 7
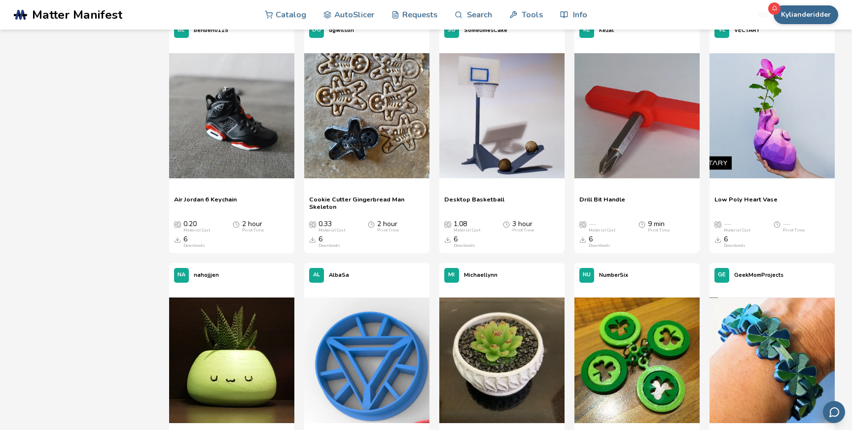
scroll to position [14835, 0]
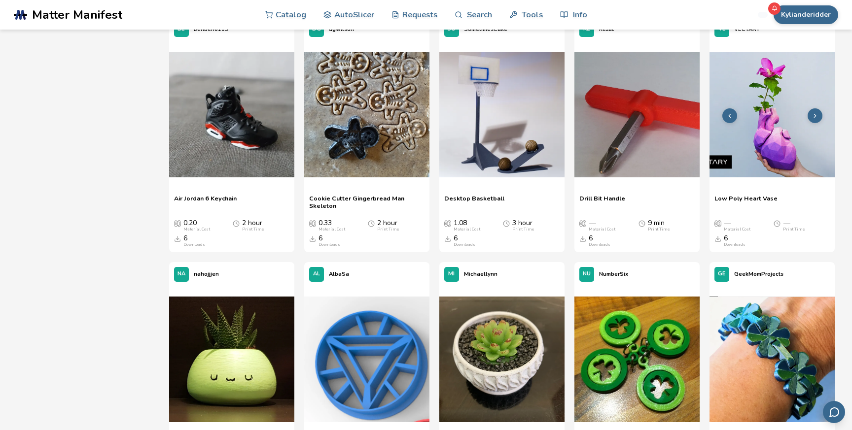
click at [817, 115] on icon at bounding box center [814, 115] width 7 height 7
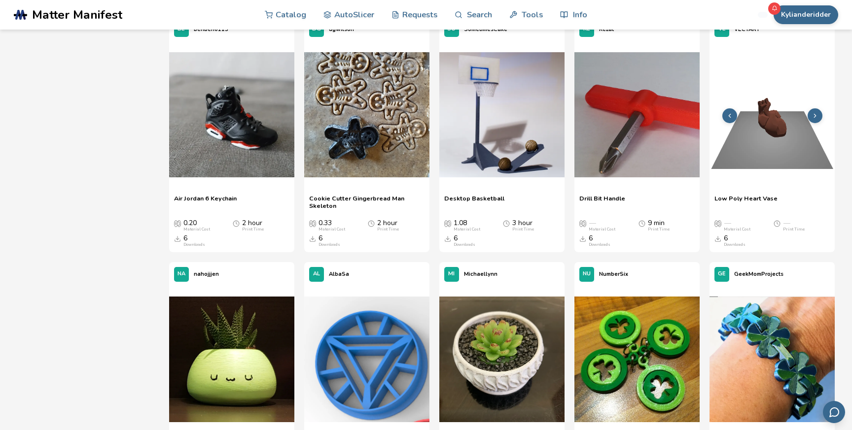
click at [817, 115] on icon at bounding box center [814, 115] width 7 height 7
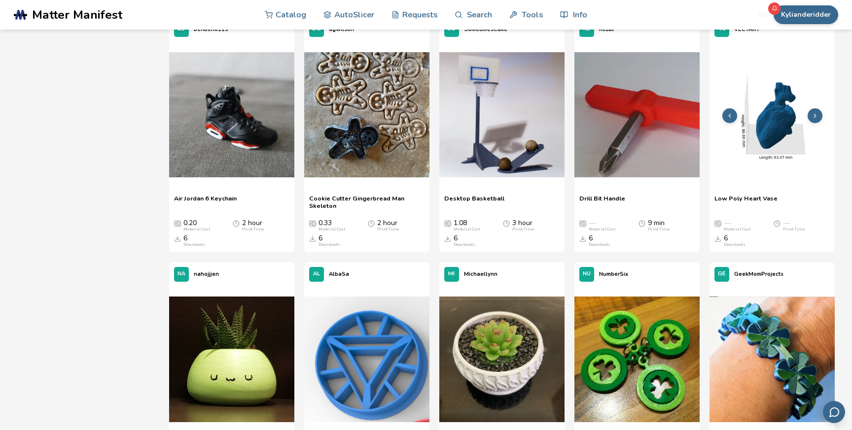
click at [817, 115] on icon at bounding box center [814, 115] width 7 height 7
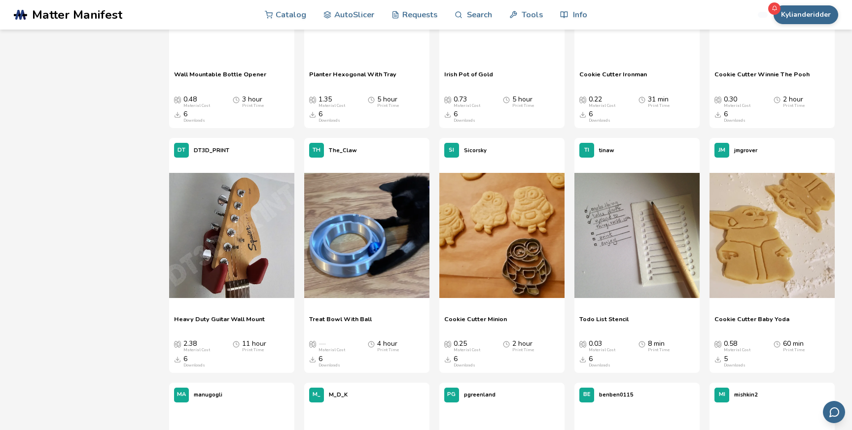
scroll to position [15463, 0]
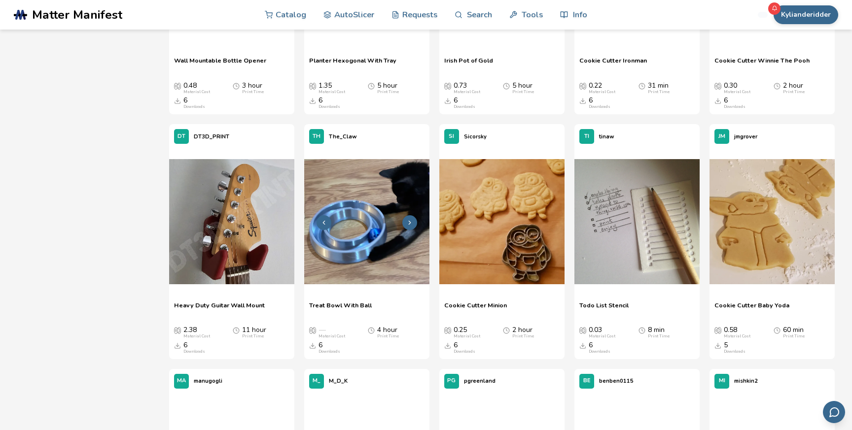
click at [409, 224] on polyline at bounding box center [410, 222] width 2 height 3
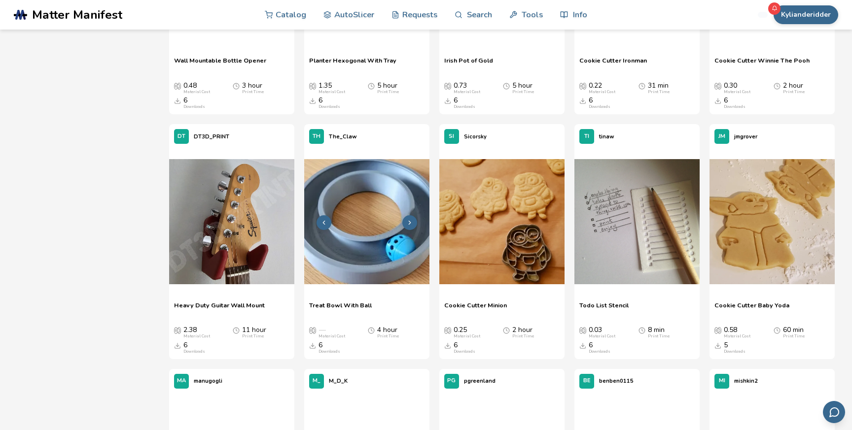
click at [409, 224] on polyline at bounding box center [410, 222] width 2 height 3
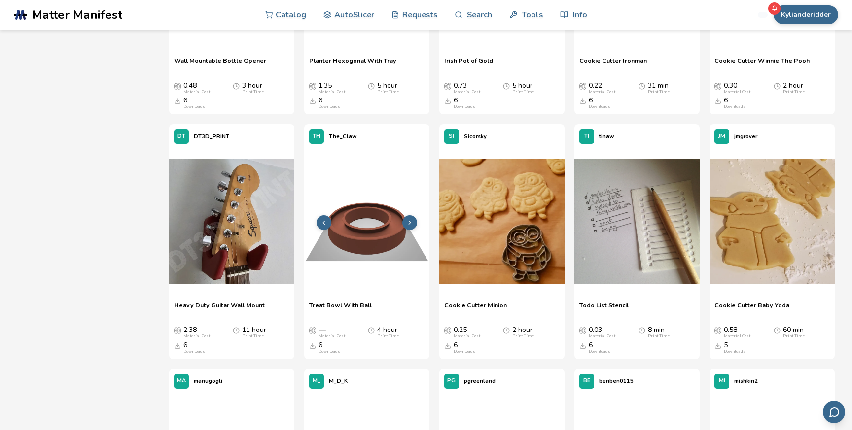
click at [409, 224] on polyline at bounding box center [410, 222] width 2 height 3
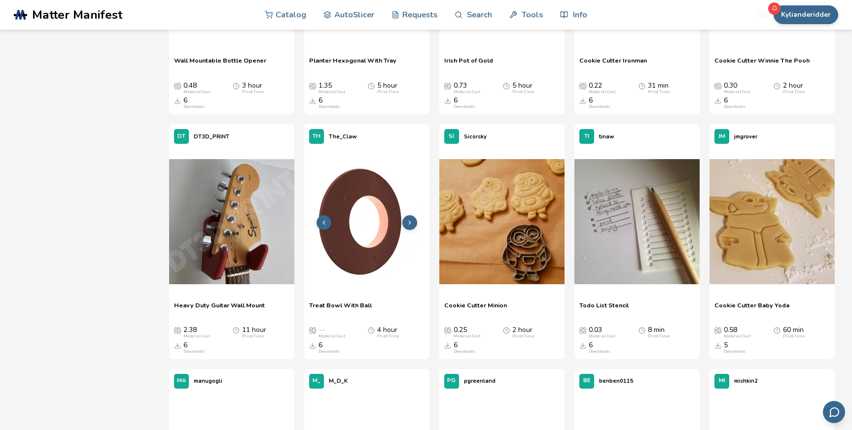
click at [409, 224] on icon at bounding box center [409, 222] width 7 height 7
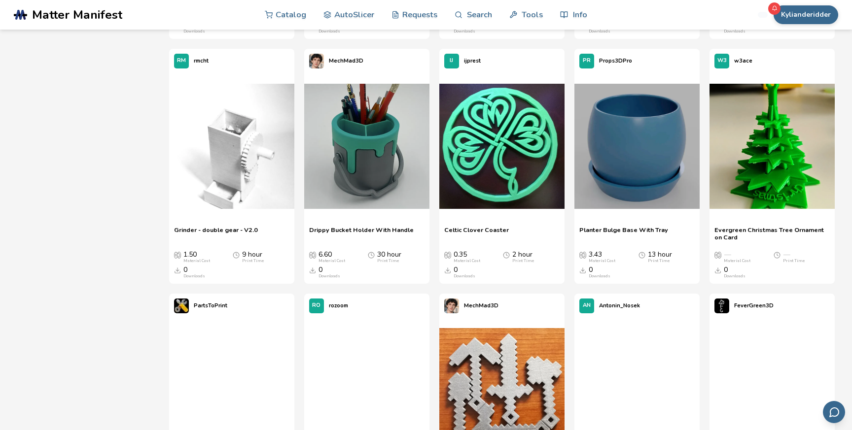
scroll to position [26801, 0]
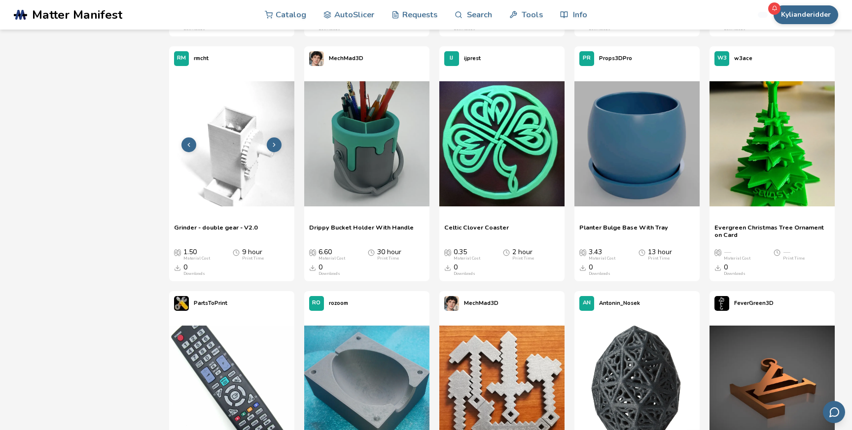
click at [227, 197] on img at bounding box center [231, 143] width 125 height 125
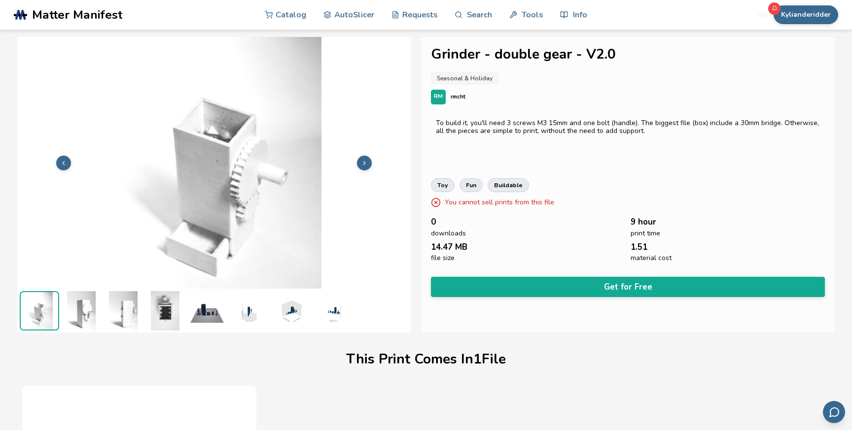
click at [109, 311] on img at bounding box center [122, 310] width 39 height 39
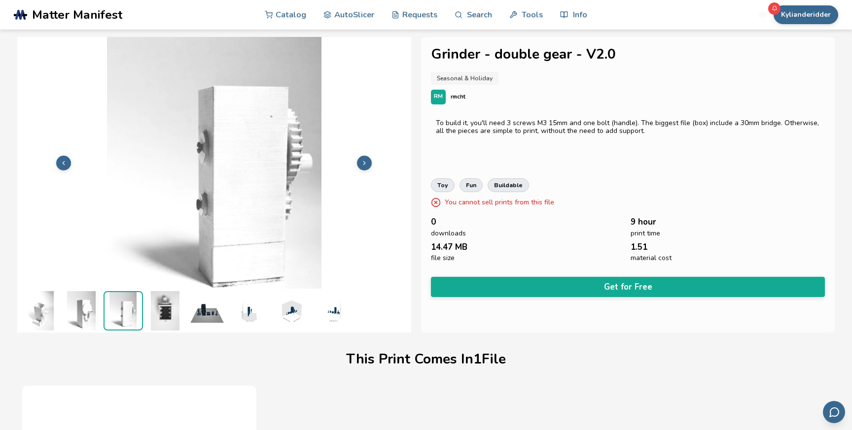
click at [139, 308] on img at bounding box center [122, 310] width 37 height 37
click at [167, 308] on img at bounding box center [164, 310] width 39 height 39
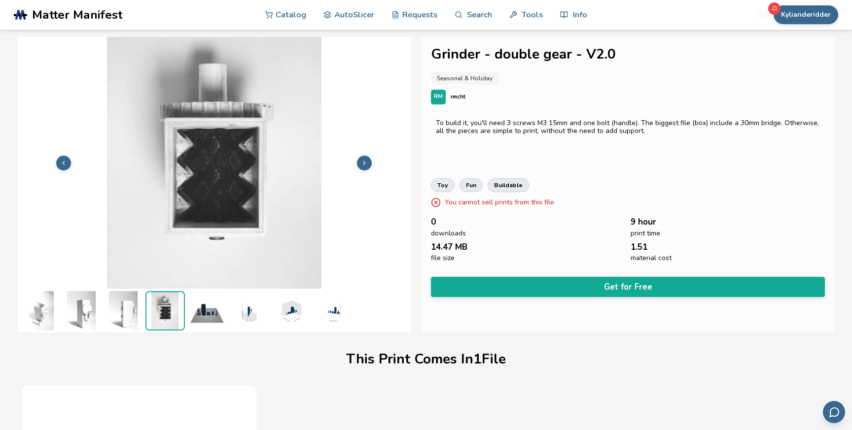
click at [212, 308] on img at bounding box center [206, 310] width 39 height 39
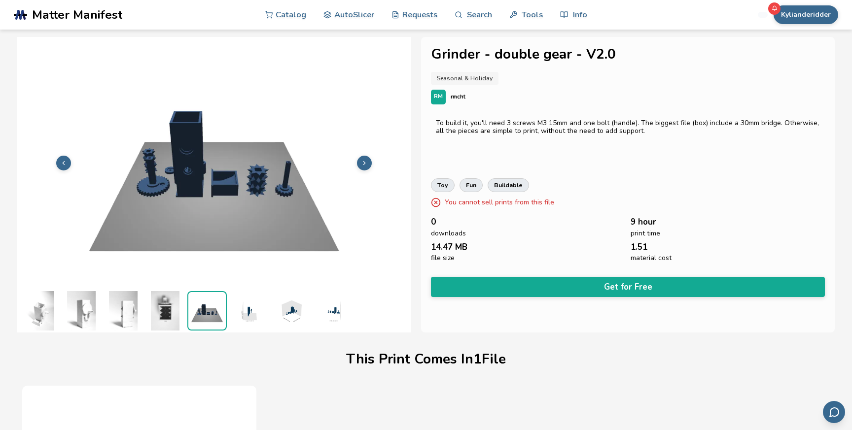
click at [252, 314] on img at bounding box center [248, 310] width 39 height 39
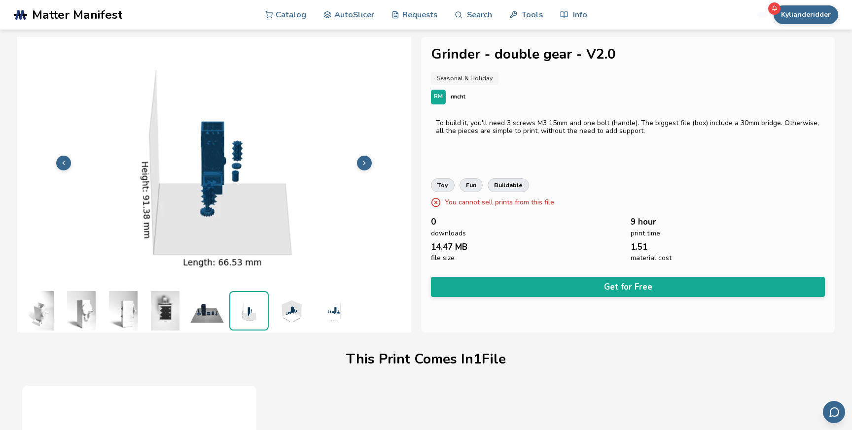
click at [279, 309] on img at bounding box center [290, 310] width 39 height 39
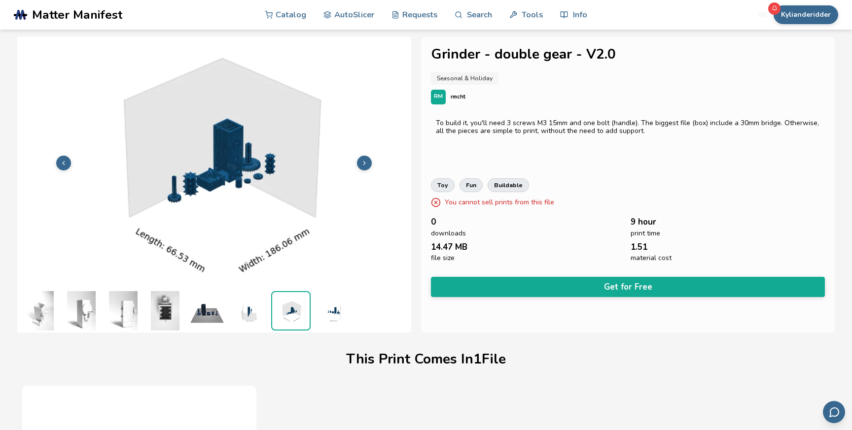
click at [338, 318] on img at bounding box center [332, 310] width 39 height 39
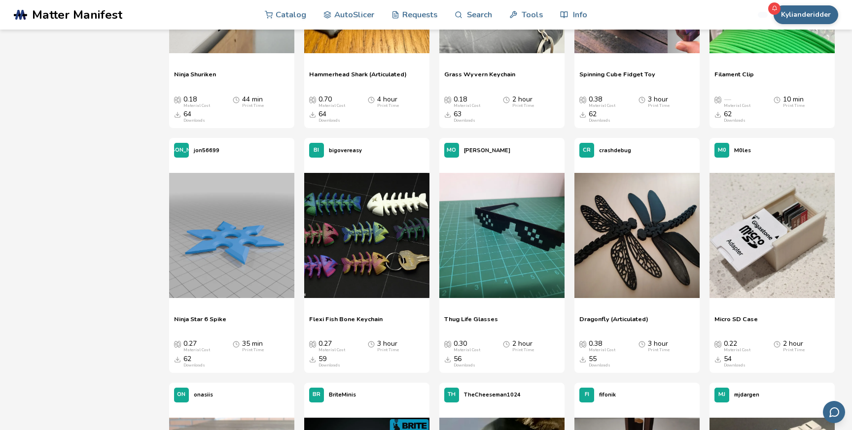
scroll to position [763, 0]
